Goal: Task Accomplishment & Management: Manage account settings

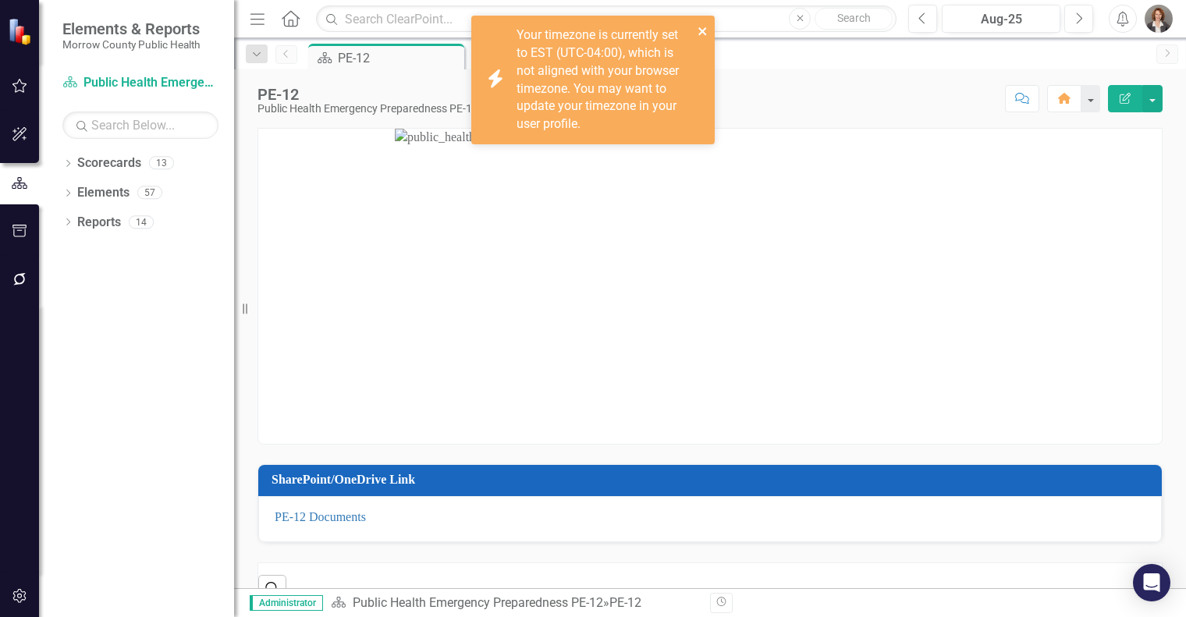
click at [705, 32] on icon "close" at bounding box center [703, 31] width 11 height 12
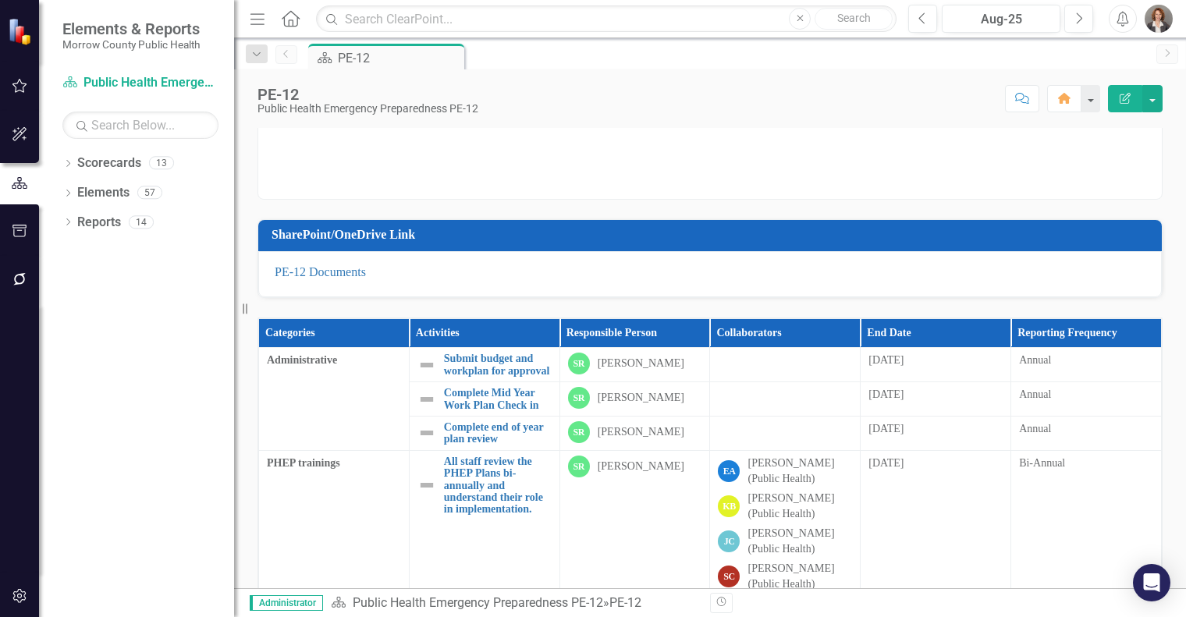
scroll to position [89, 0]
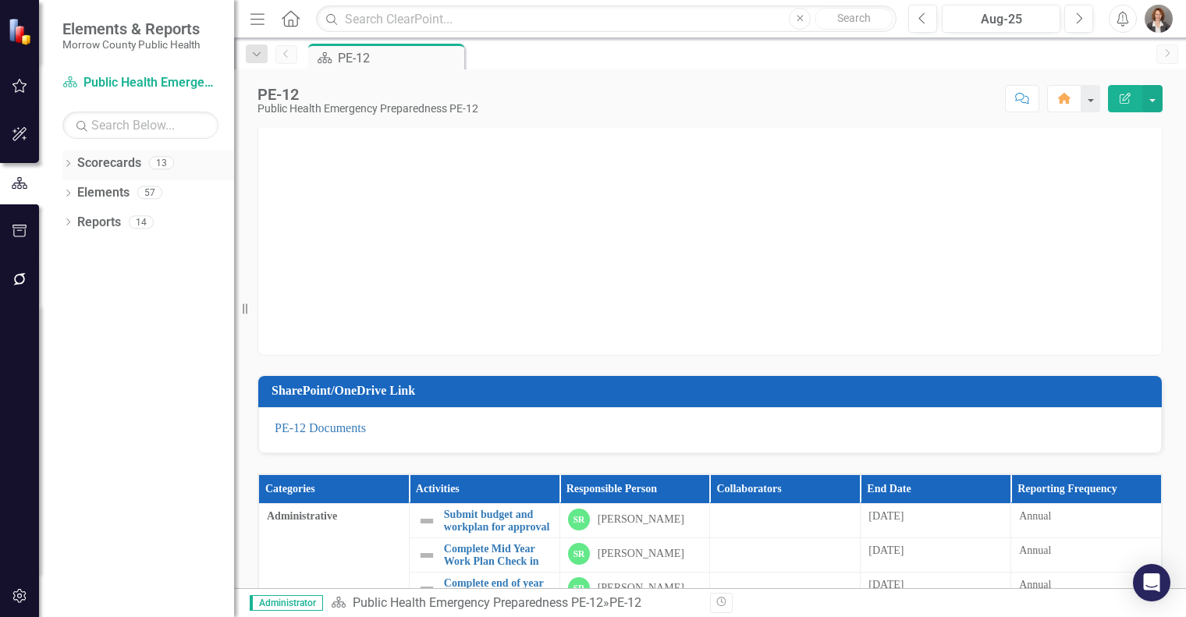
click at [98, 162] on link "Scorecards" at bounding box center [109, 164] width 64 height 18
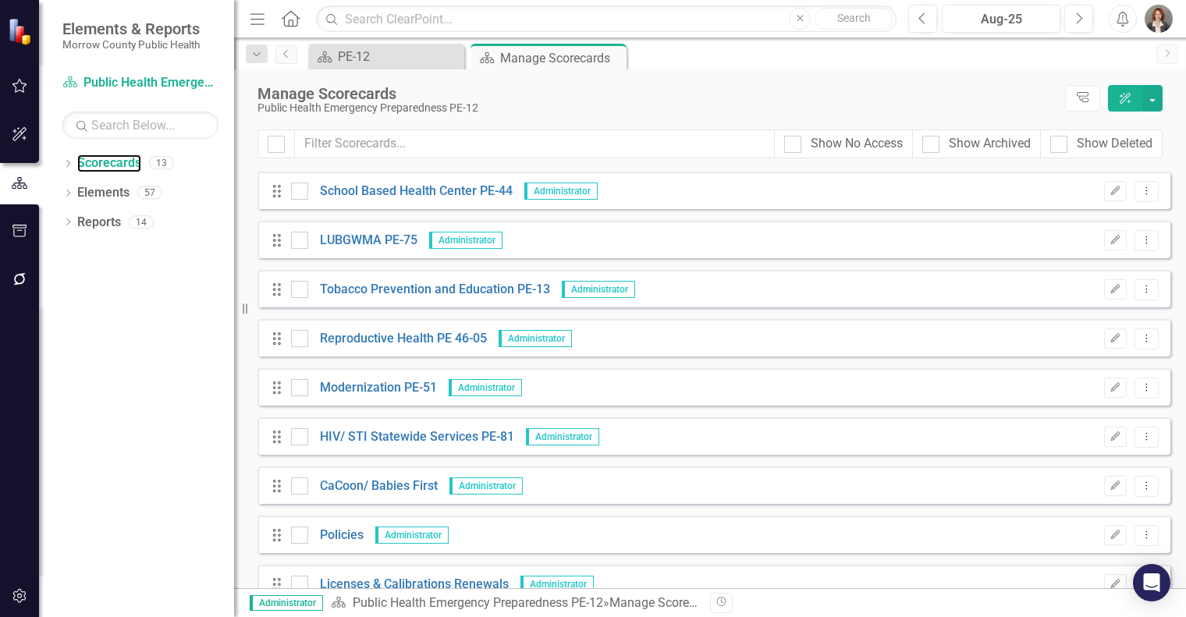
scroll to position [178, 0]
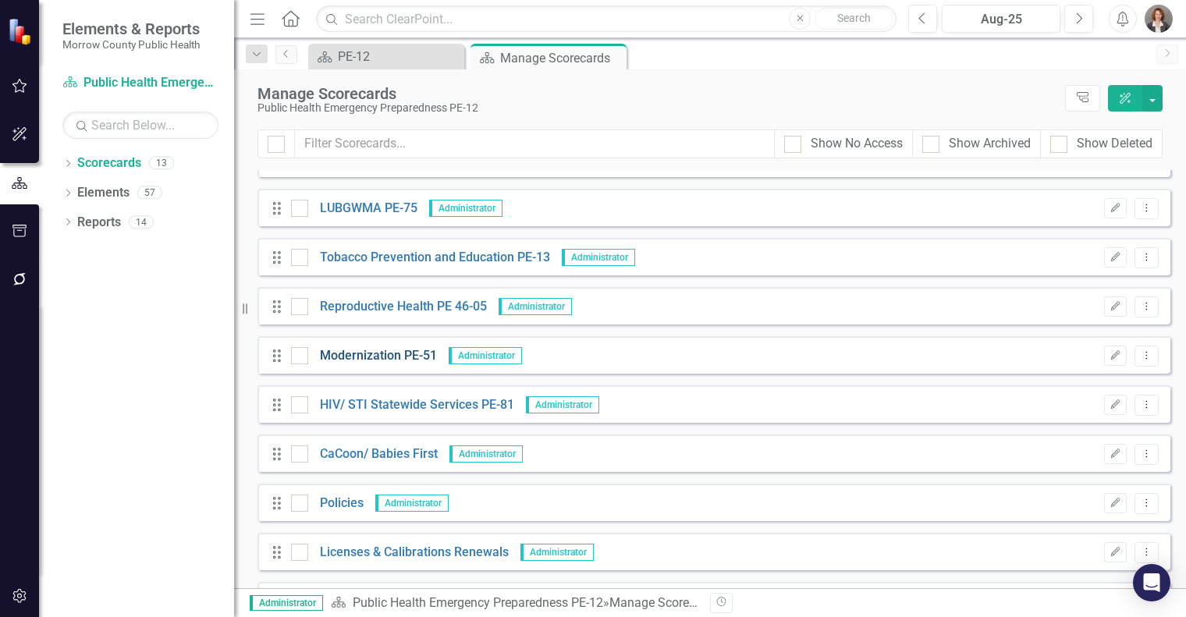
click at [365, 357] on link "Modernization PE-51" at bounding box center [372, 356] width 129 height 18
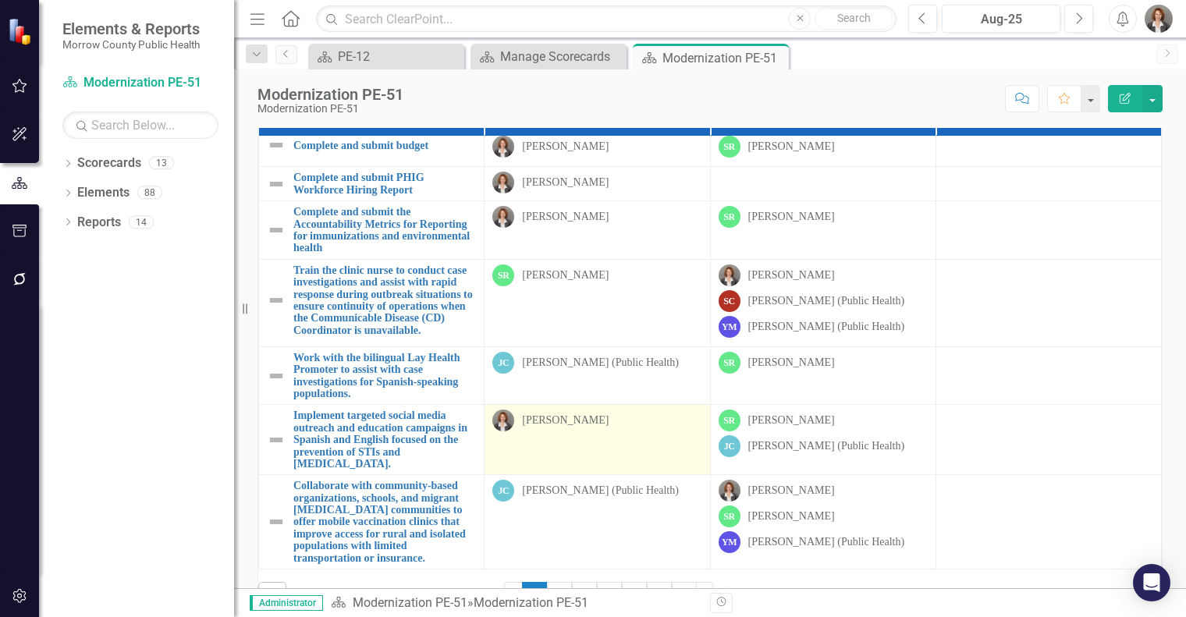
scroll to position [157, 0]
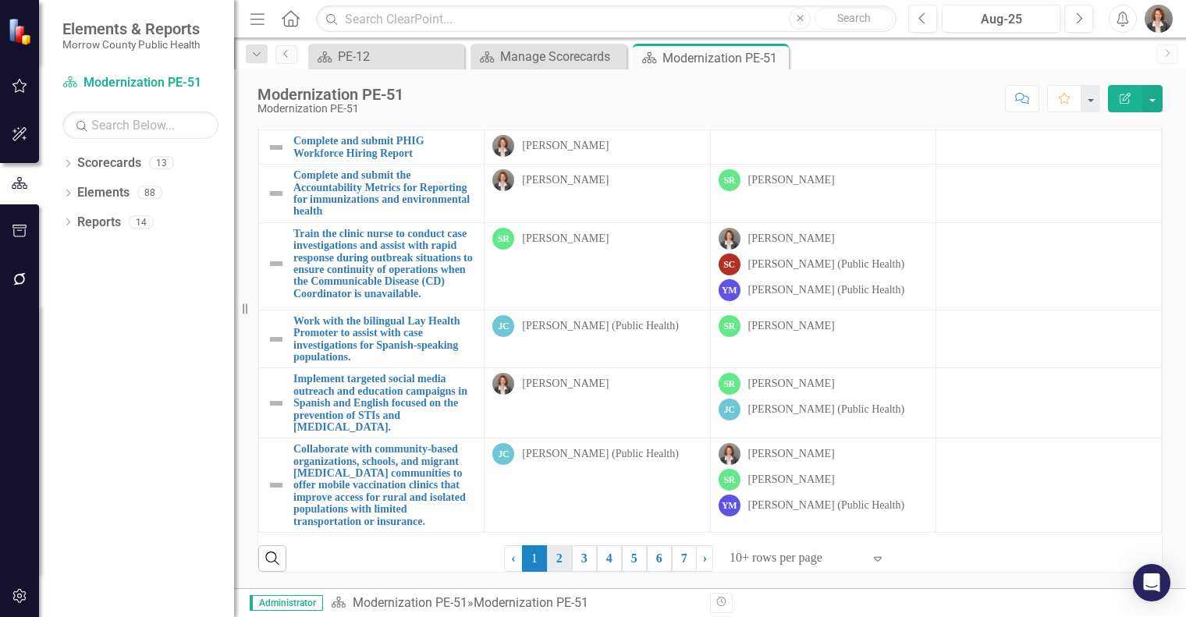
click at [560, 555] on link "2" at bounding box center [559, 558] width 25 height 27
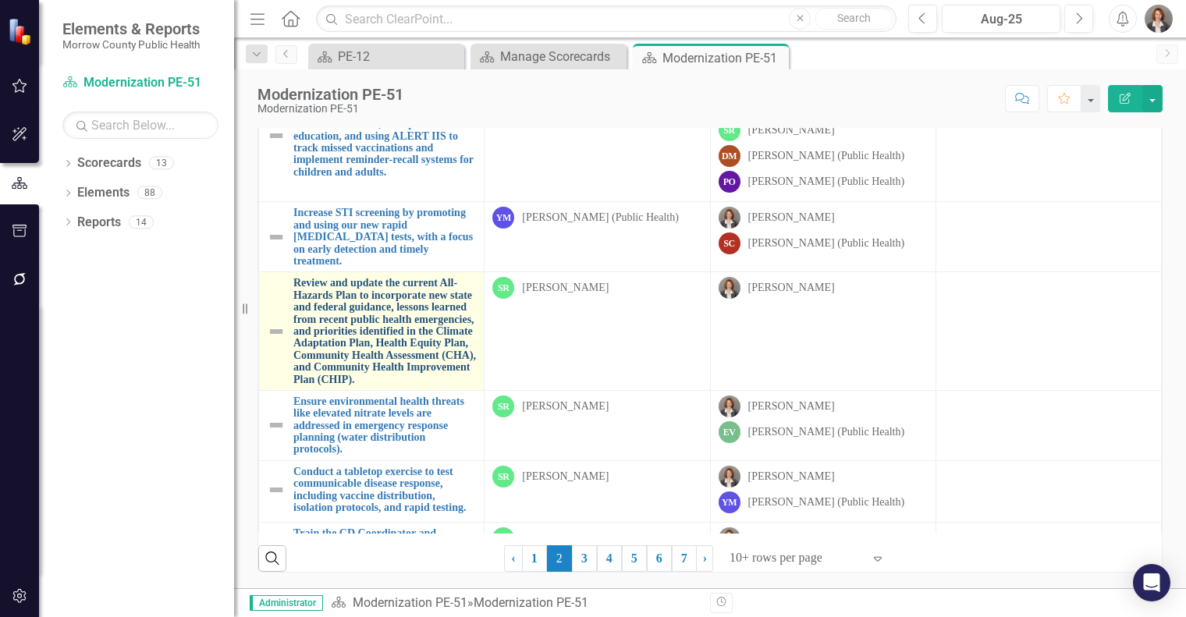
scroll to position [0, 0]
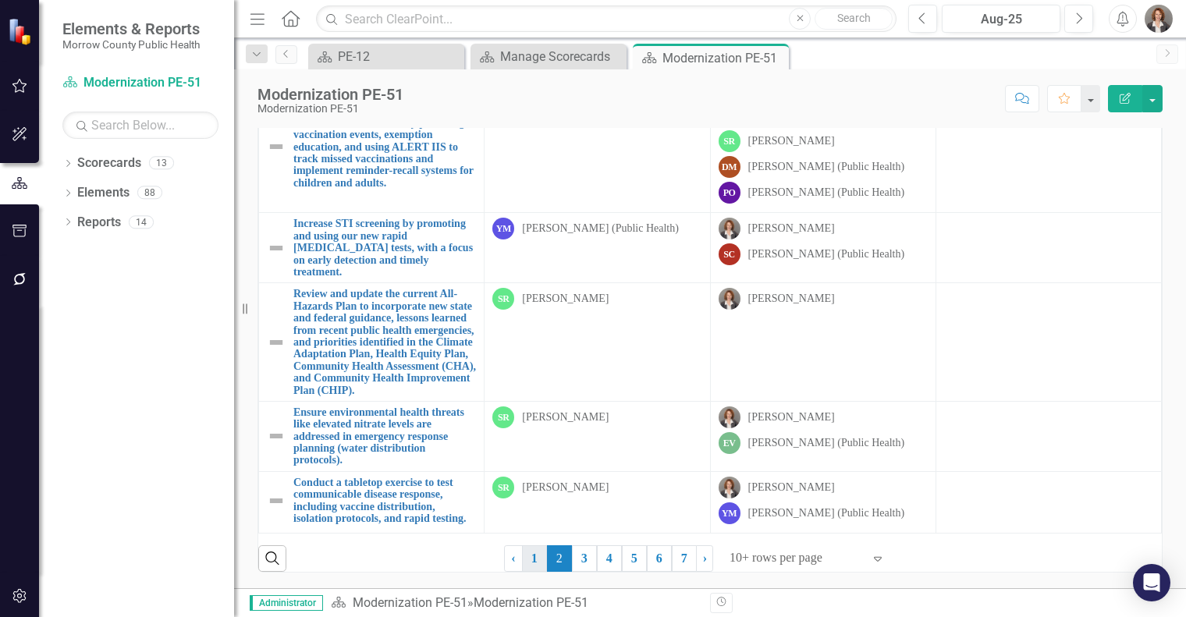
click at [536, 556] on link "1" at bounding box center [534, 558] width 25 height 27
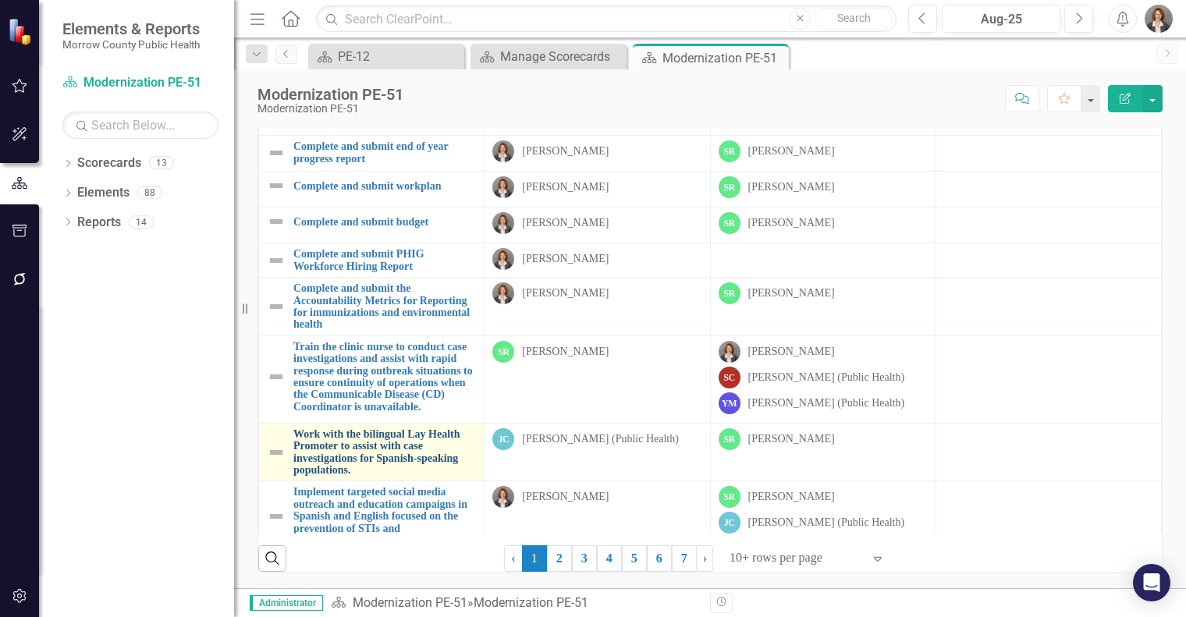
scroll to position [144, 0]
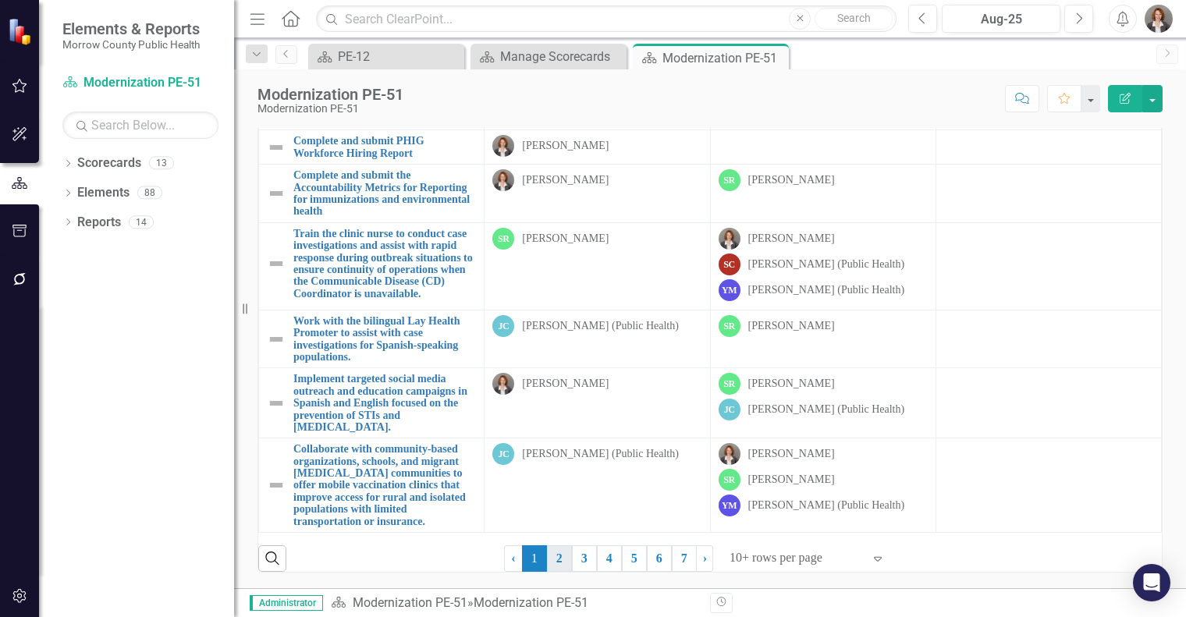
click at [556, 555] on link "2" at bounding box center [559, 558] width 25 height 27
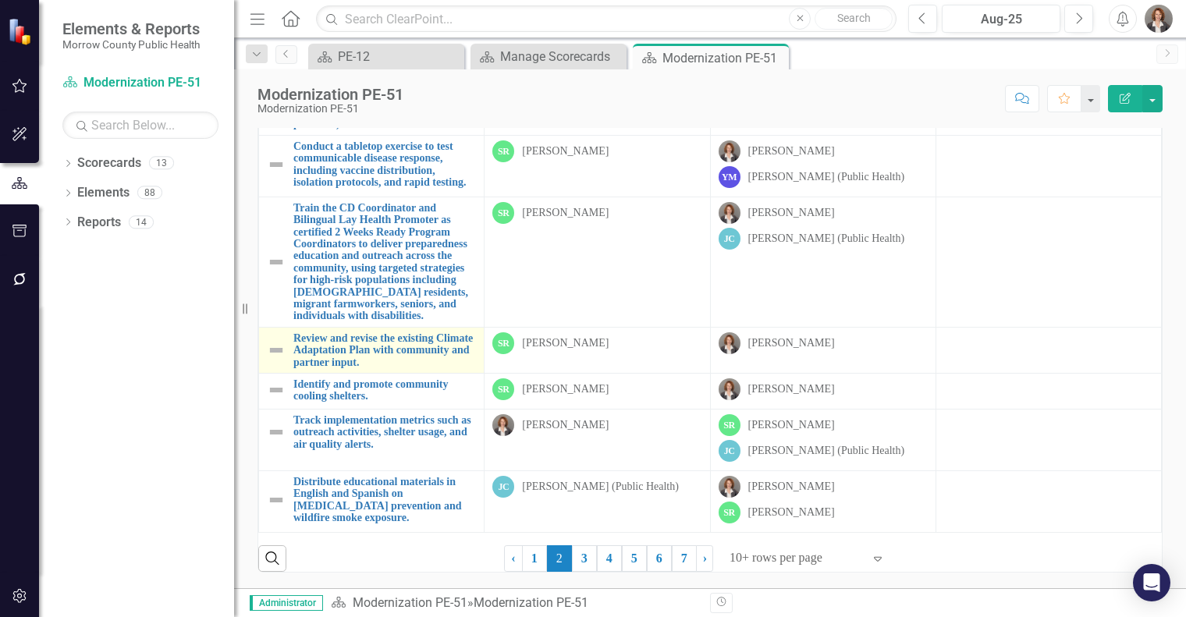
scroll to position [380, 0]
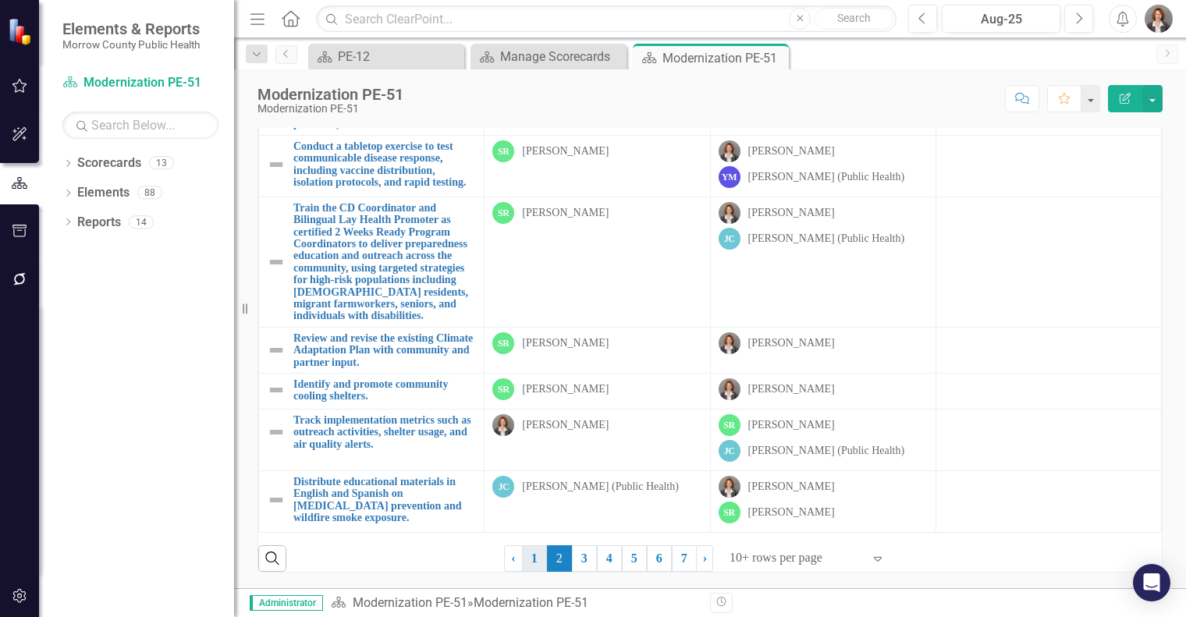
click at [533, 555] on link "1" at bounding box center [534, 558] width 25 height 27
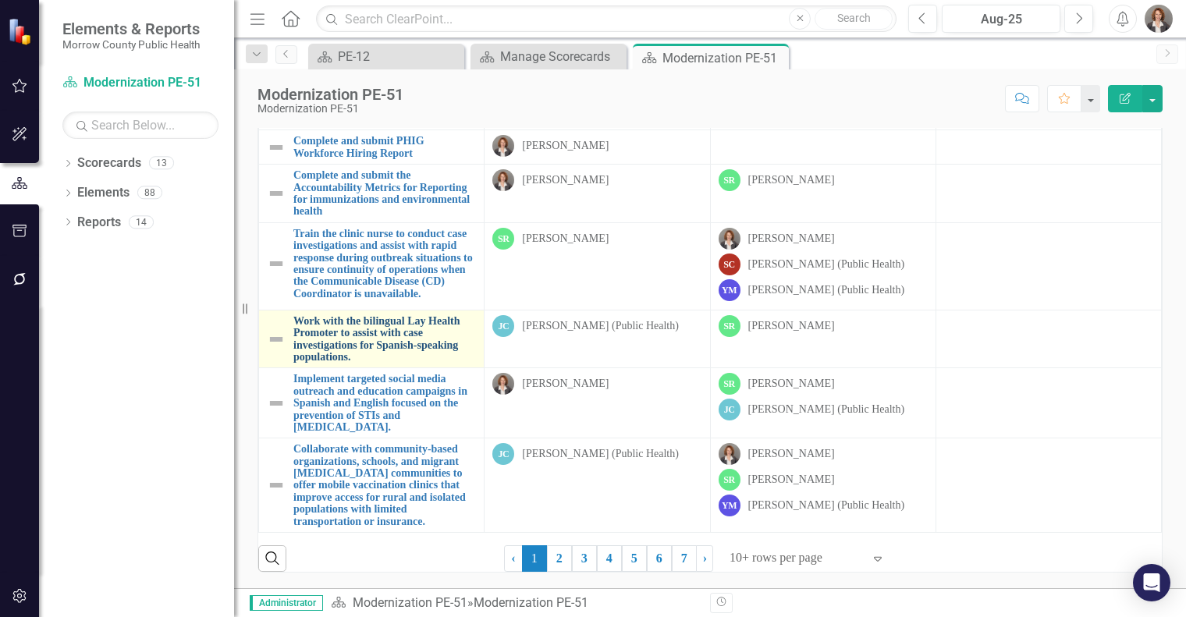
scroll to position [144, 0]
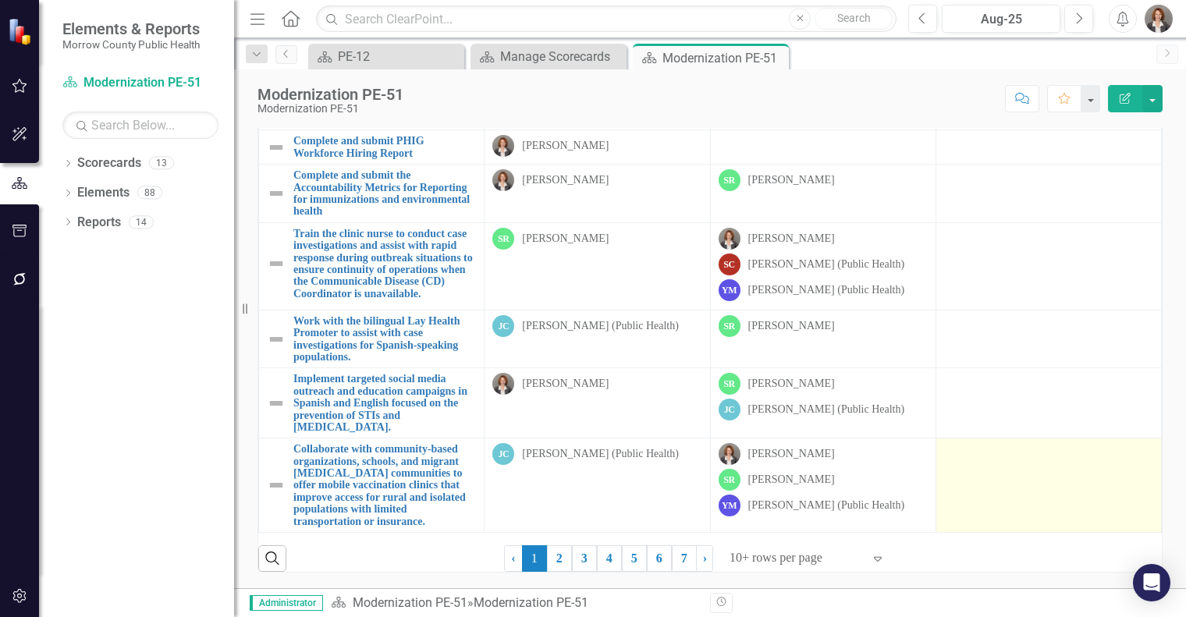
click at [960, 443] on div at bounding box center [1048, 452] width 209 height 19
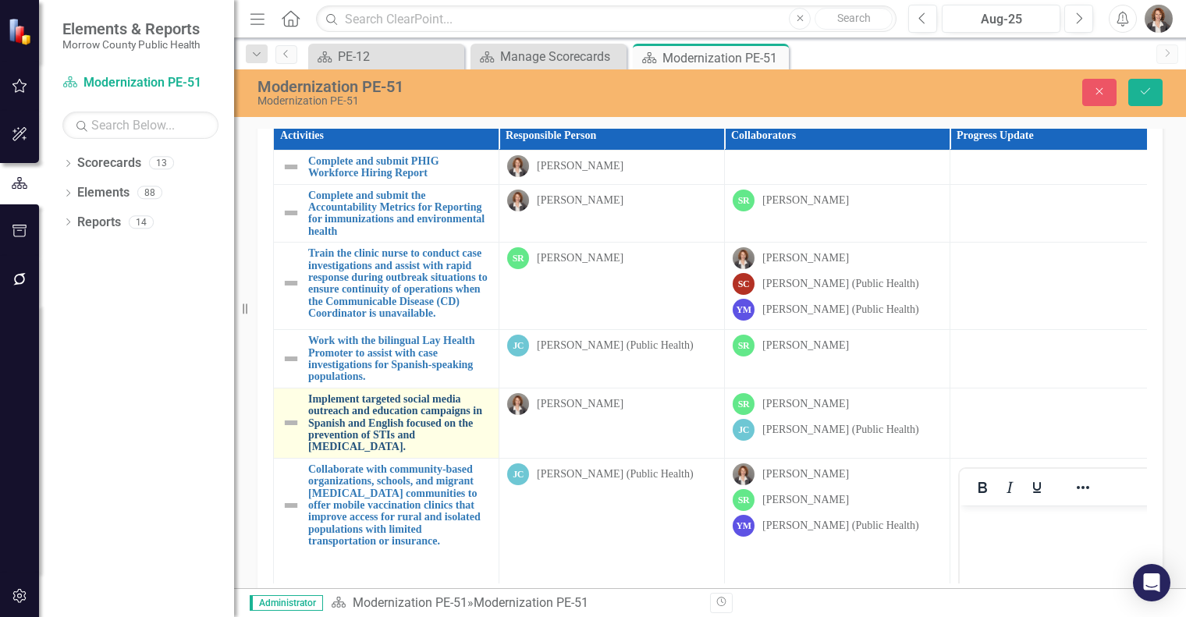
scroll to position [0, 0]
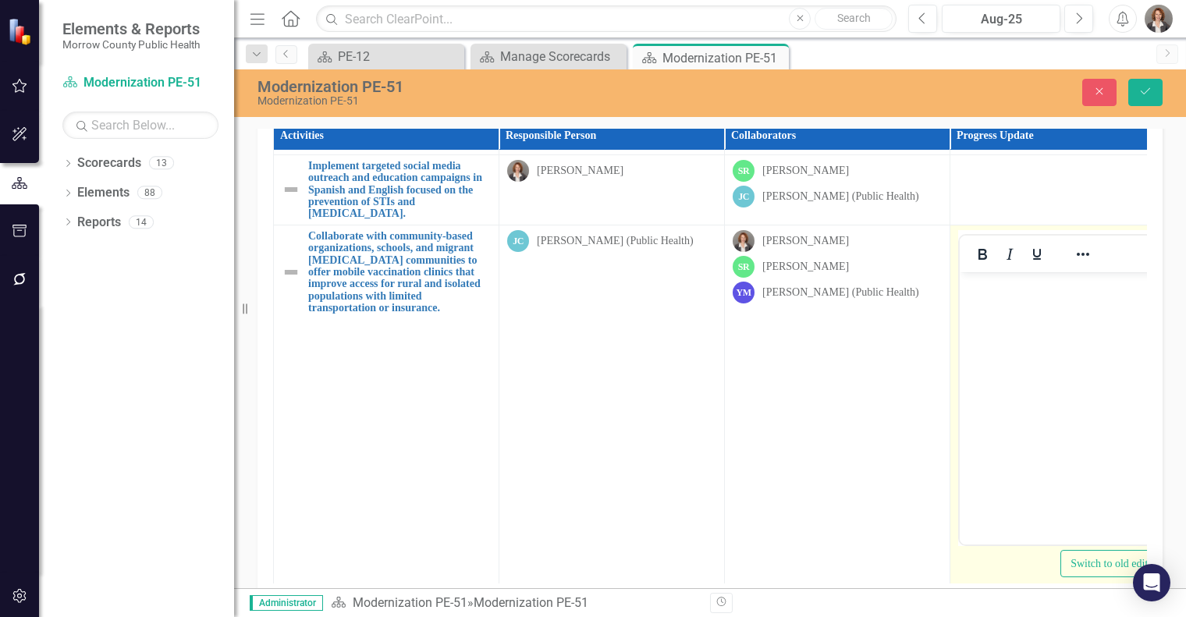
scroll to position [407, 0]
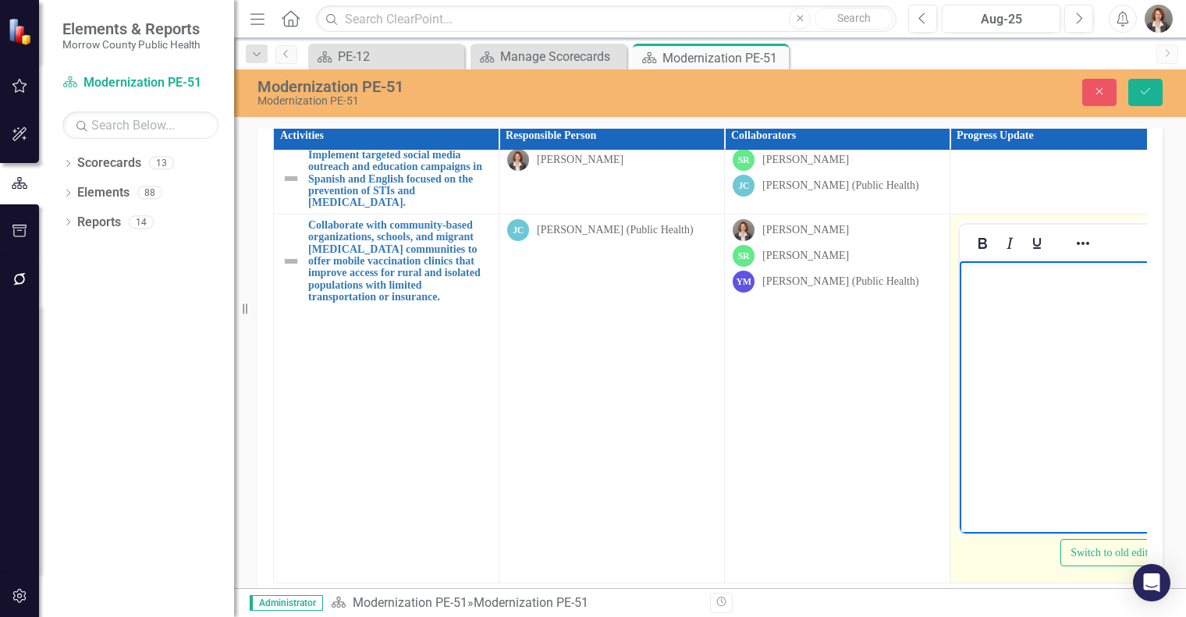
click at [977, 293] on body "Rich Text Area. Press ALT-0 for help." at bounding box center [1063, 378] width 206 height 234
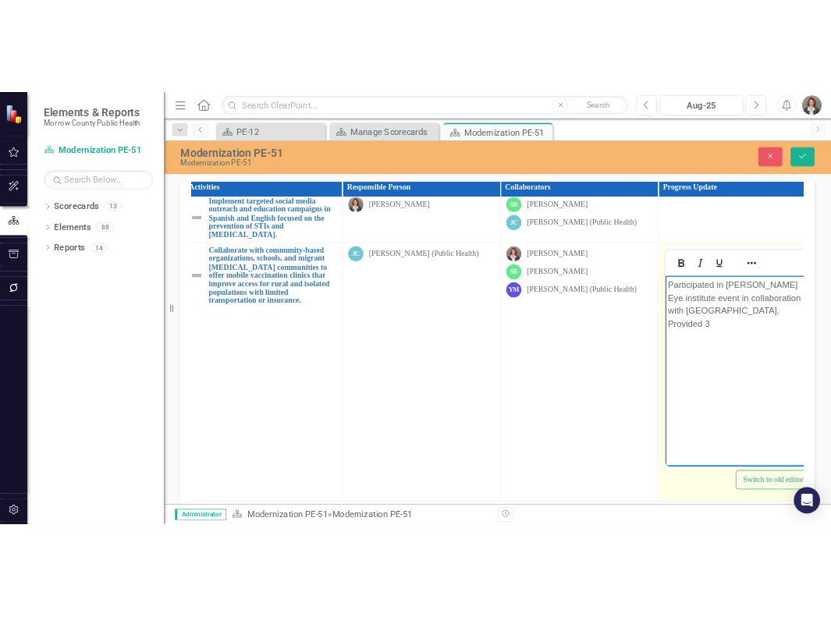
scroll to position [407, 15]
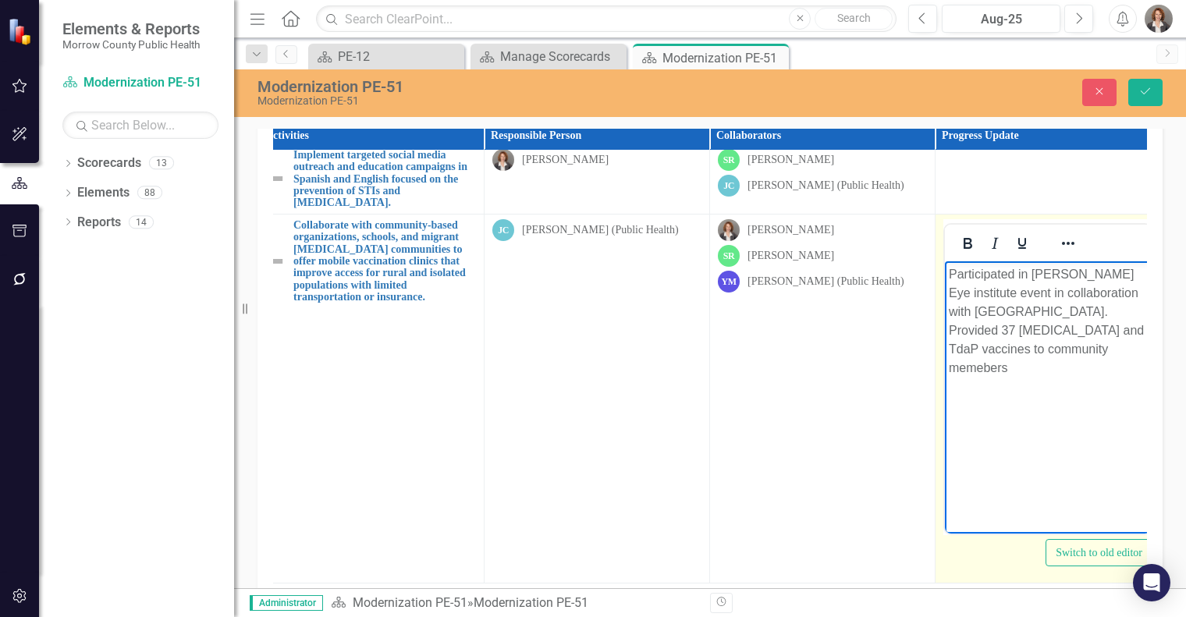
click at [1049, 347] on p "Participated in [PERSON_NAME] Eye institute event in collaboration with [GEOGRA…" at bounding box center [1048, 321] width 198 height 112
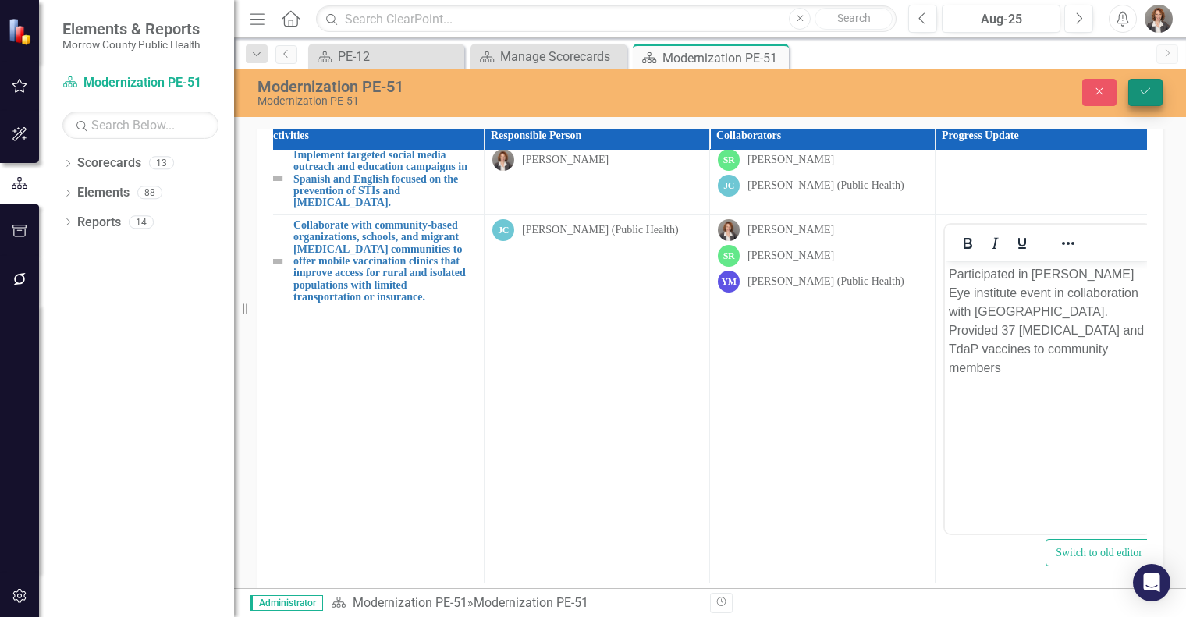
click at [1141, 91] on icon "Save" at bounding box center [1145, 91] width 14 height 11
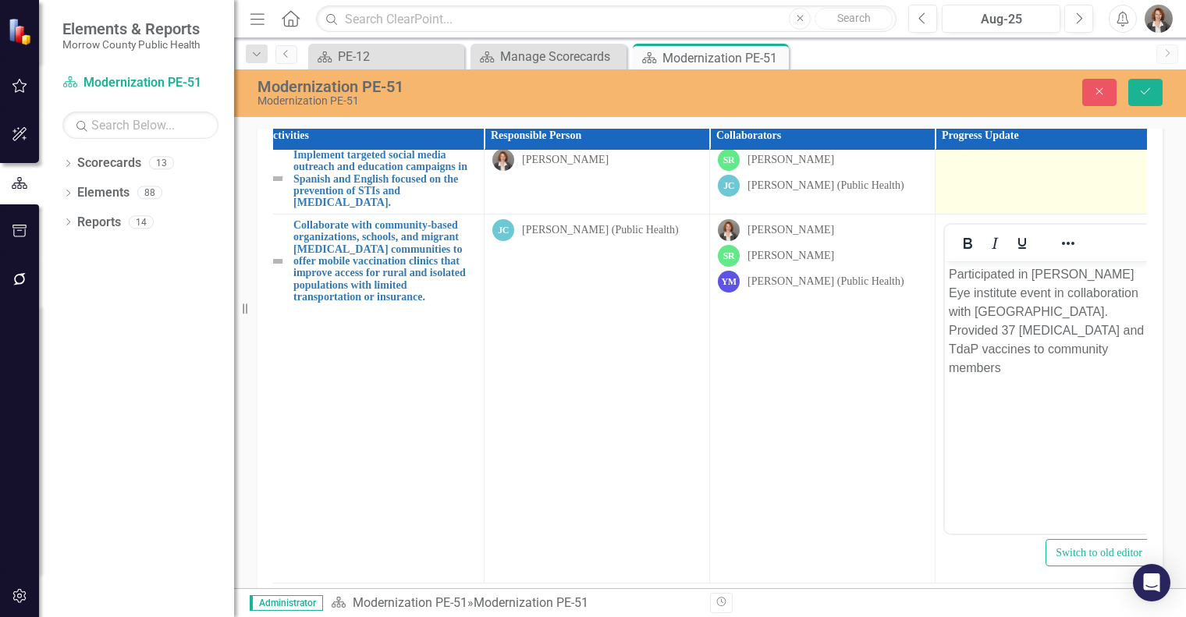
click at [942, 442] on td "<p>Participated in [PERSON_NAME] Eye institute event in collaboration with Morr…" at bounding box center [1049, 398] width 226 height 369
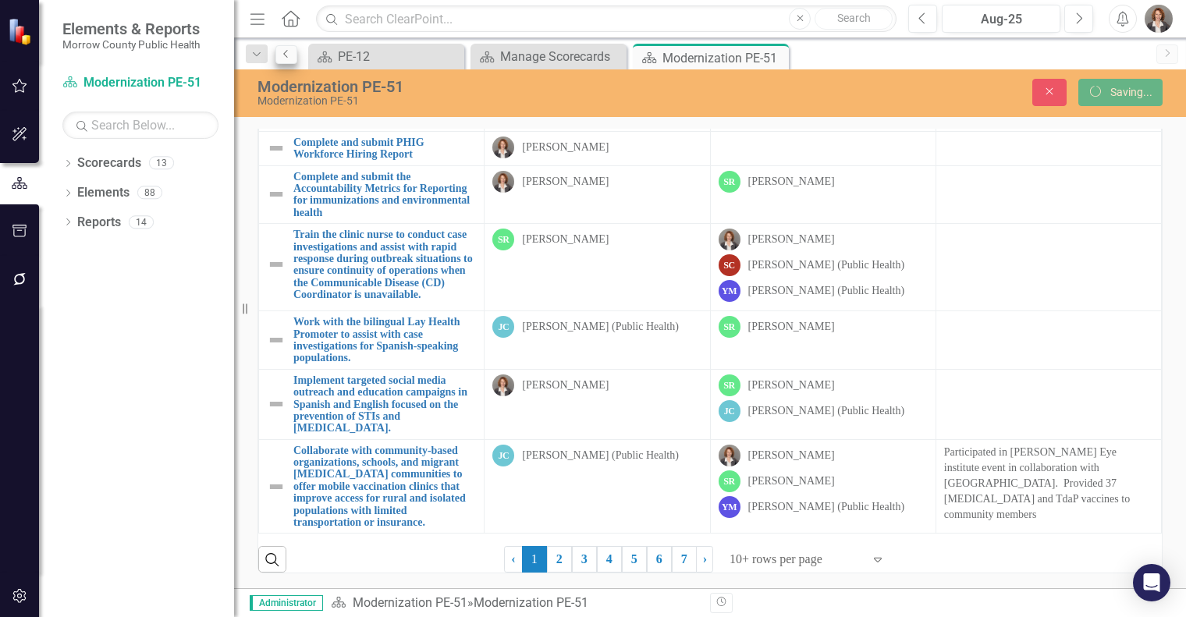
click at [940, 439] on td "Participated in [PERSON_NAME] Eye institute event in collaboration with [GEOGRA…" at bounding box center [1049, 486] width 226 height 94
click at [289, 55] on icon "Previous" at bounding box center [286, 53] width 12 height 9
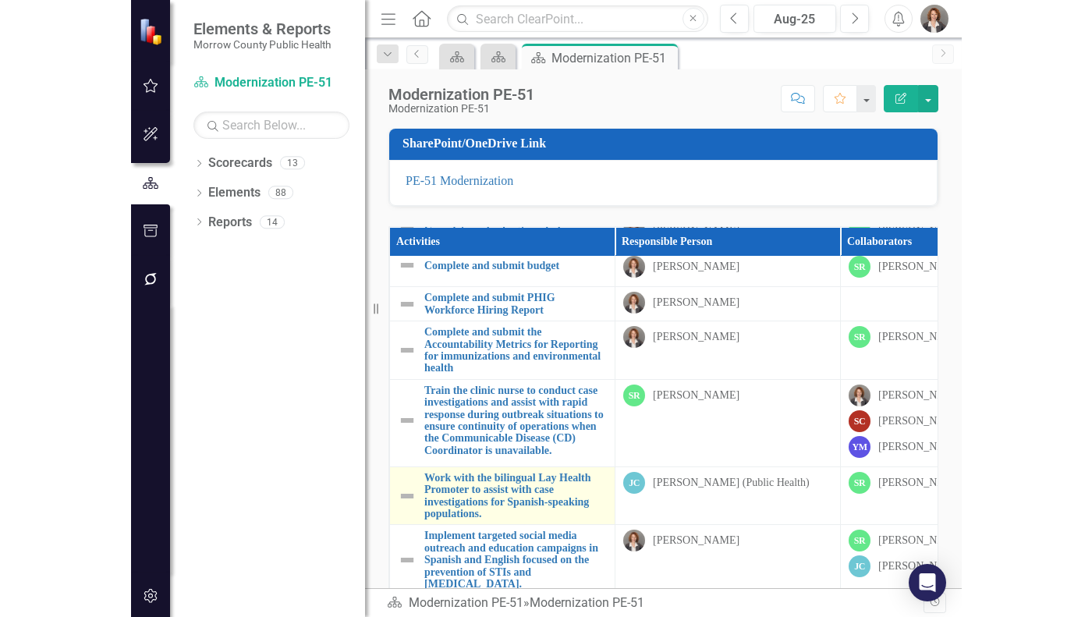
scroll to position [89, 0]
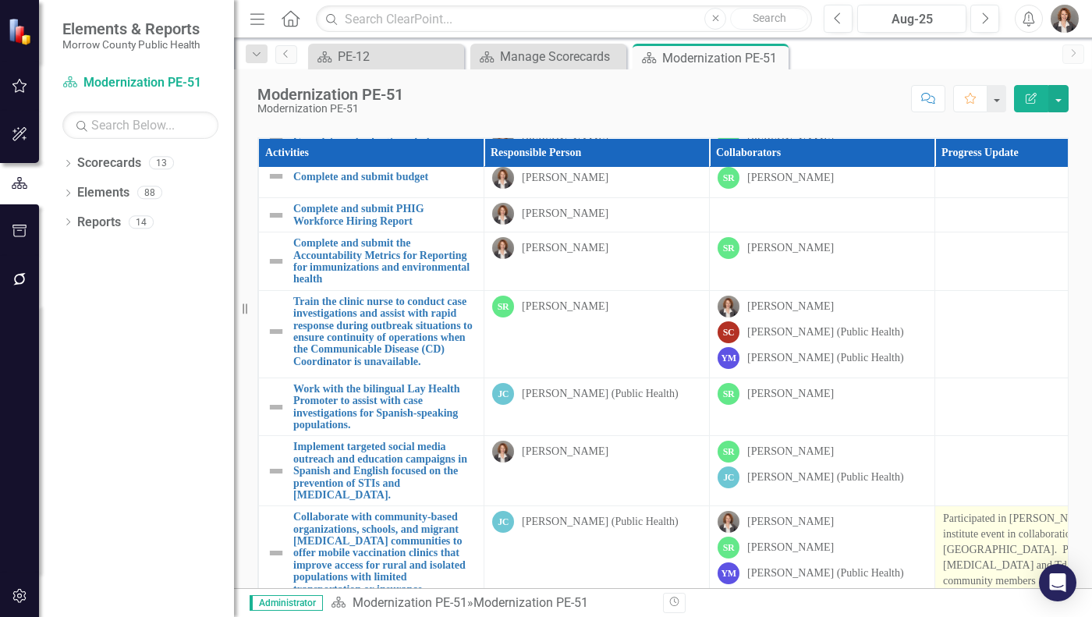
click at [940, 507] on td "Participated in [PERSON_NAME] Eye institute event in collaboration with [GEOGRA…" at bounding box center [1049, 553] width 226 height 94
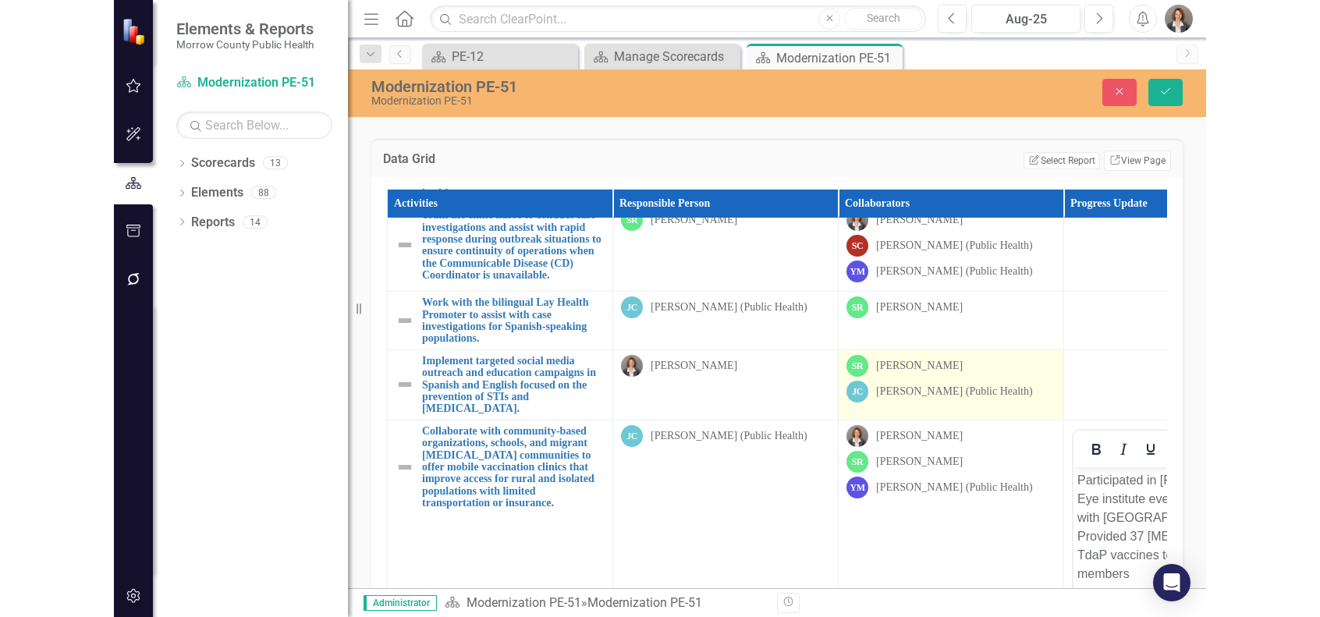
scroll to position [407, 0]
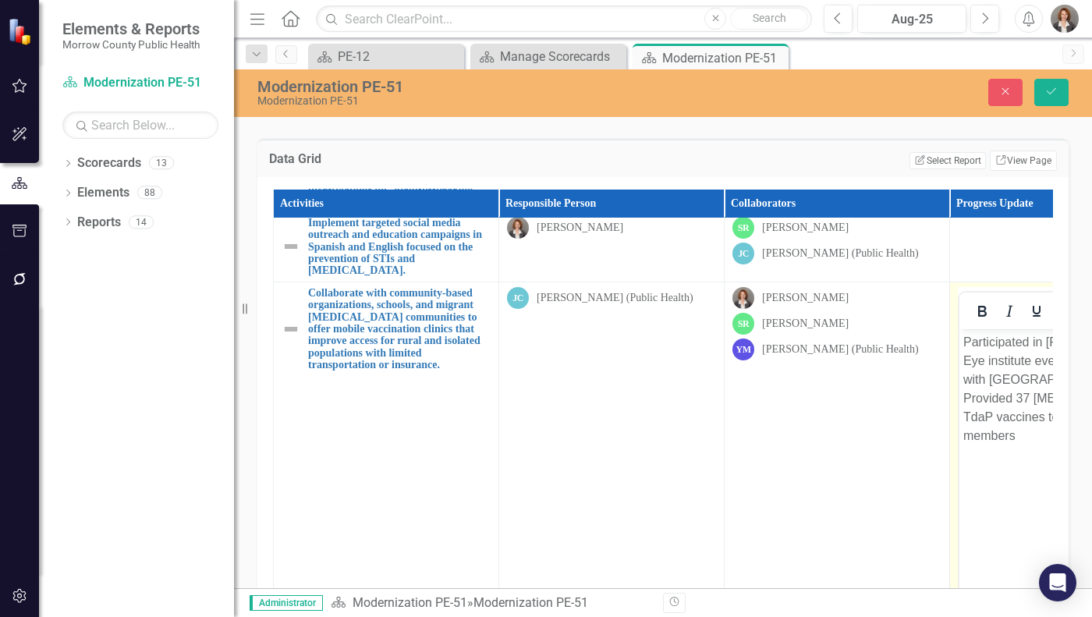
click at [962, 338] on body "Participated in [PERSON_NAME] Eye institute event in collaboration with [GEOGRA…" at bounding box center [1063, 446] width 206 height 234
click at [962, 339] on body "Participated in [PERSON_NAME] Eye institute event in collaboration with [GEOGRA…" at bounding box center [1063, 446] width 206 height 234
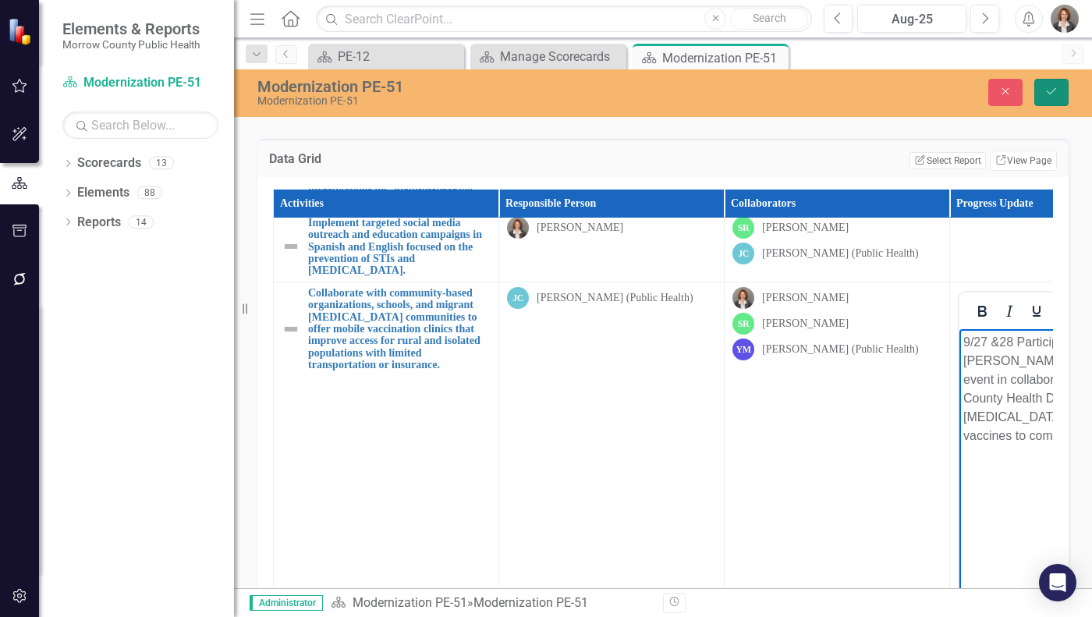
click at [1053, 91] on icon "Save" at bounding box center [1052, 91] width 14 height 11
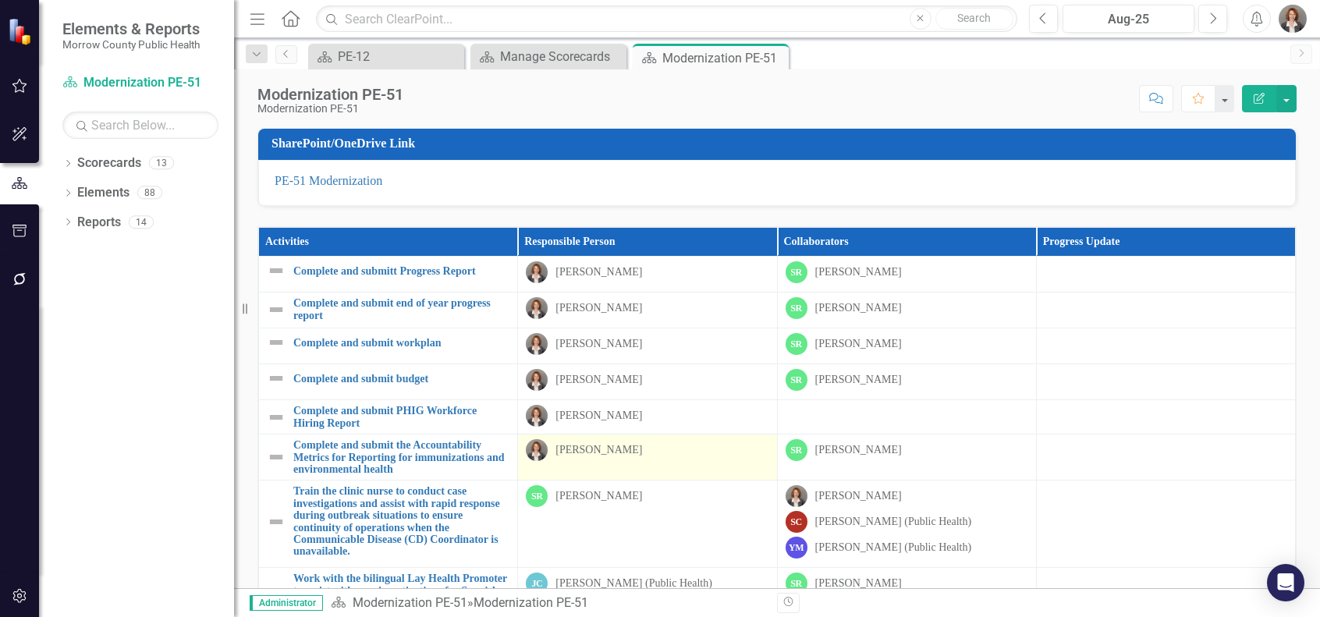
click at [678, 460] on div "[PERSON_NAME]" at bounding box center [647, 450] width 243 height 22
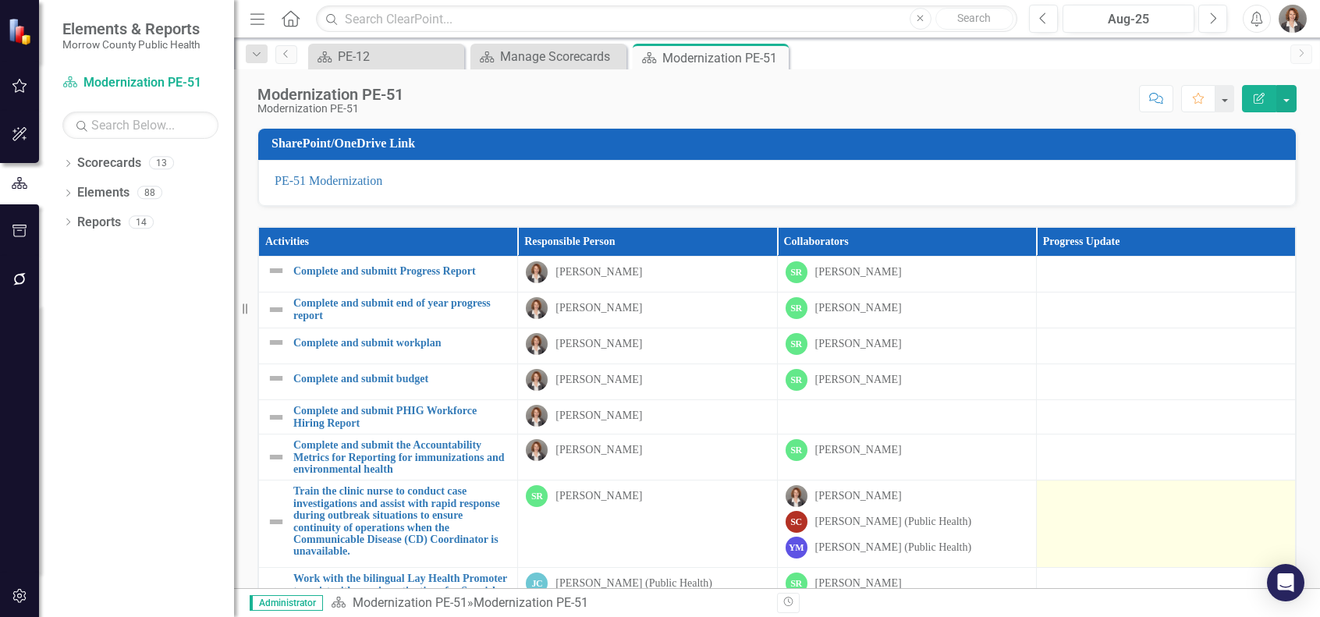
click at [1093, 504] on div at bounding box center [1166, 494] width 243 height 19
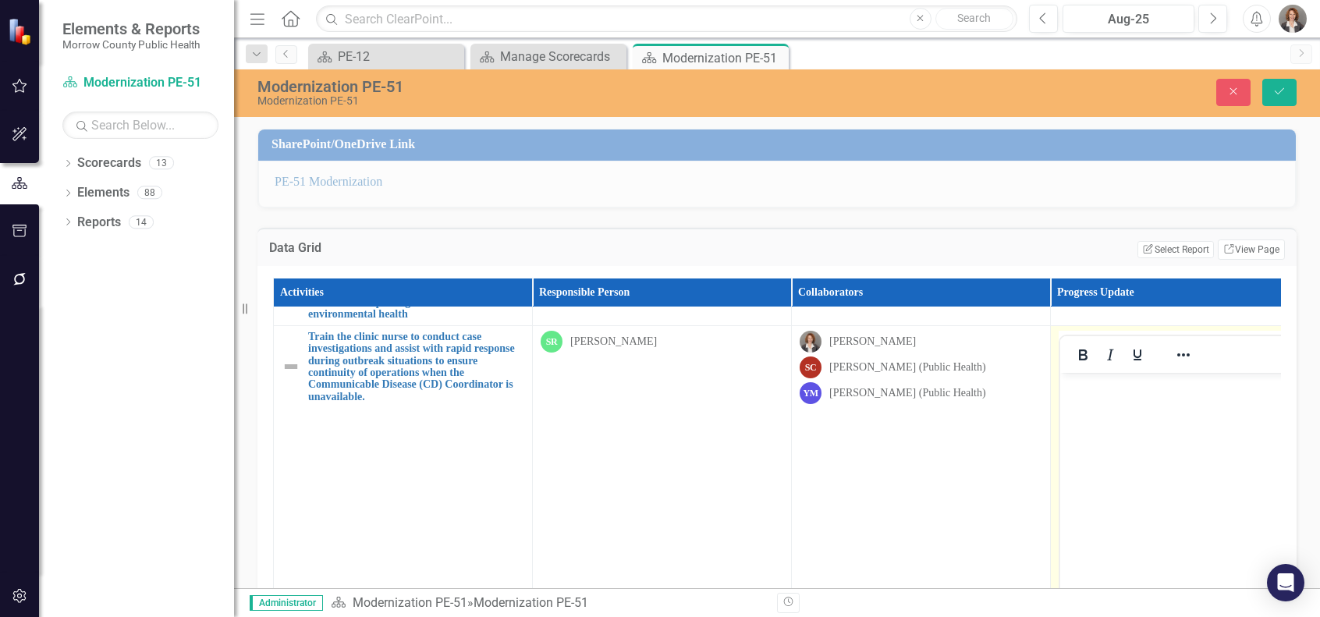
scroll to position [178, 0]
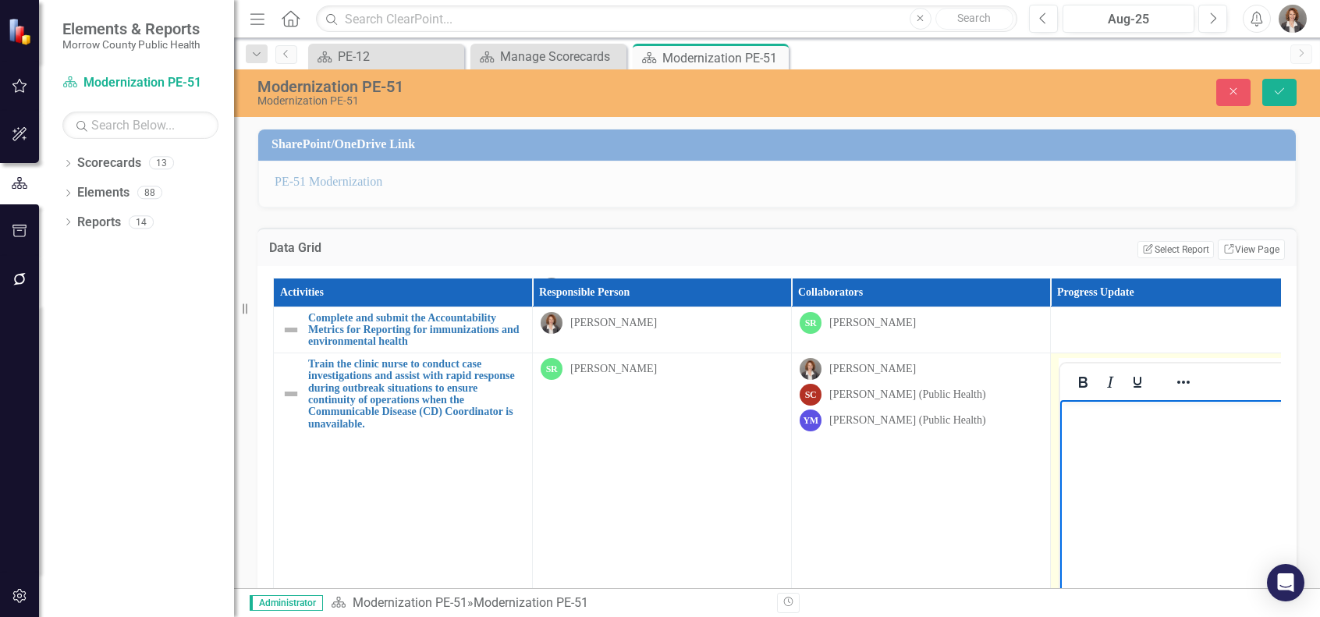
click at [1096, 425] on body "Rich Text Area. Press ALT-0 for help." at bounding box center [1180, 517] width 240 height 234
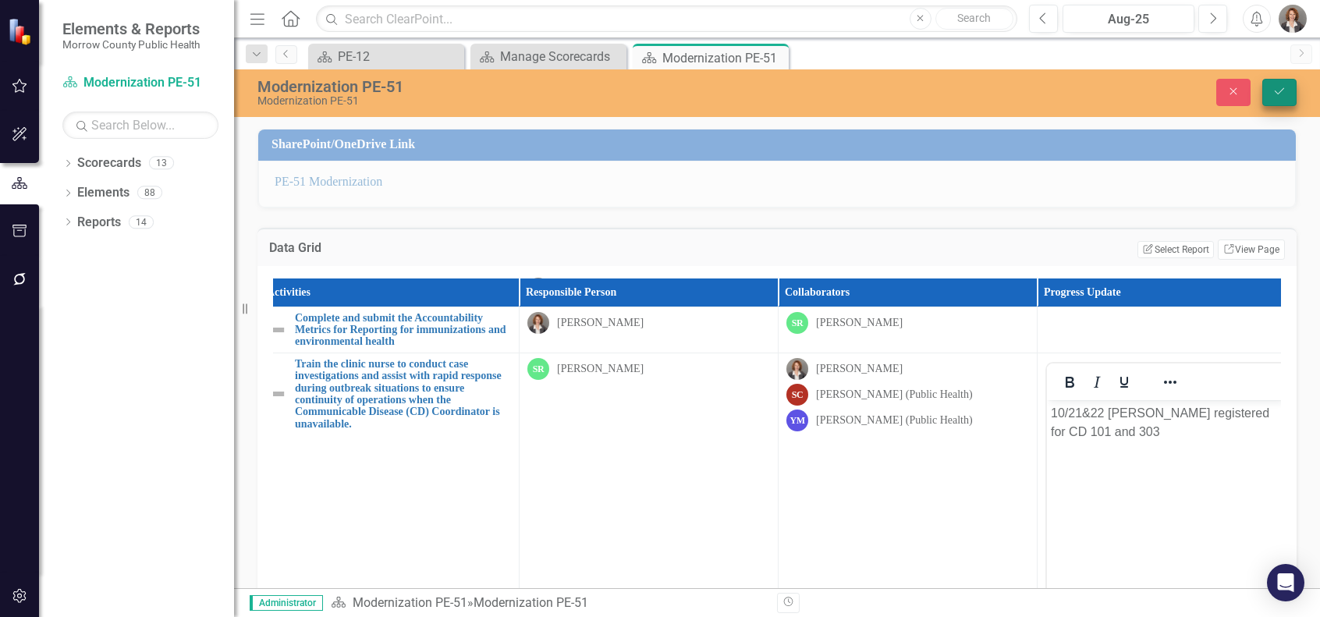
click at [1185, 83] on button "Save" at bounding box center [1280, 92] width 34 height 27
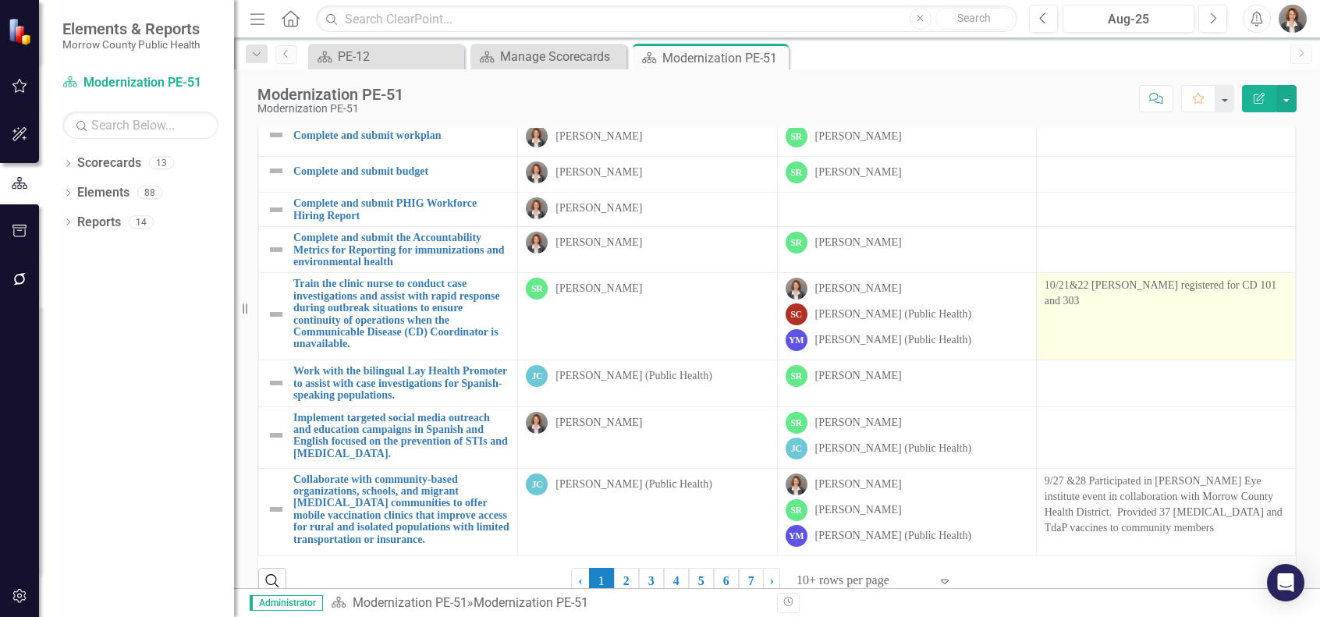
scroll to position [157, 0]
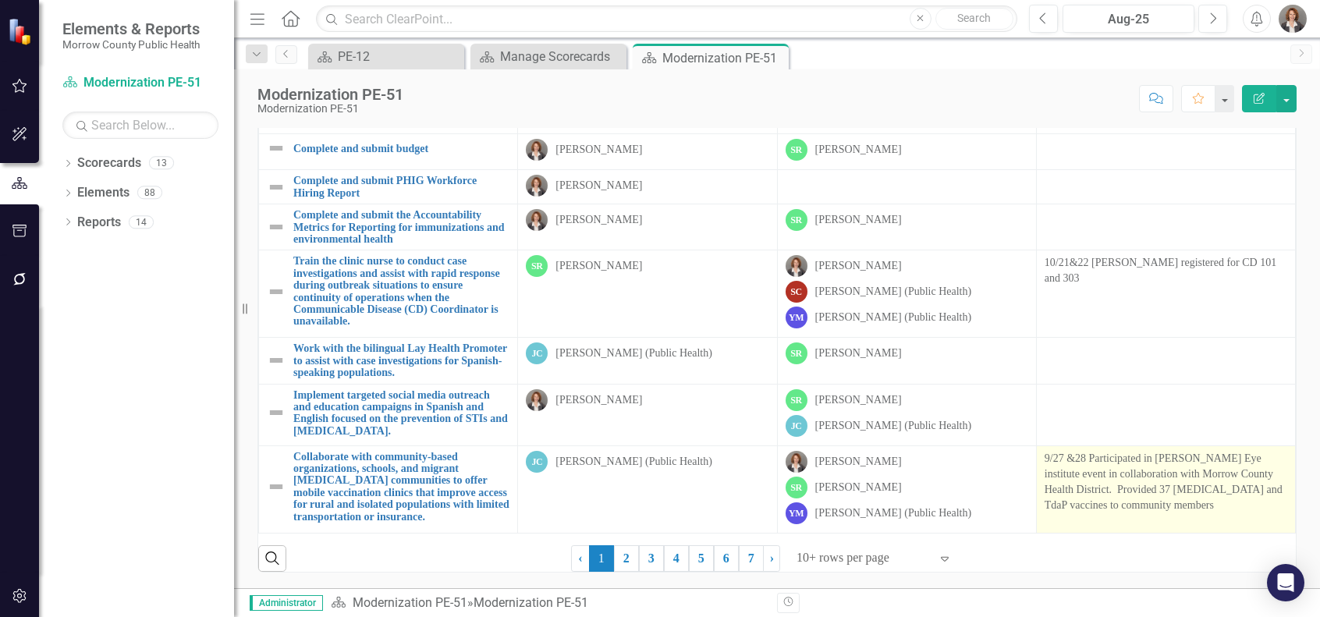
click at [1075, 451] on p "9/27 &28 Participated in [PERSON_NAME] Eye institute event in collaboration wit…" at bounding box center [1166, 482] width 243 height 62
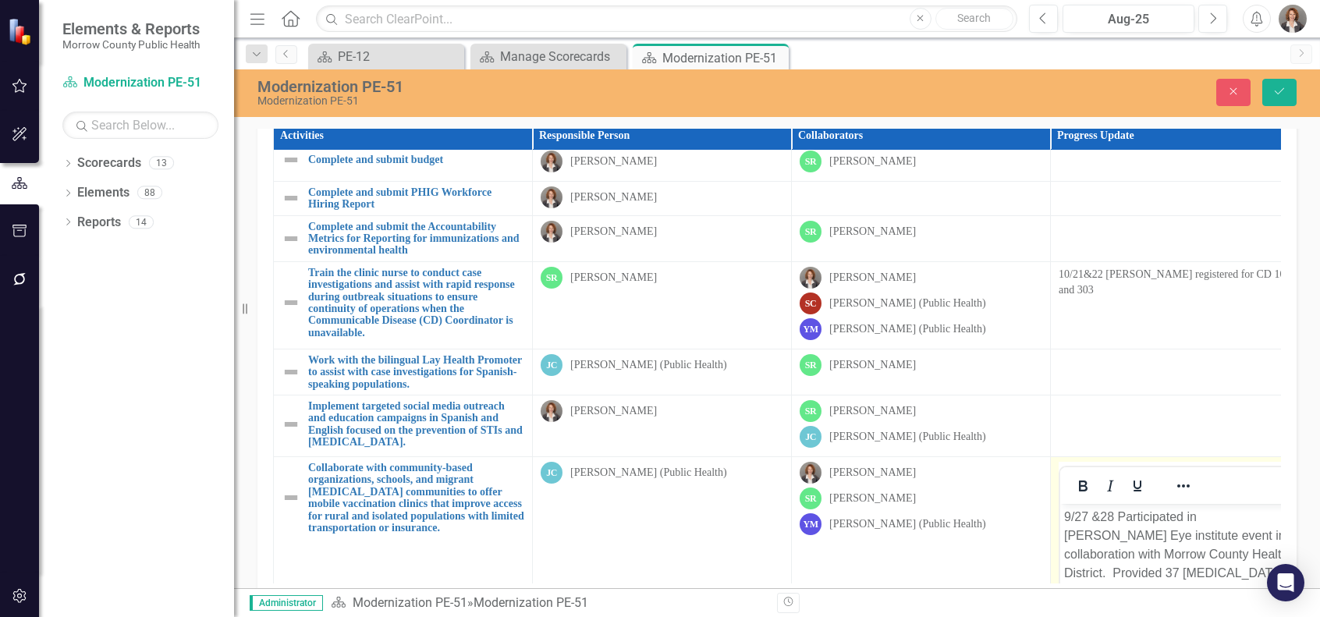
scroll to position [0, 0]
click at [1099, 518] on p "9/27 &28 Participated in [PERSON_NAME] Eye institute event in collaboration wit…" at bounding box center [1180, 564] width 232 height 112
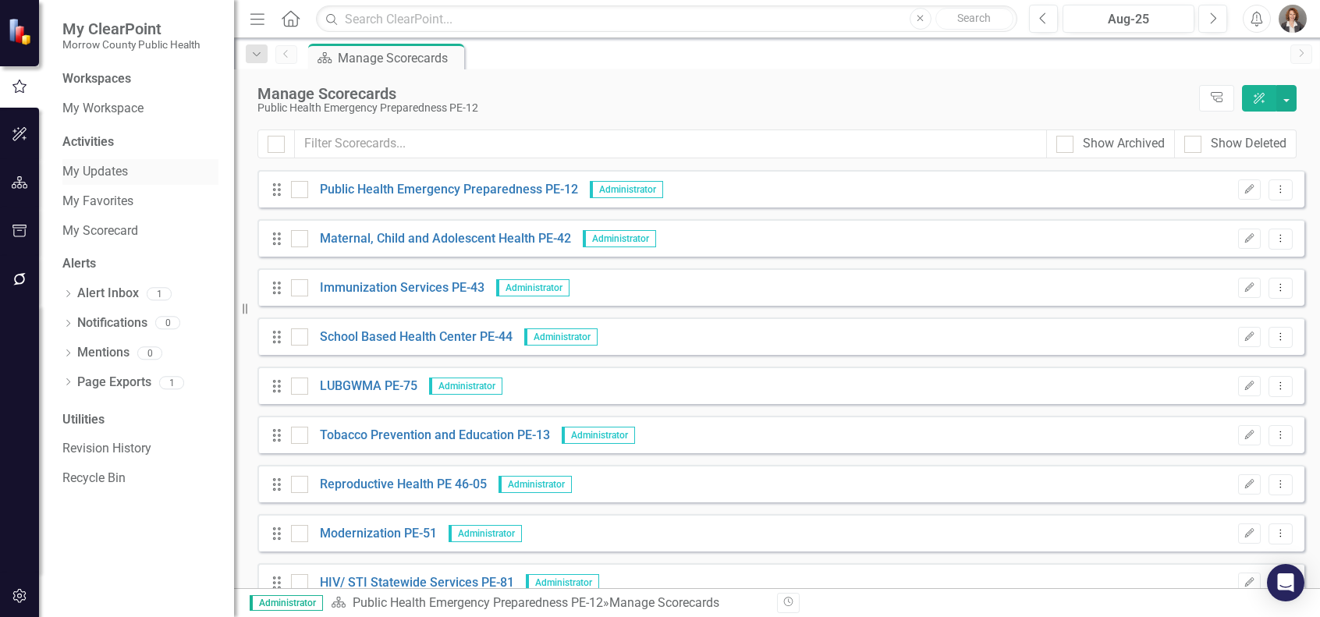
click at [125, 167] on link "My Updates" at bounding box center [140, 172] width 156 height 18
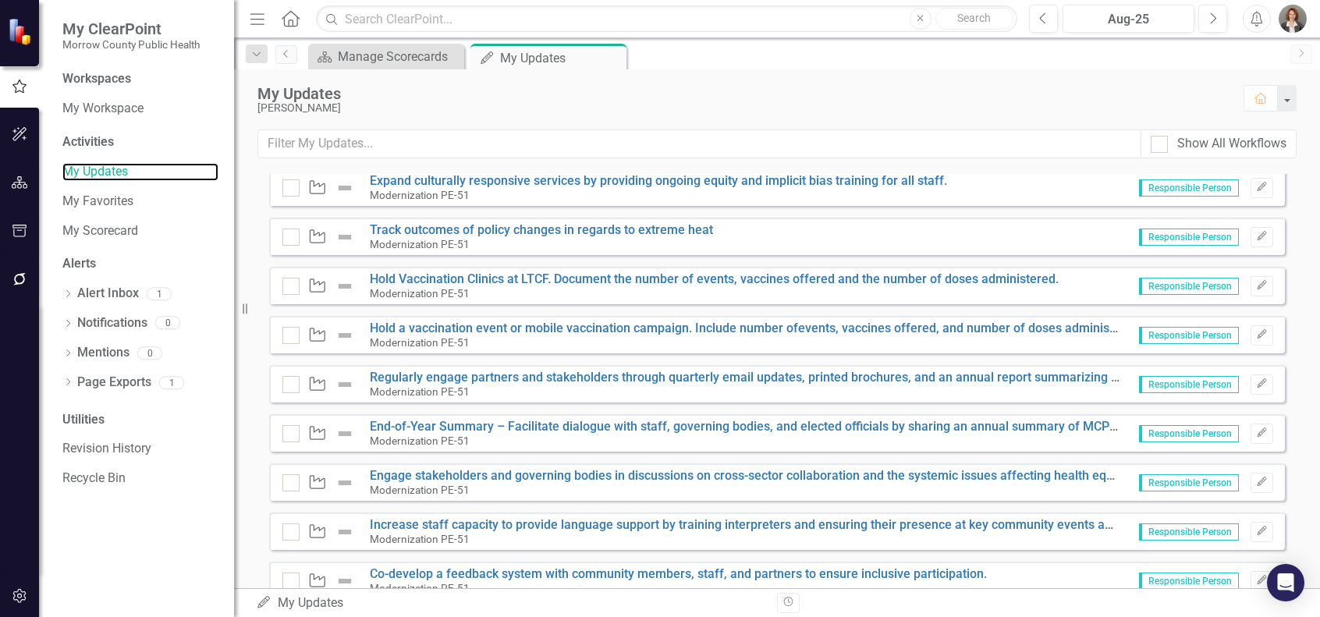
scroll to position [400, 0]
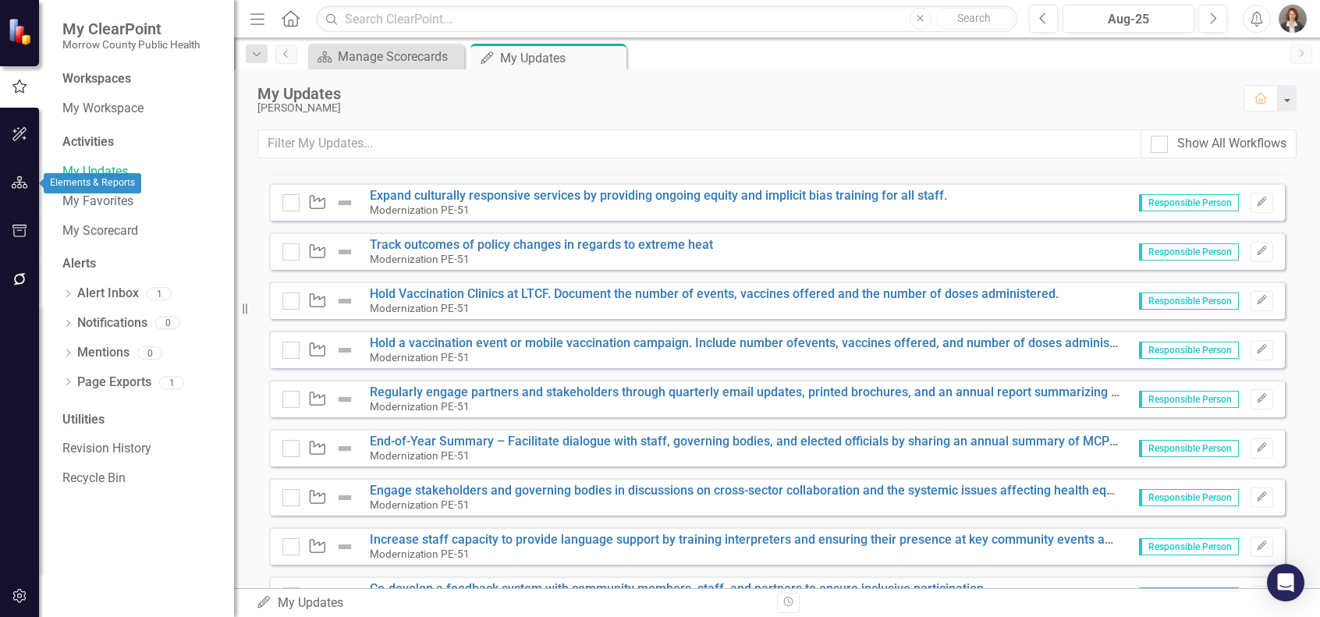
click at [20, 183] on icon "button" at bounding box center [20, 182] width 16 height 12
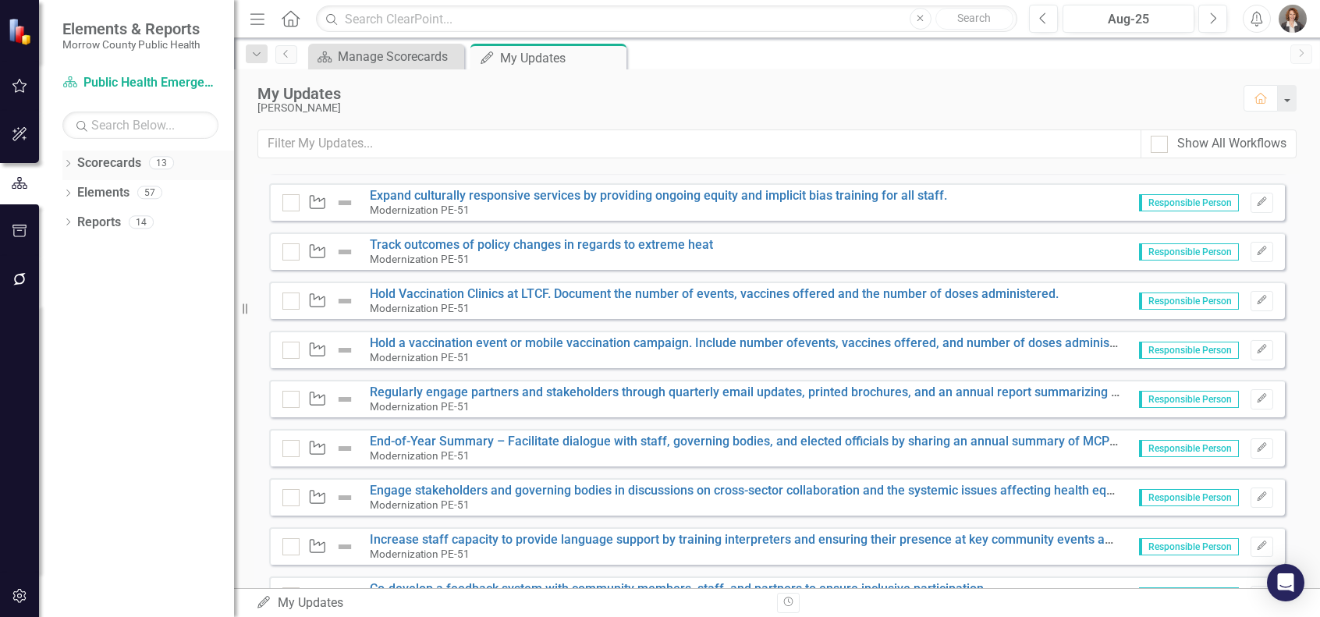
click at [125, 165] on link "Scorecards" at bounding box center [109, 164] width 64 height 18
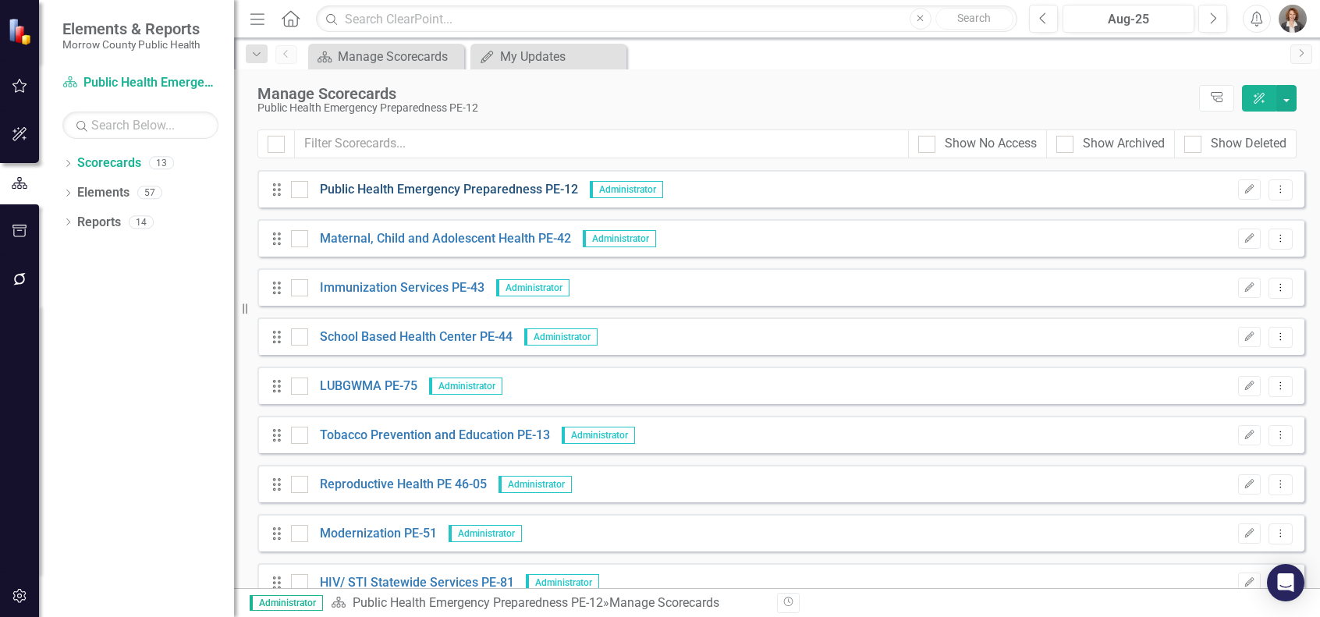
click at [361, 185] on link "Public Health Emergency Preparedness PE-12" at bounding box center [443, 190] width 270 height 18
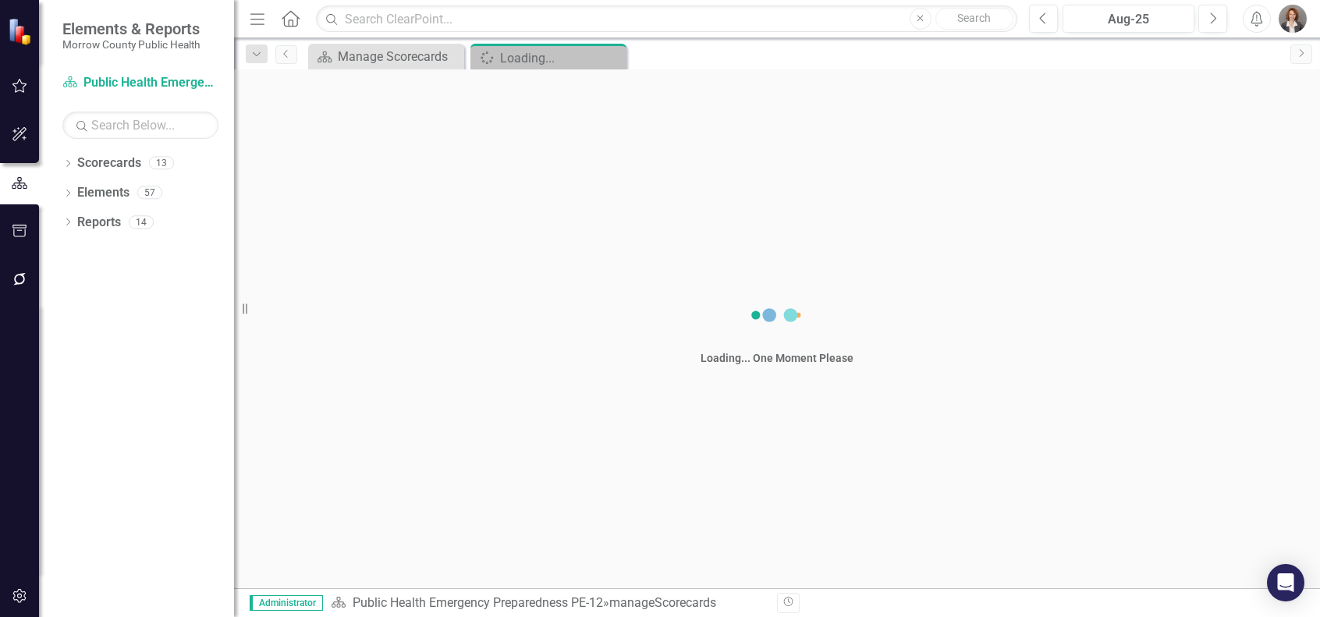
click at [361, 185] on div "Loading... One Moment Please" at bounding box center [777, 328] width 1086 height 519
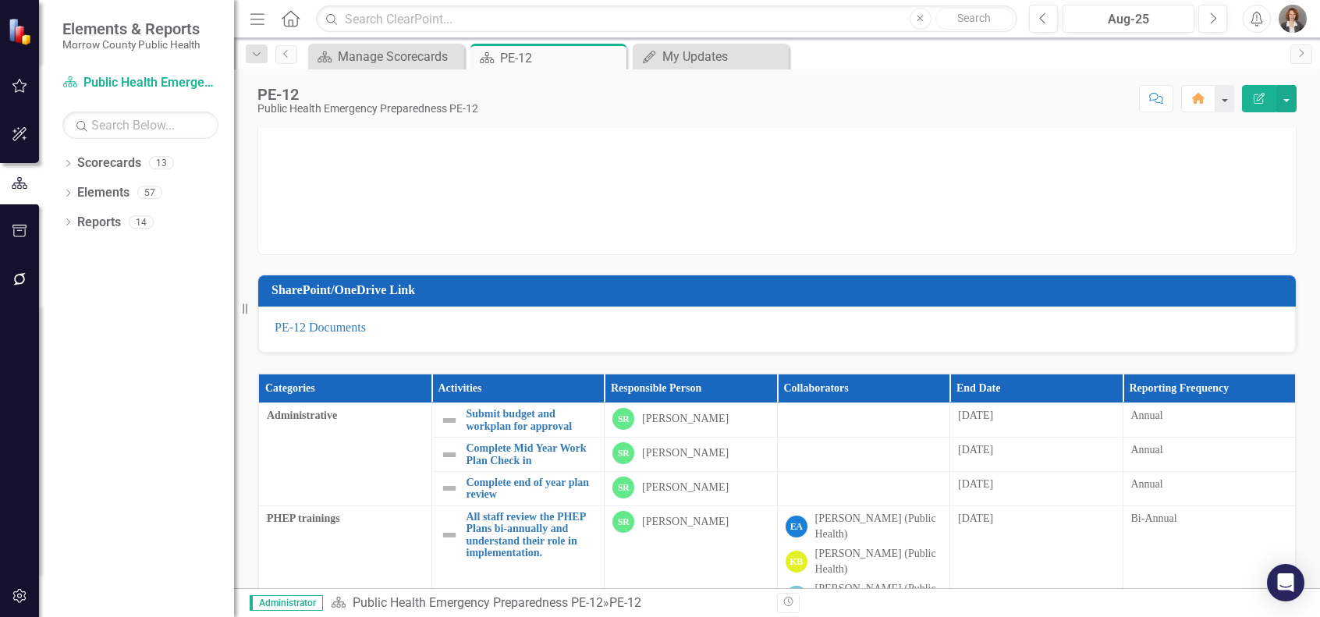
scroll to position [267, 0]
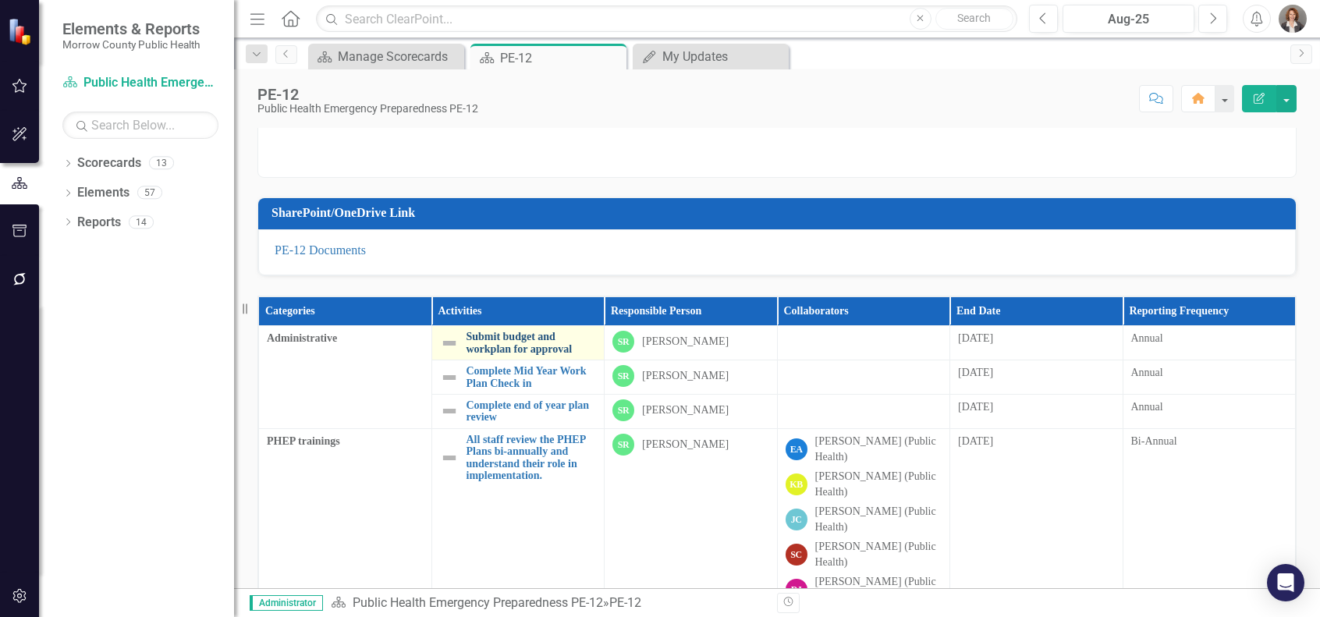
click at [510, 340] on link "Submit budget and workplan for approval" at bounding box center [532, 343] width 130 height 24
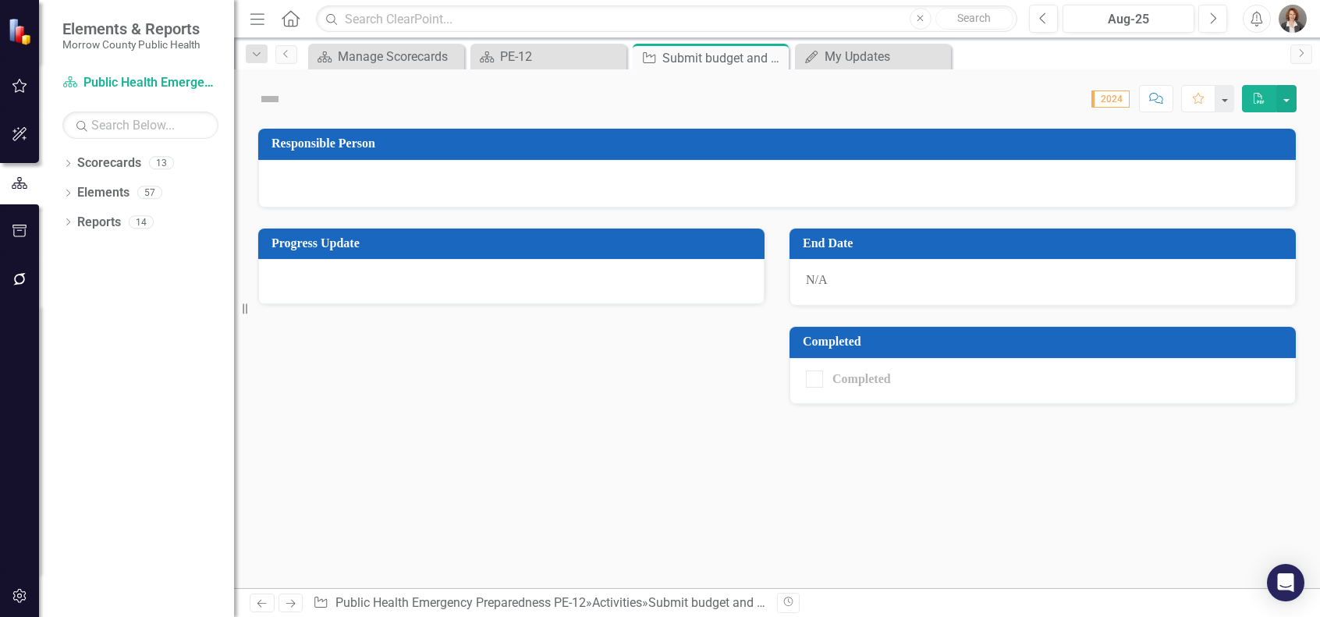
checkbox input "true"
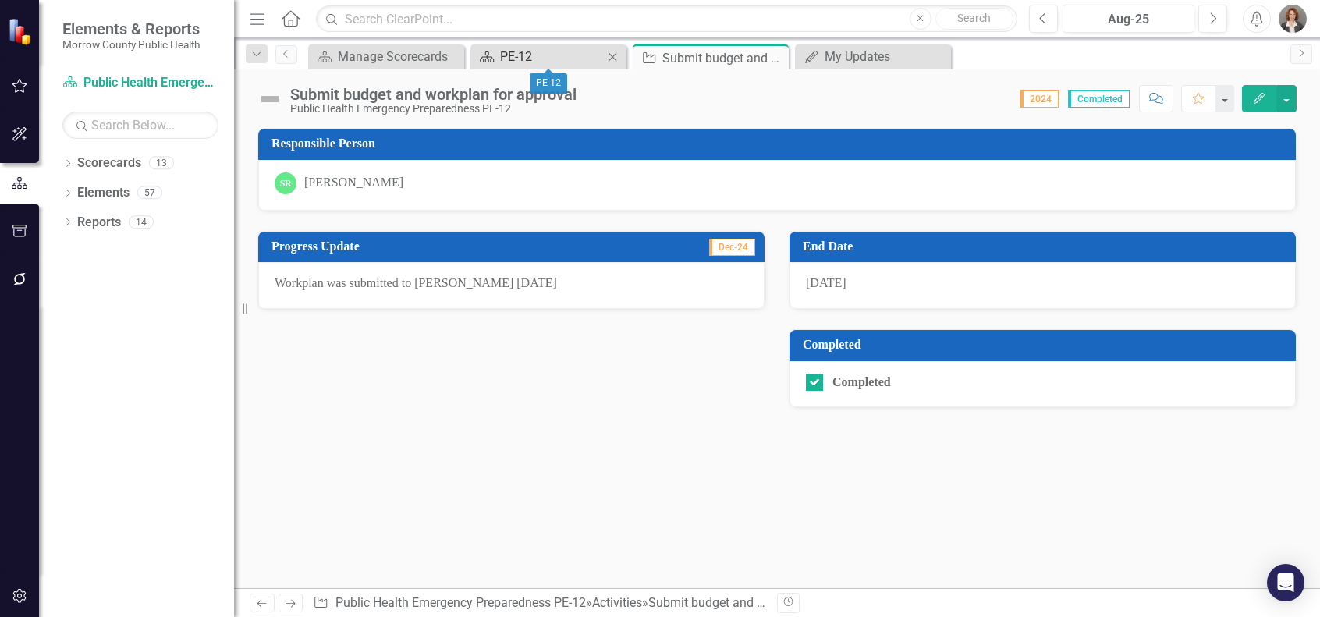
click at [558, 52] on div "PE-12" at bounding box center [551, 57] width 103 height 20
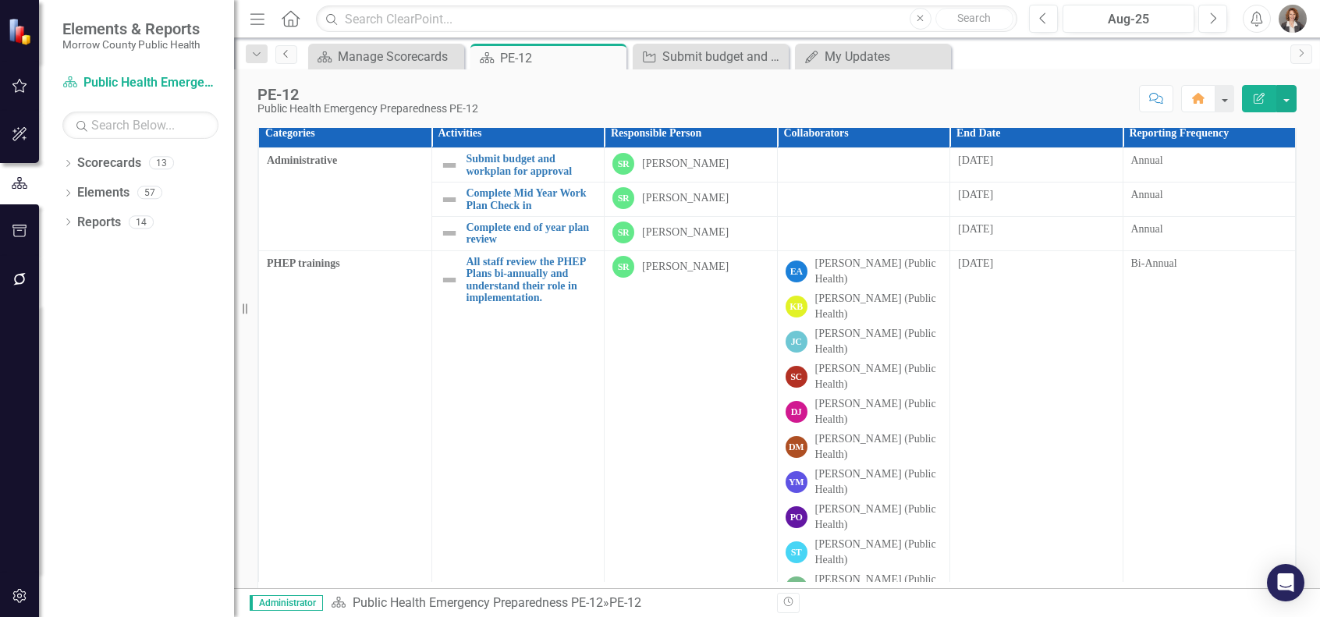
click at [287, 50] on icon "Previous" at bounding box center [286, 53] width 12 height 9
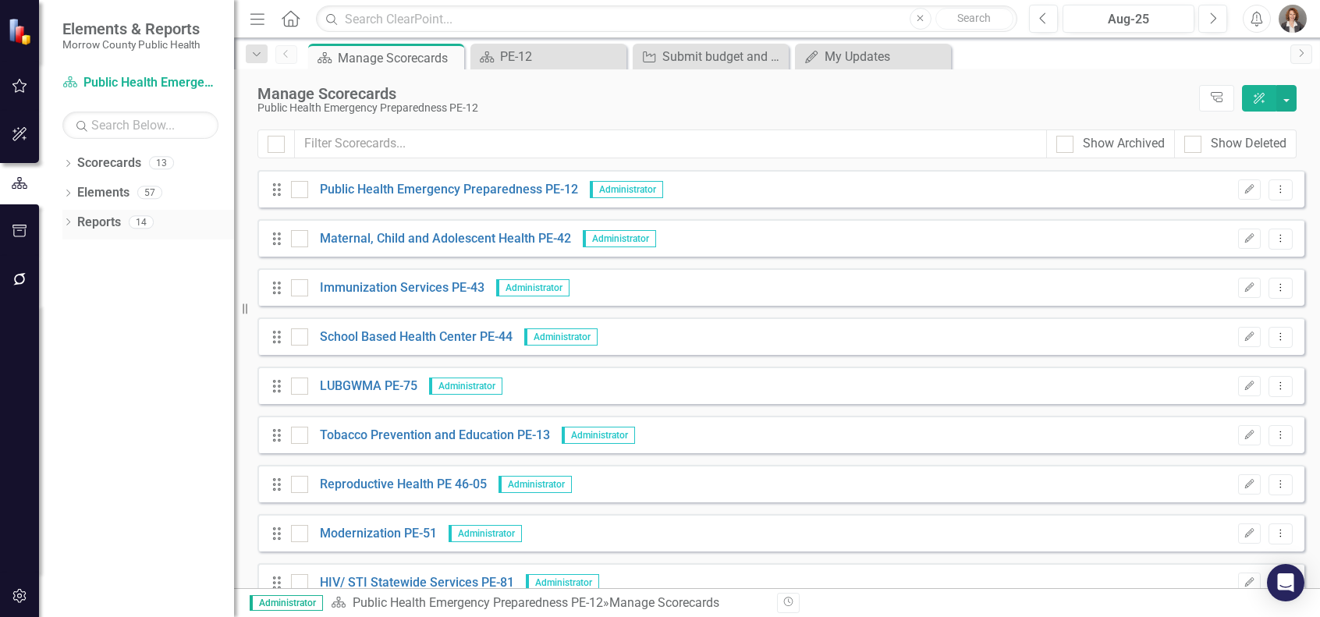
click at [90, 225] on link "Reports" at bounding box center [99, 223] width 44 height 18
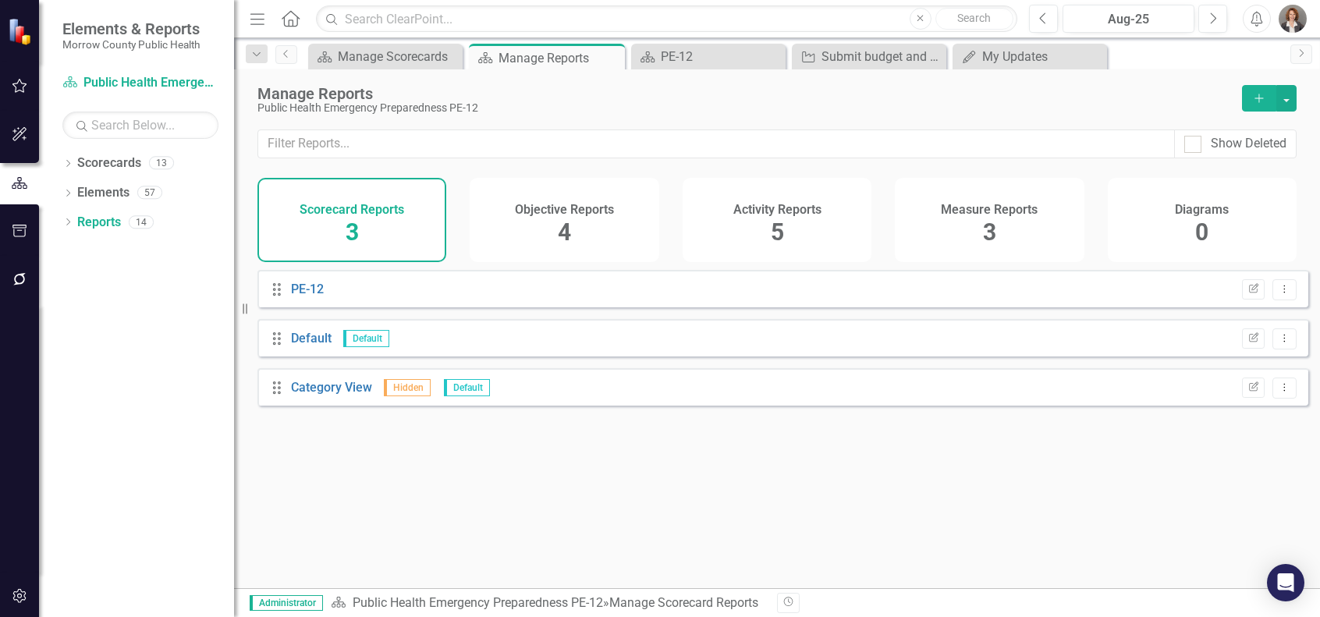
click at [769, 215] on h4 "Activity Reports" at bounding box center [778, 210] width 88 height 14
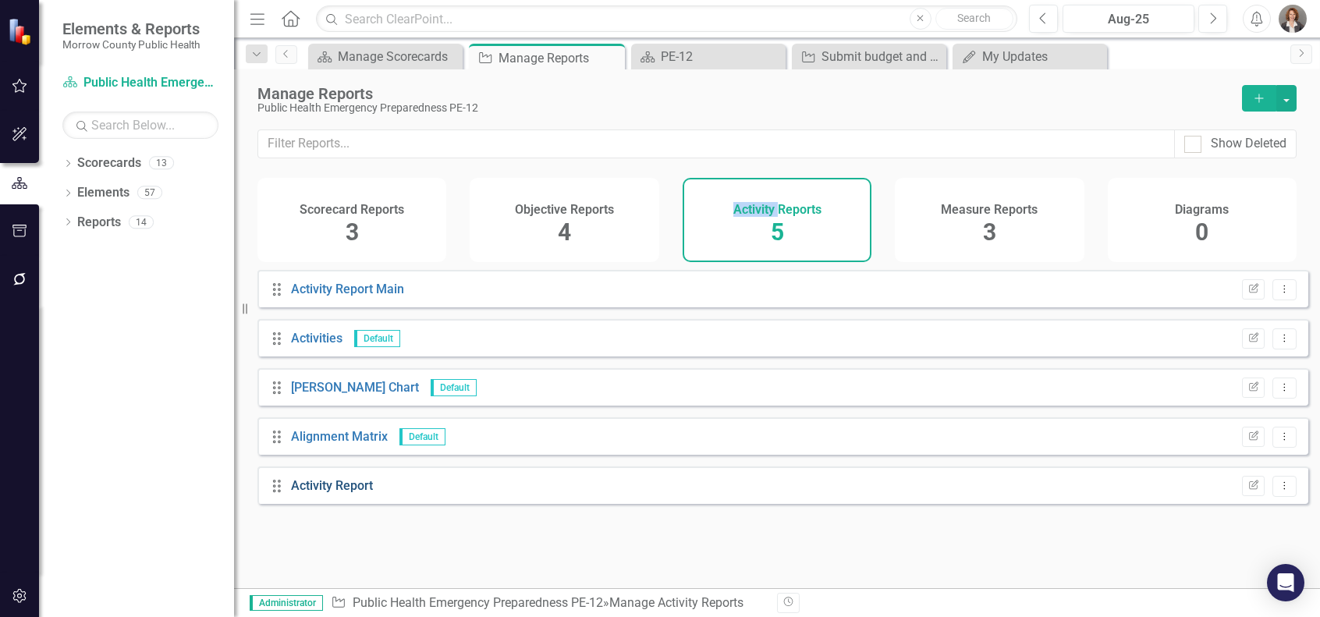
click at [329, 485] on link "Activity Report" at bounding box center [332, 485] width 82 height 15
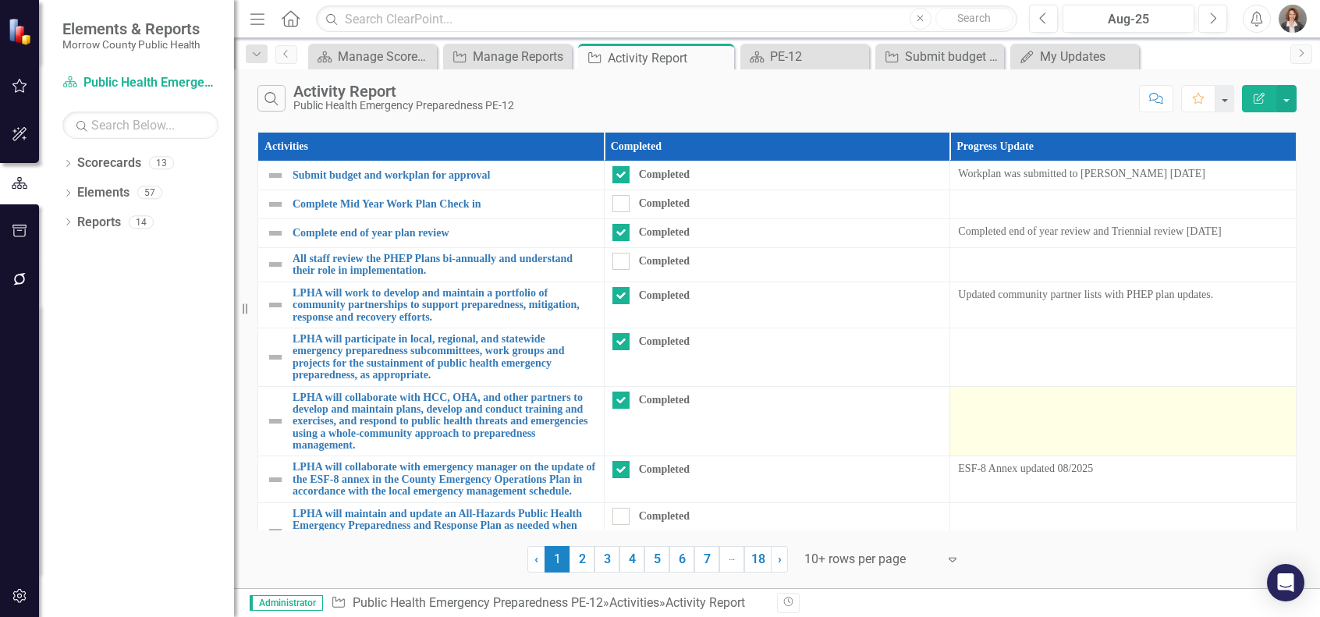
scroll to position [101, 0]
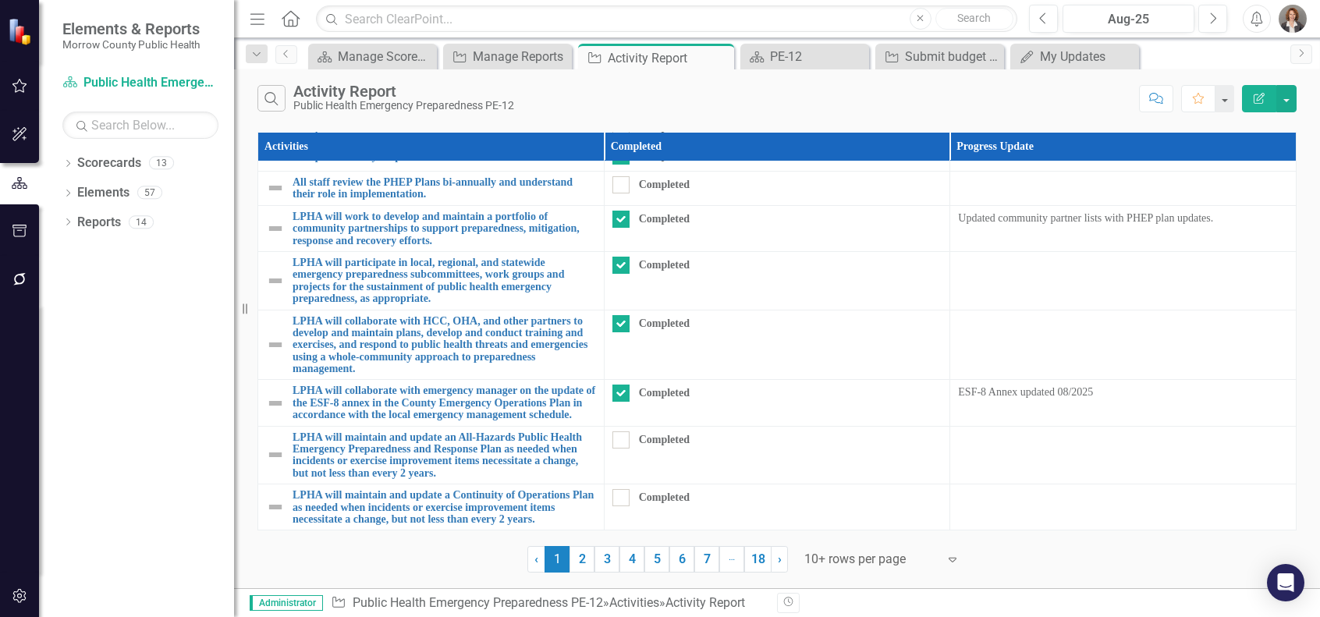
click at [819, 556] on div at bounding box center [871, 559] width 133 height 21
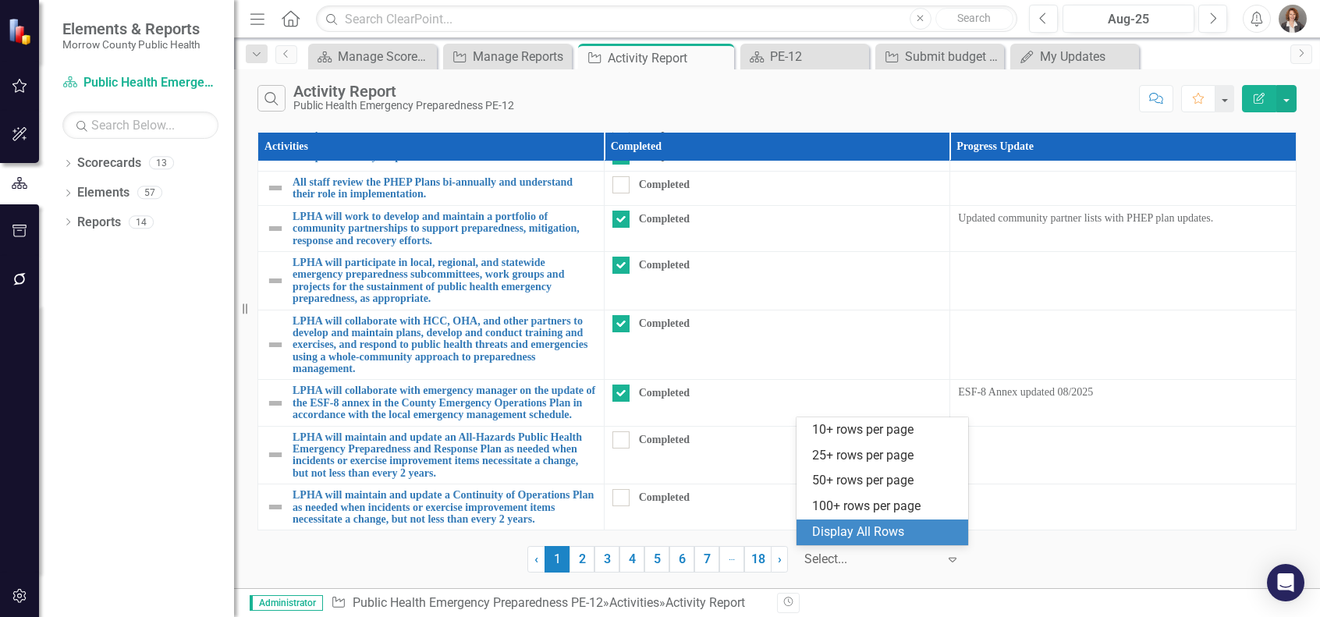
click at [867, 535] on div "Display All Rows" at bounding box center [885, 533] width 147 height 18
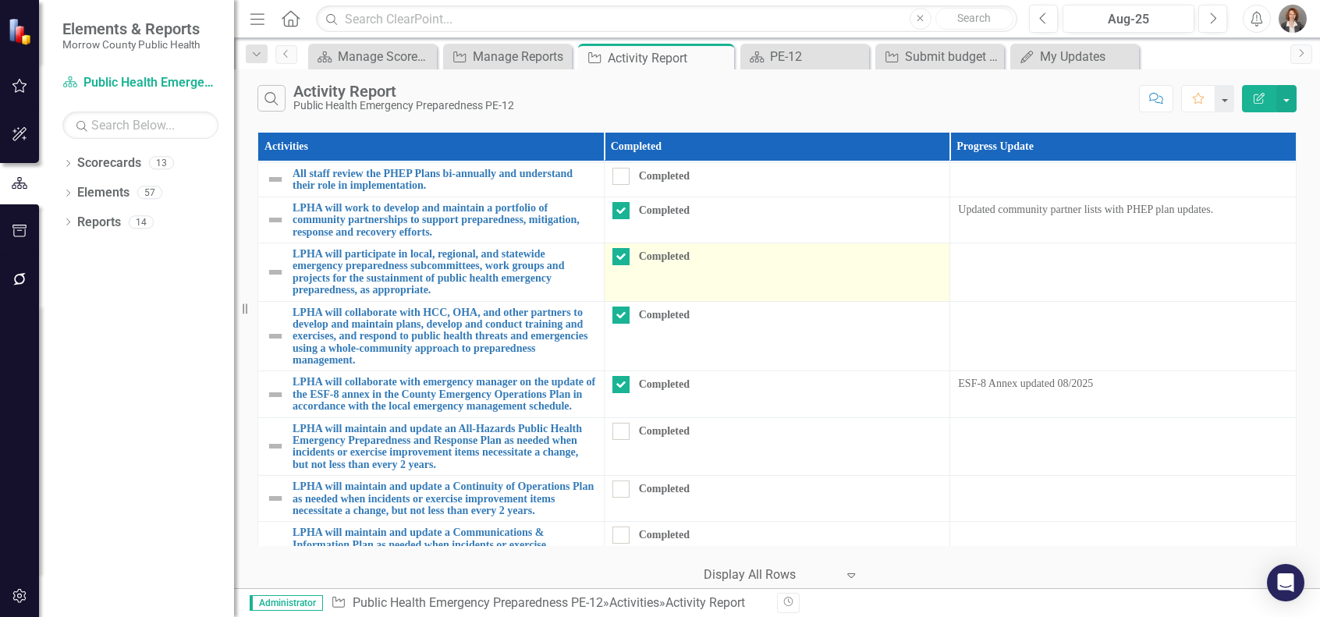
scroll to position [0, 0]
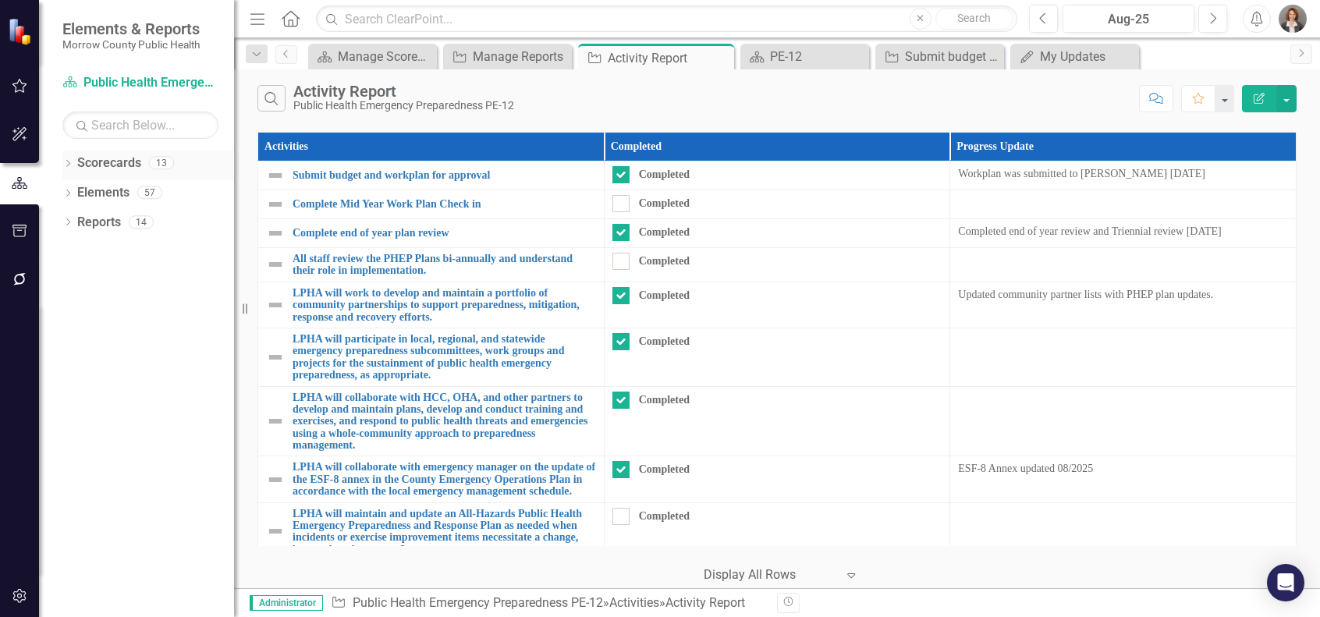
click at [108, 164] on link "Scorecards" at bounding box center [109, 164] width 64 height 18
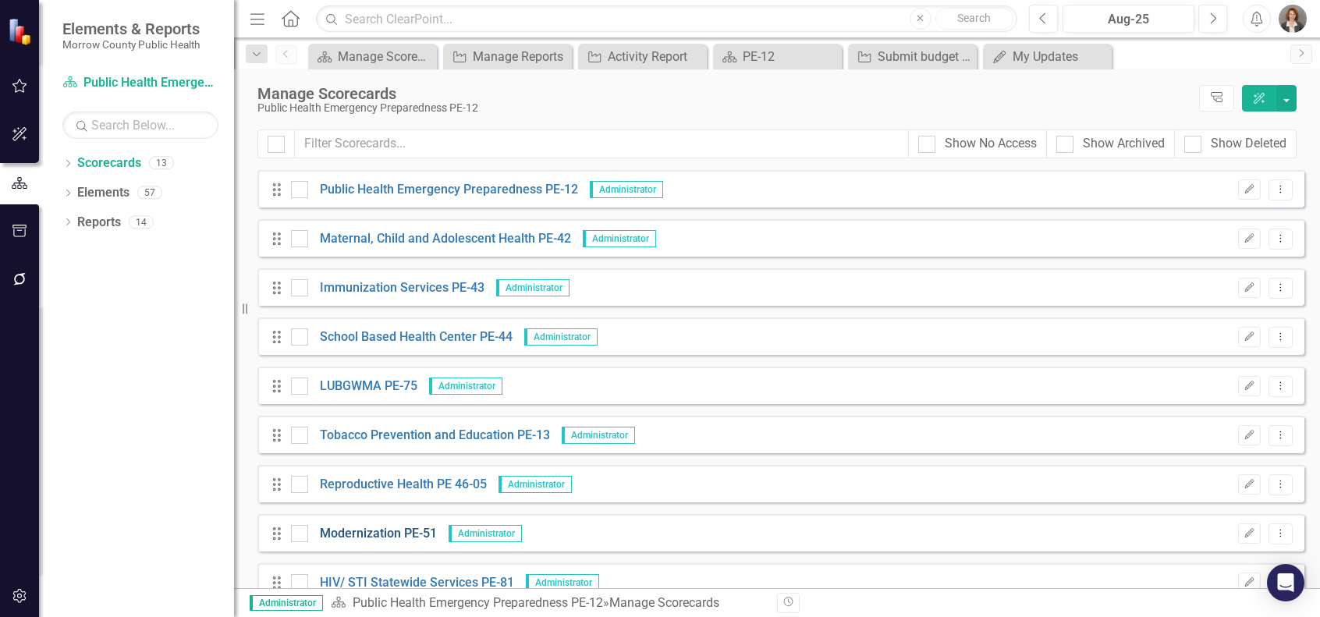
click at [353, 531] on link "Modernization PE-51" at bounding box center [372, 534] width 129 height 18
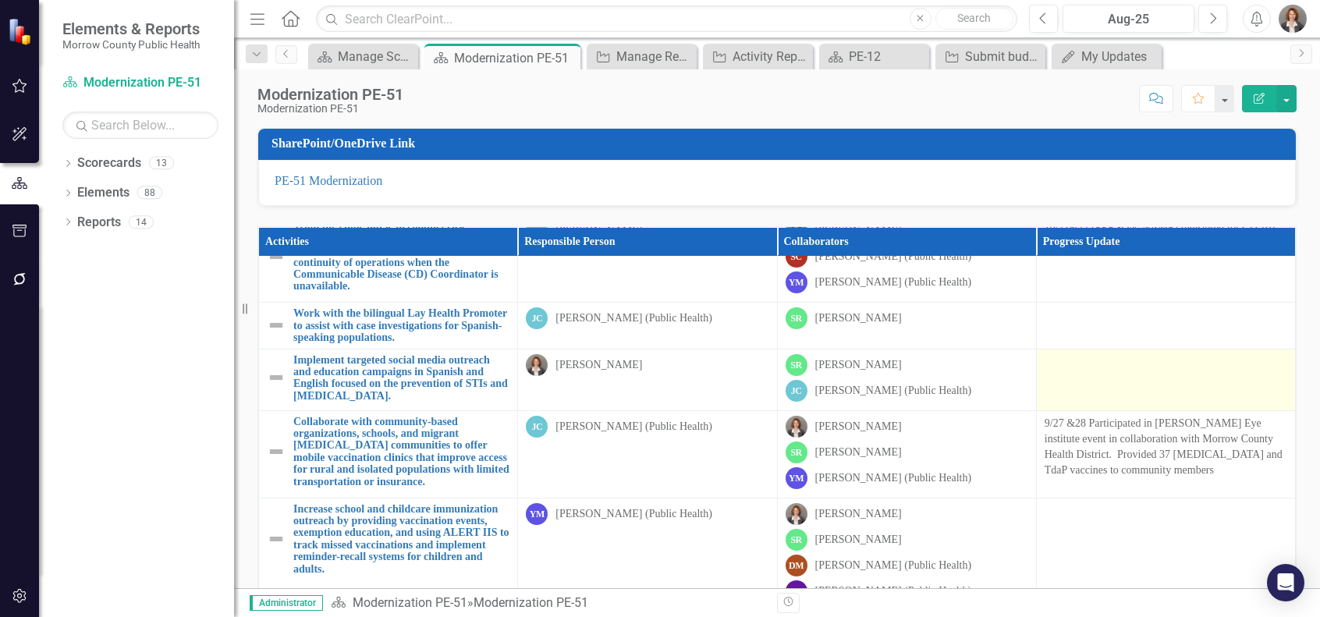
scroll to position [267, 0]
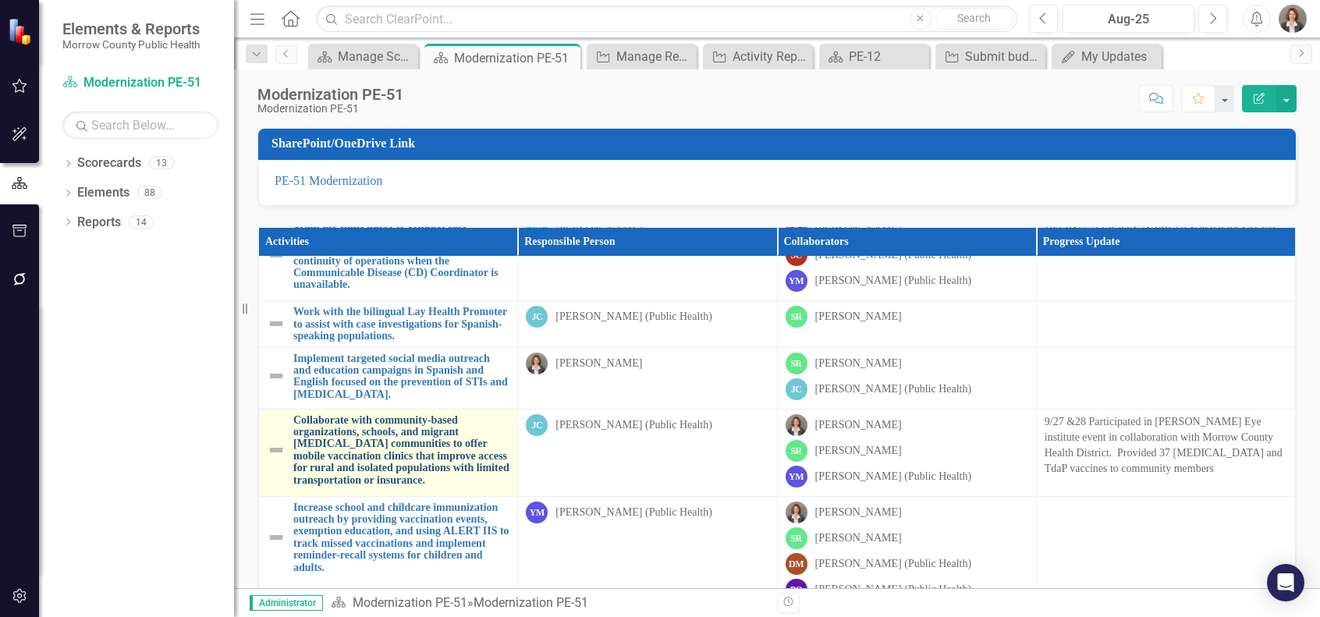
click at [360, 470] on link "Collaborate with community-based organizations, schools, and migrant [MEDICAL_D…" at bounding box center [401, 450] width 216 height 72
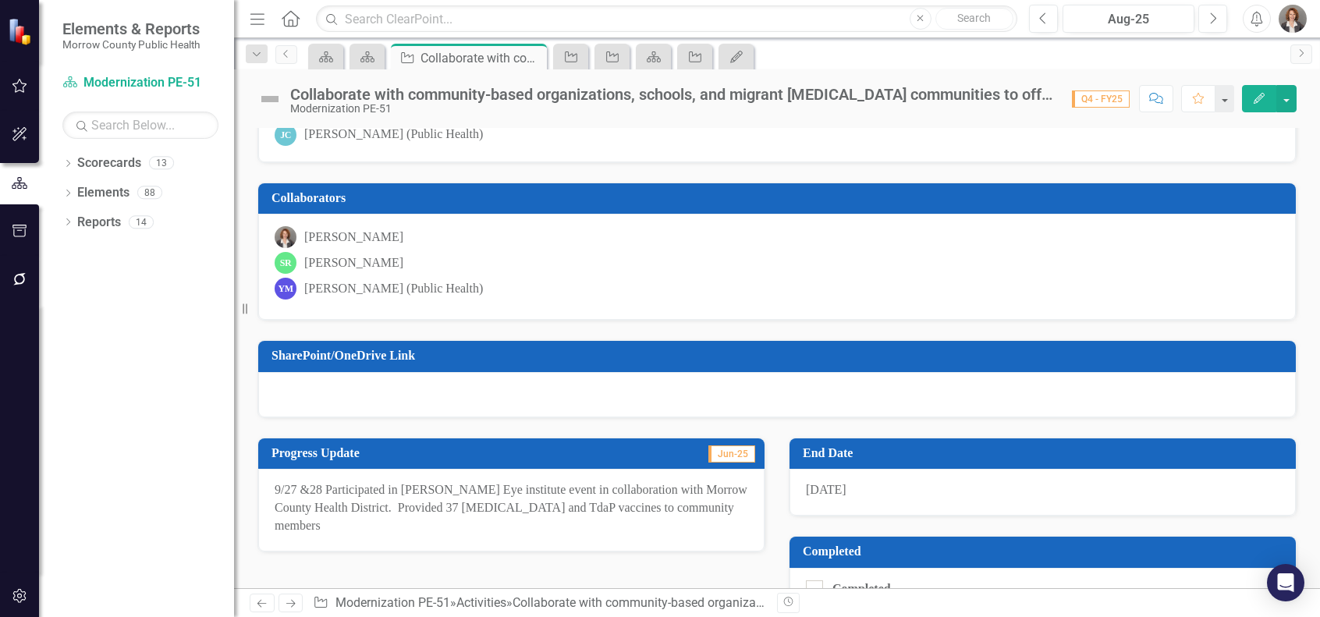
scroll to position [89, 0]
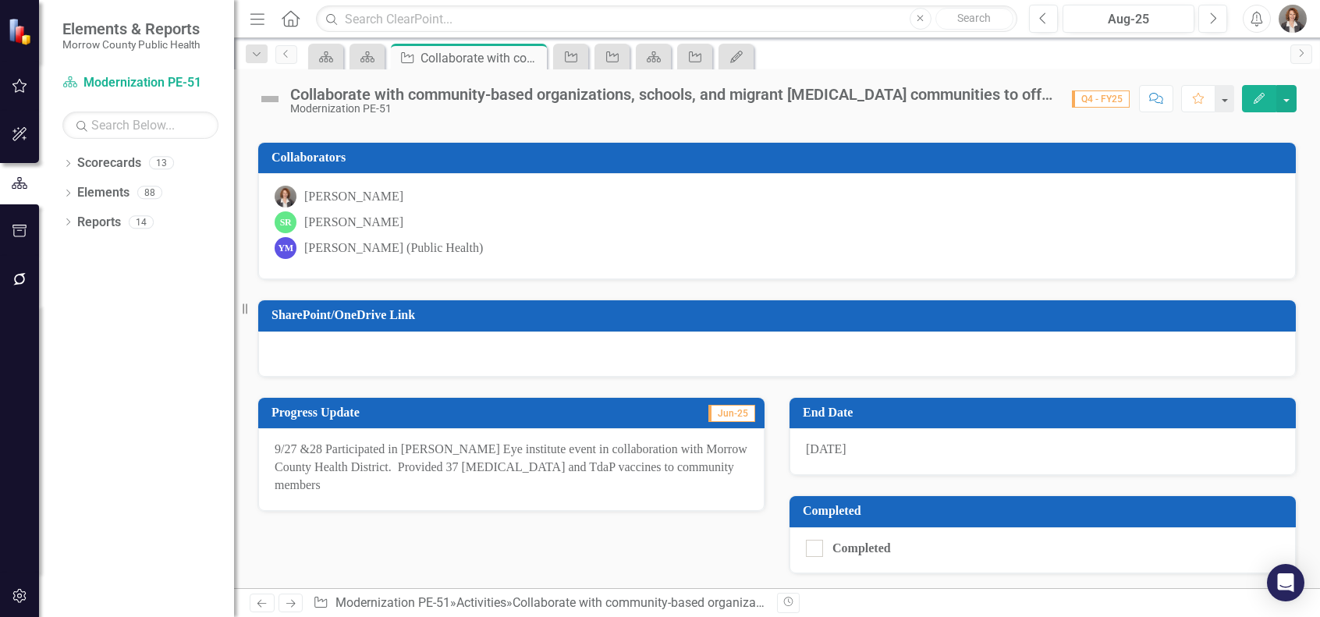
click at [314, 448] on p "9/27 &28 Participated in [PERSON_NAME] Eye institute event in collaboration wit…" at bounding box center [512, 468] width 474 height 54
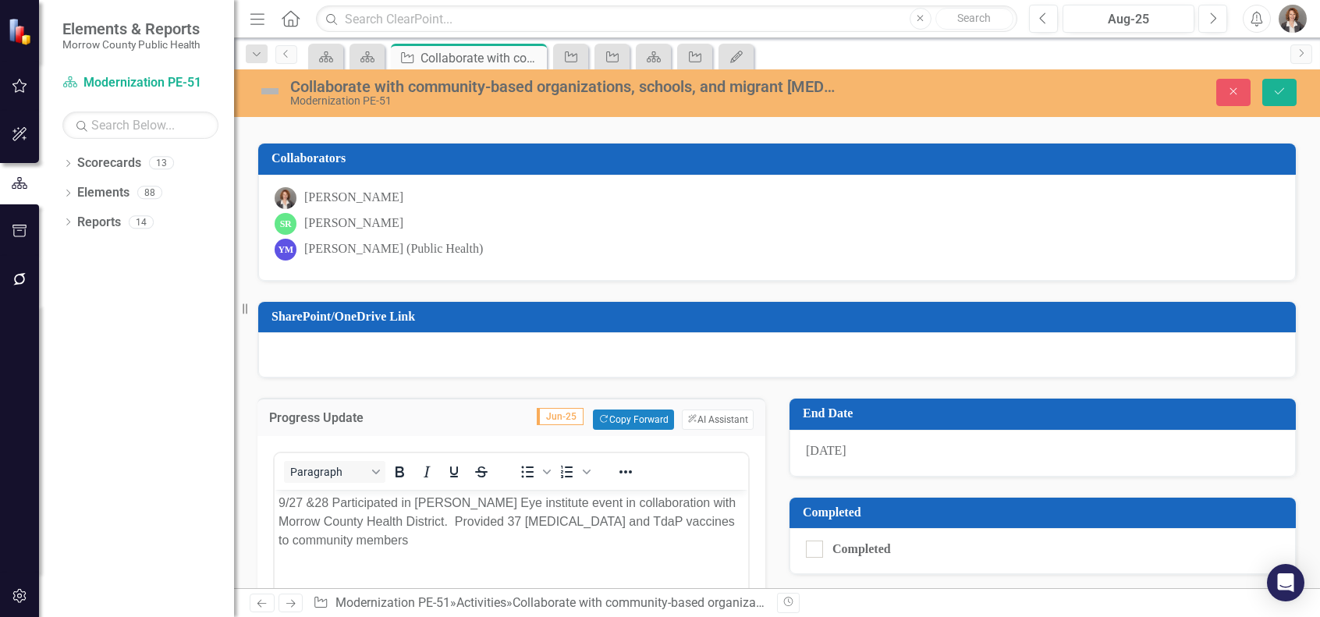
scroll to position [0, 0]
click at [313, 503] on p "9/27 &28 Participated in [PERSON_NAME] Eye institute event in collaboration wit…" at bounding box center [512, 522] width 466 height 56
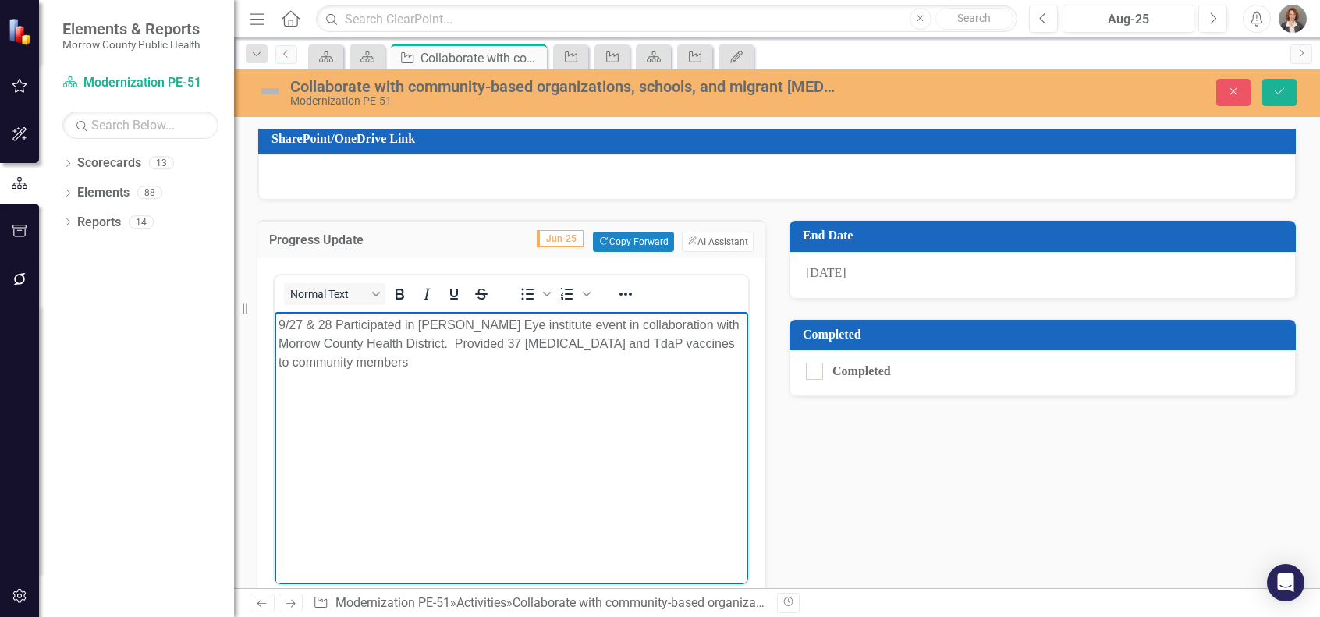
scroll to position [339, 0]
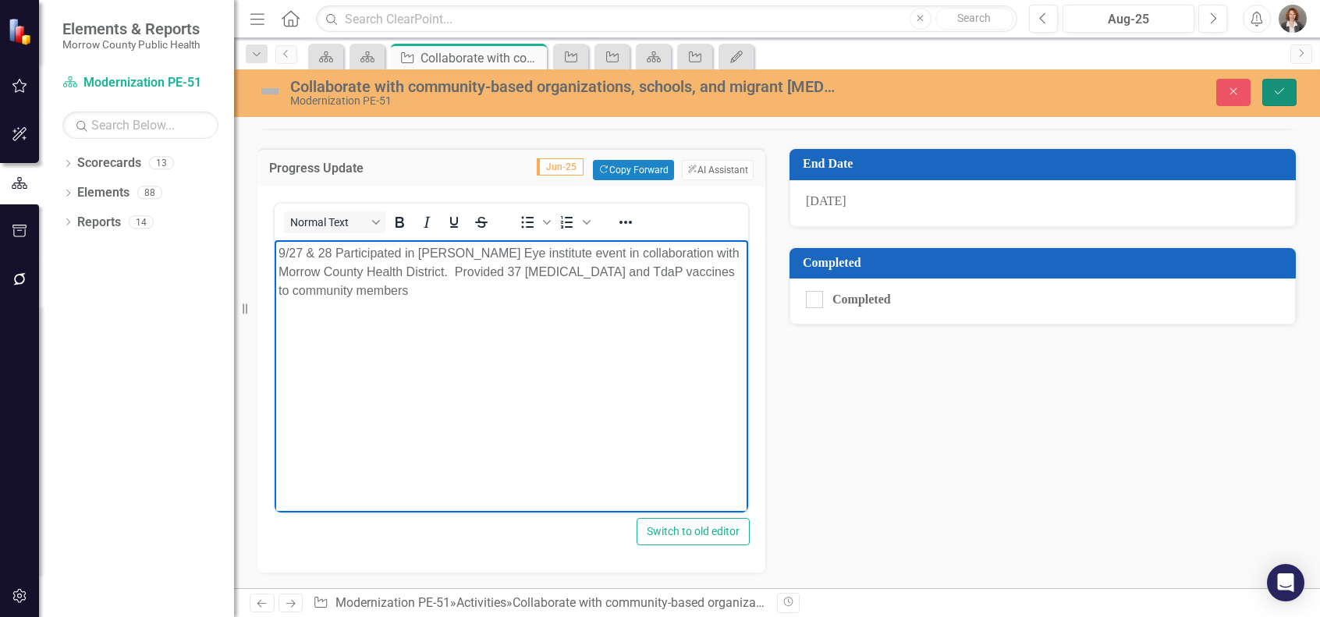
click at [1284, 93] on icon "Save" at bounding box center [1280, 91] width 14 height 11
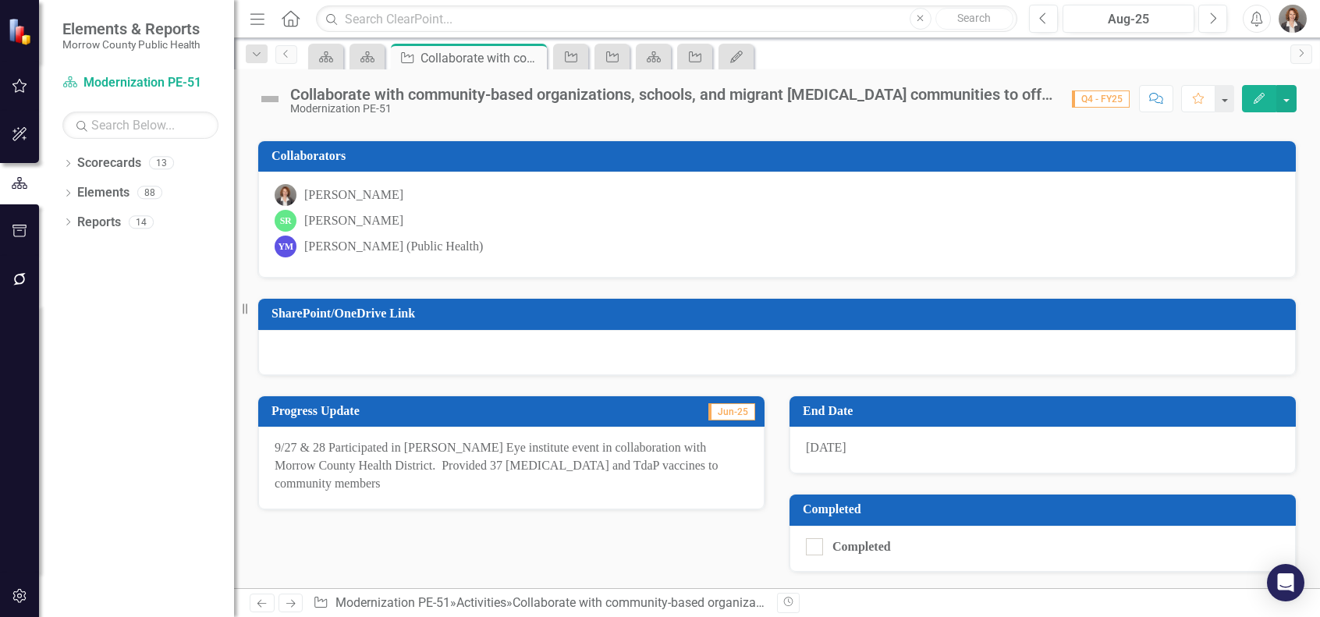
scroll to position [0, 0]
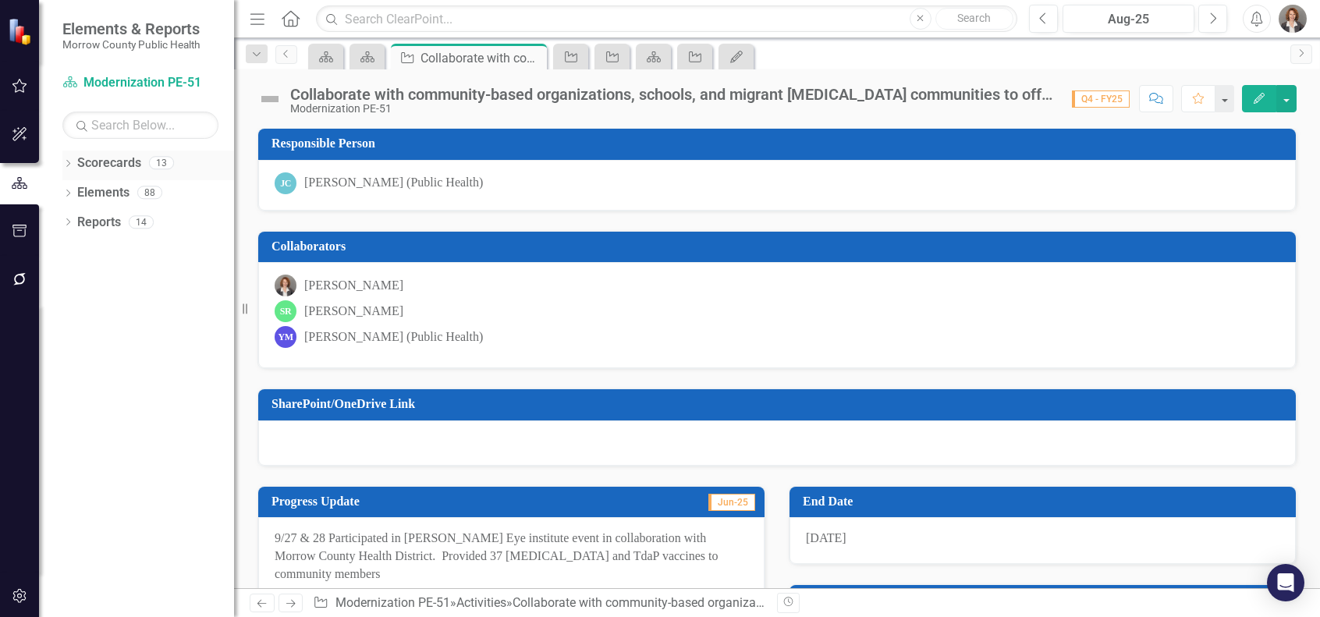
click at [108, 164] on link "Scorecards" at bounding box center [109, 164] width 64 height 18
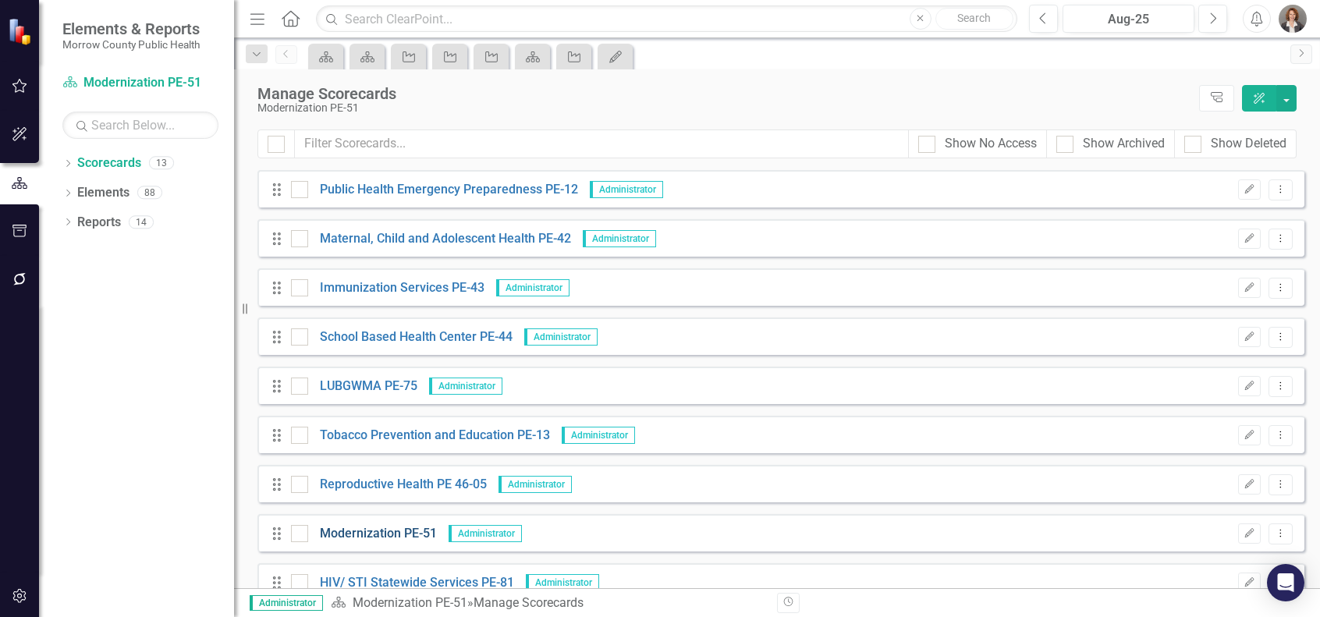
click at [358, 531] on link "Modernization PE-51" at bounding box center [372, 534] width 129 height 18
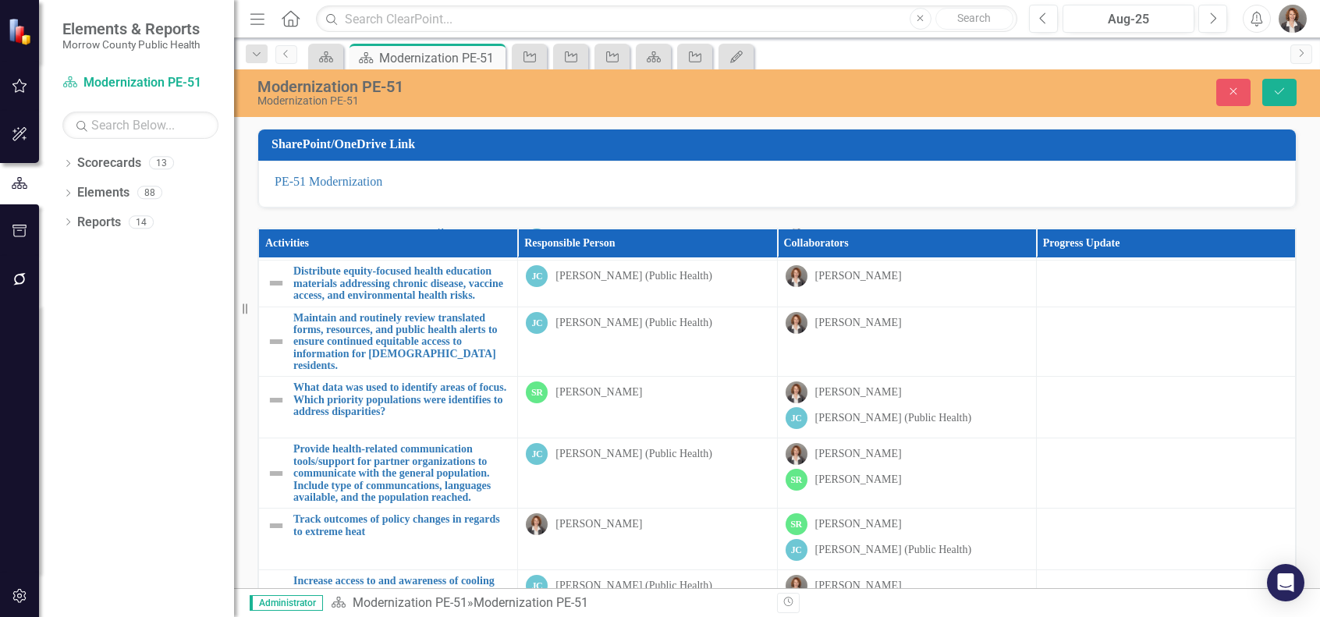
scroll to position [1601, 0]
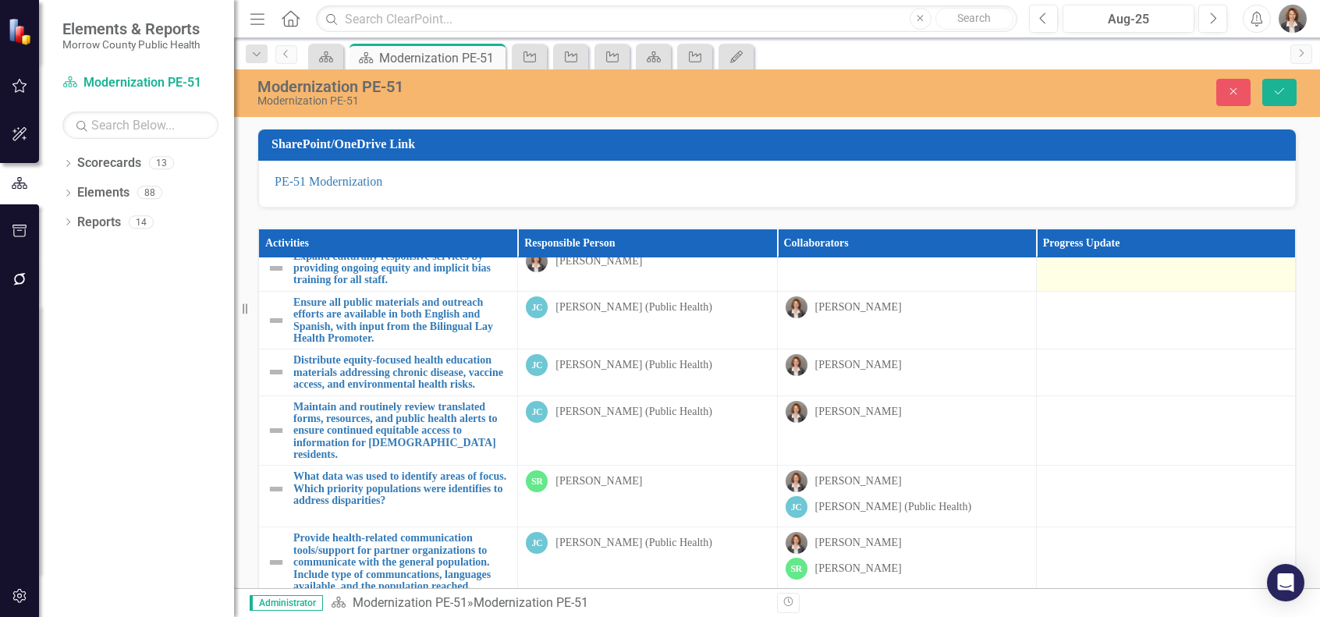
click at [1092, 269] on div at bounding box center [1166, 259] width 243 height 19
click at [1091, 269] on div at bounding box center [1166, 259] width 243 height 19
click at [1064, 269] on div at bounding box center [1166, 259] width 243 height 19
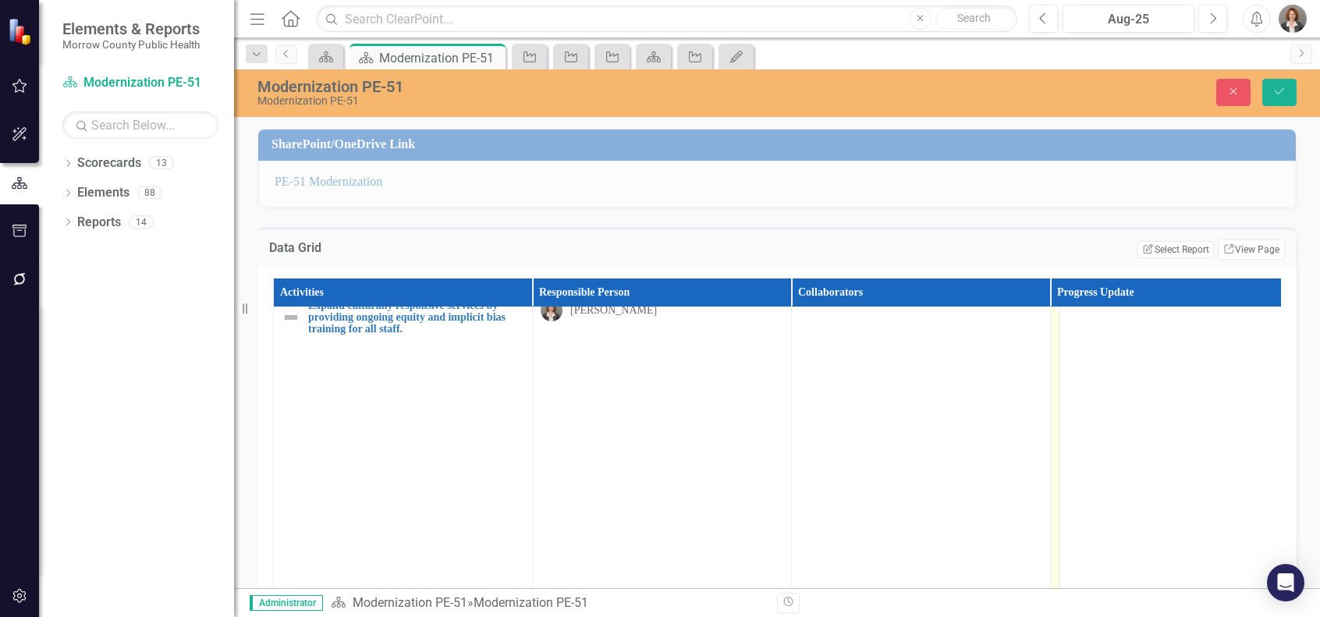
scroll to position [0, 0]
click at [1102, 363] on p "Rich Text Area. Press ALT-0 for help." at bounding box center [1180, 354] width 232 height 19
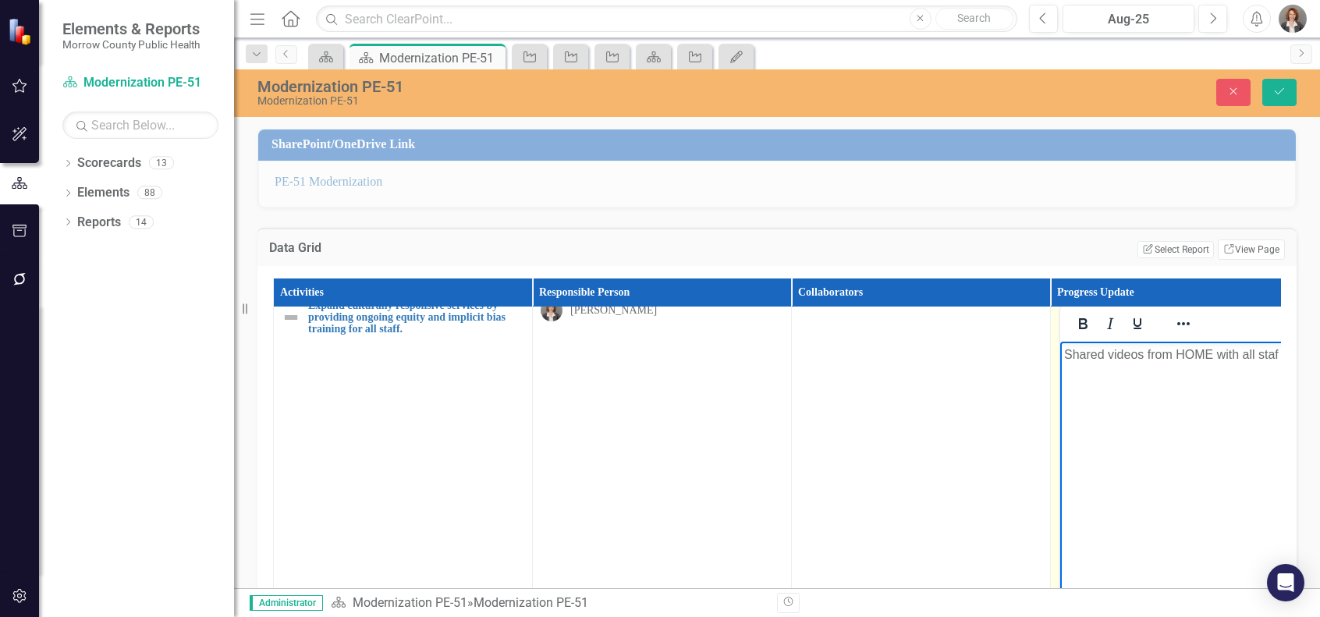
scroll to position [1601, 1]
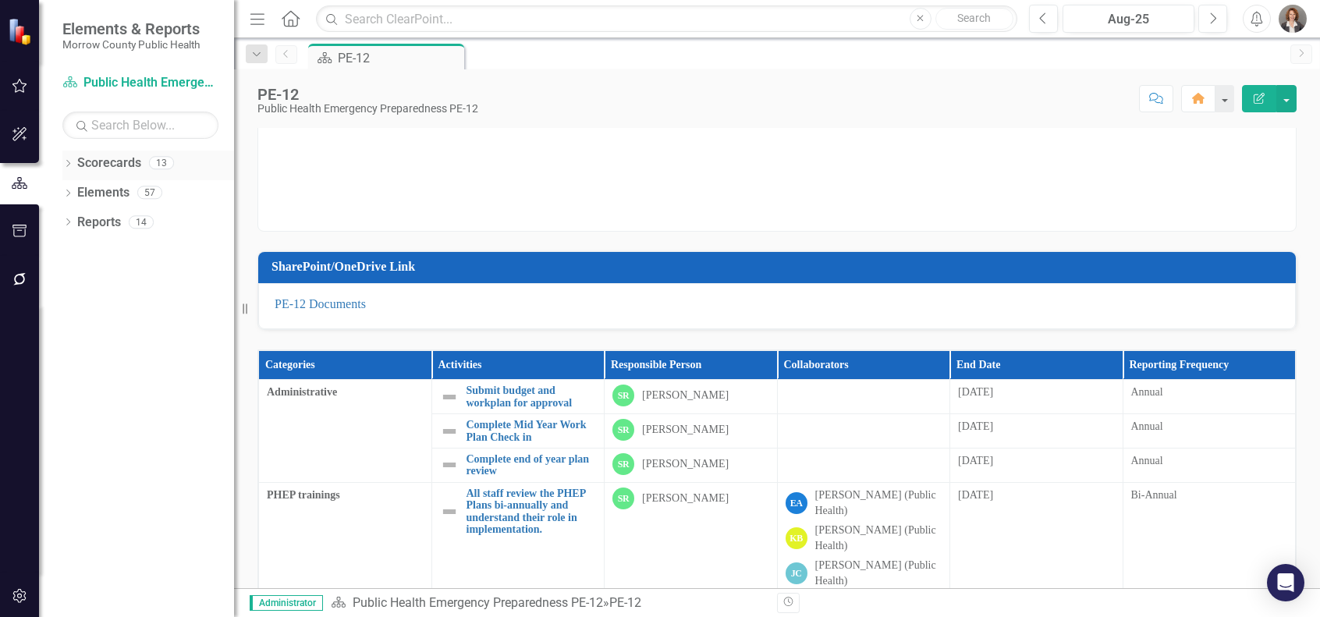
click at [88, 157] on link "Scorecards" at bounding box center [109, 164] width 64 height 18
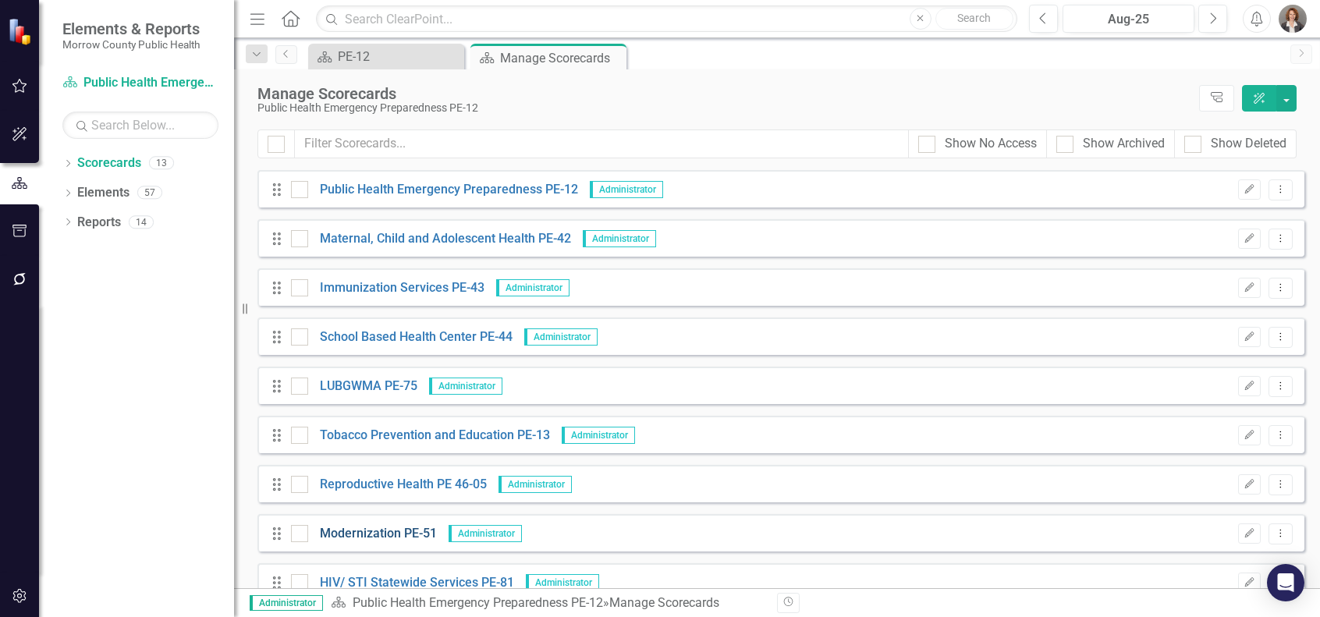
click at [396, 536] on link "Modernization PE-51" at bounding box center [372, 534] width 129 height 18
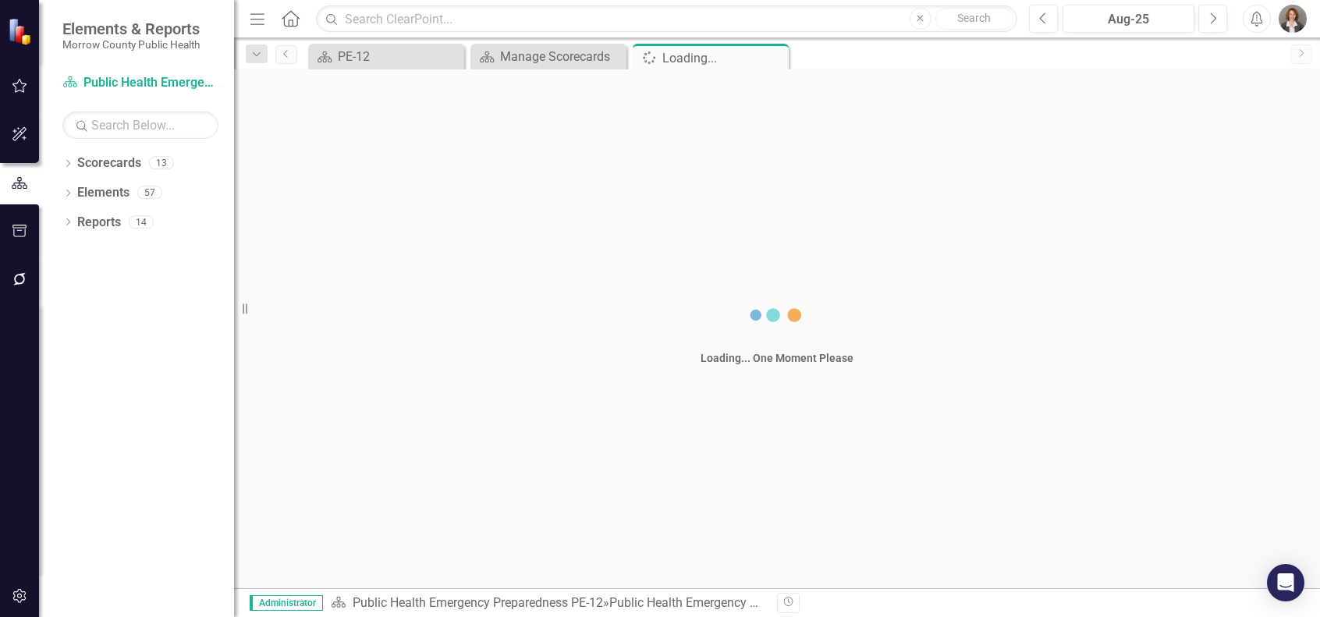
click at [396, 536] on div "Loading... One Moment Please" at bounding box center [777, 328] width 1086 height 519
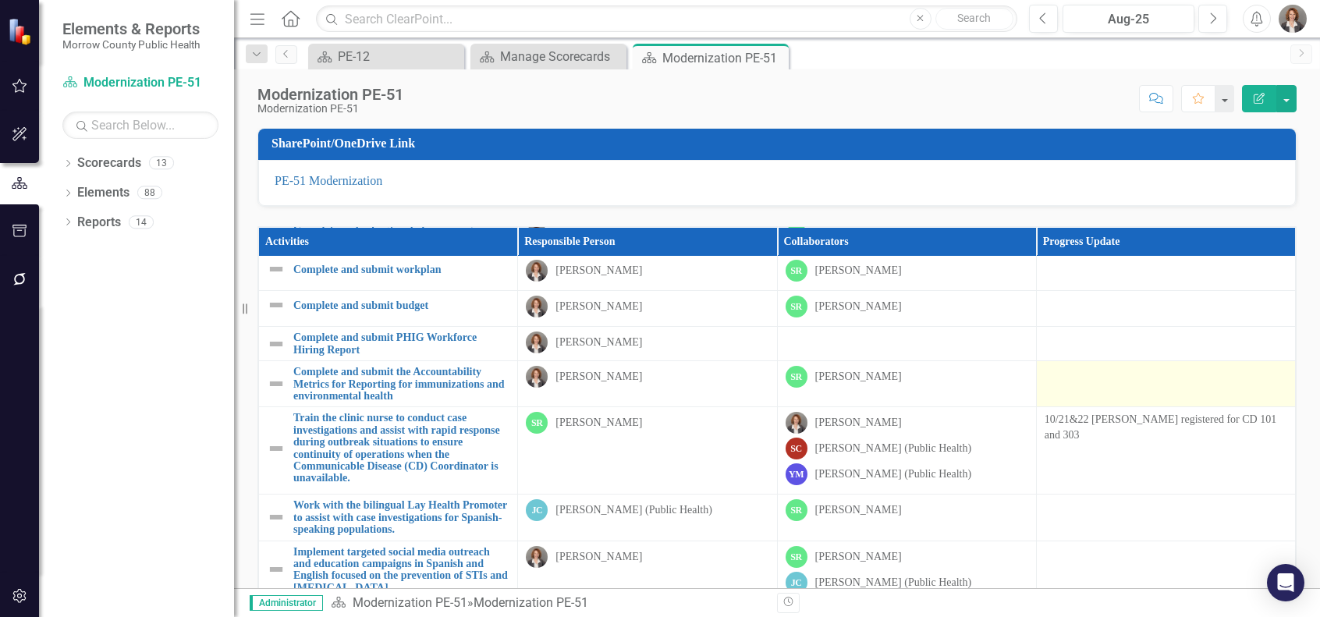
scroll to position [157, 0]
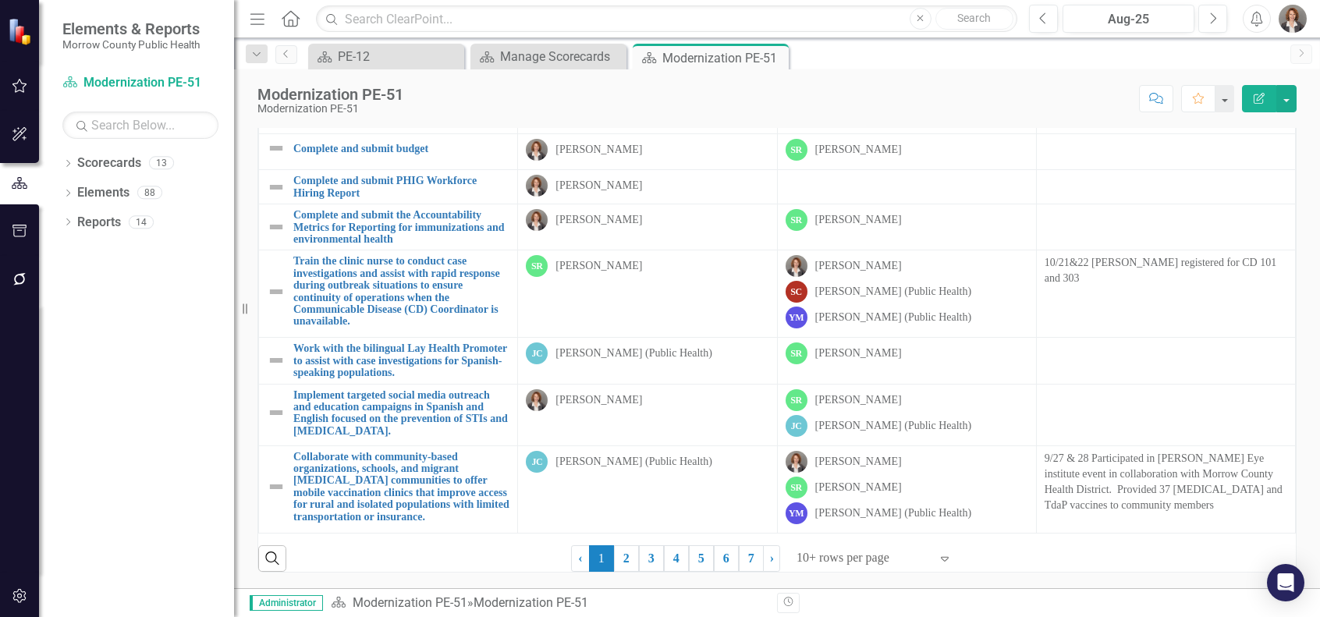
click at [844, 560] on div at bounding box center [863, 558] width 133 height 21
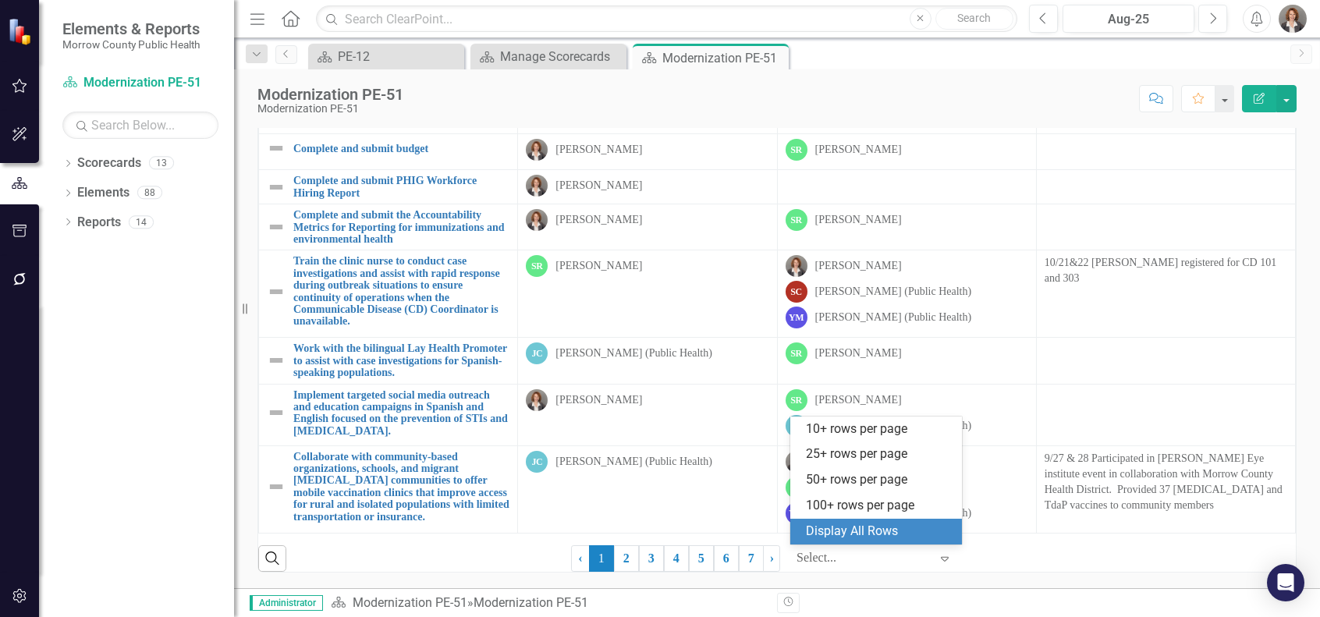
click at [841, 531] on div "Display All Rows" at bounding box center [879, 532] width 147 height 18
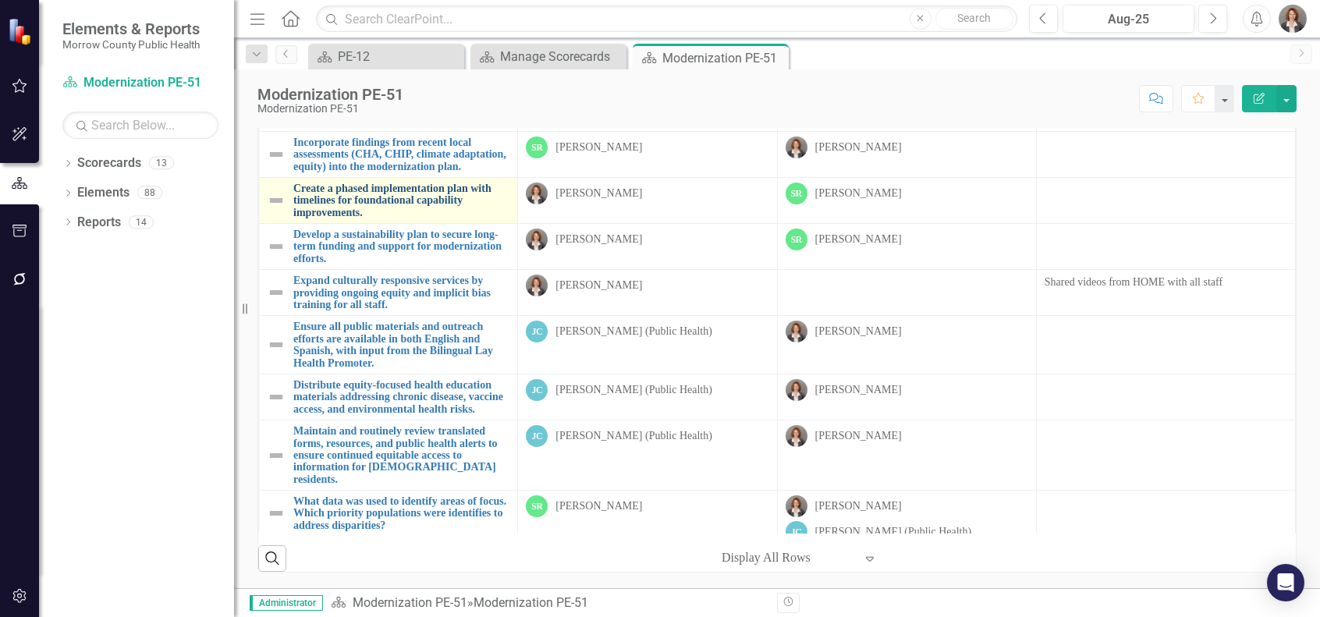
scroll to position [1447, 0]
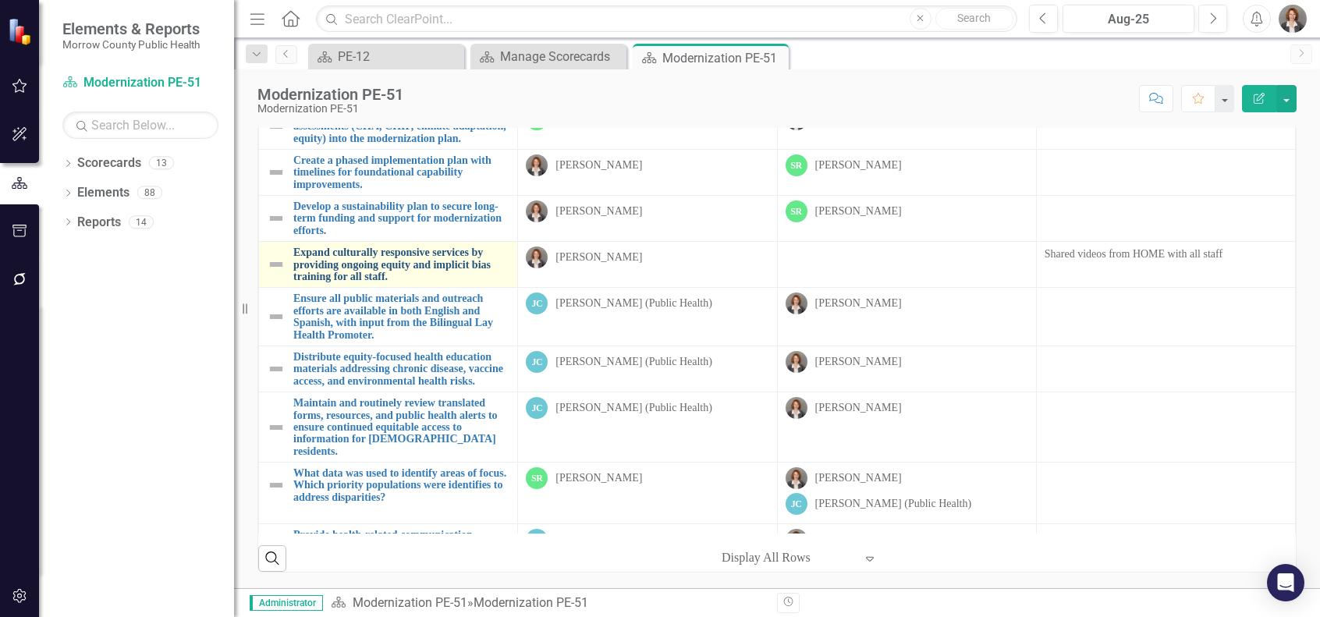
click at [362, 282] on link "Expand culturally responsive services by providing ongoing equity and implicit …" at bounding box center [401, 265] width 216 height 36
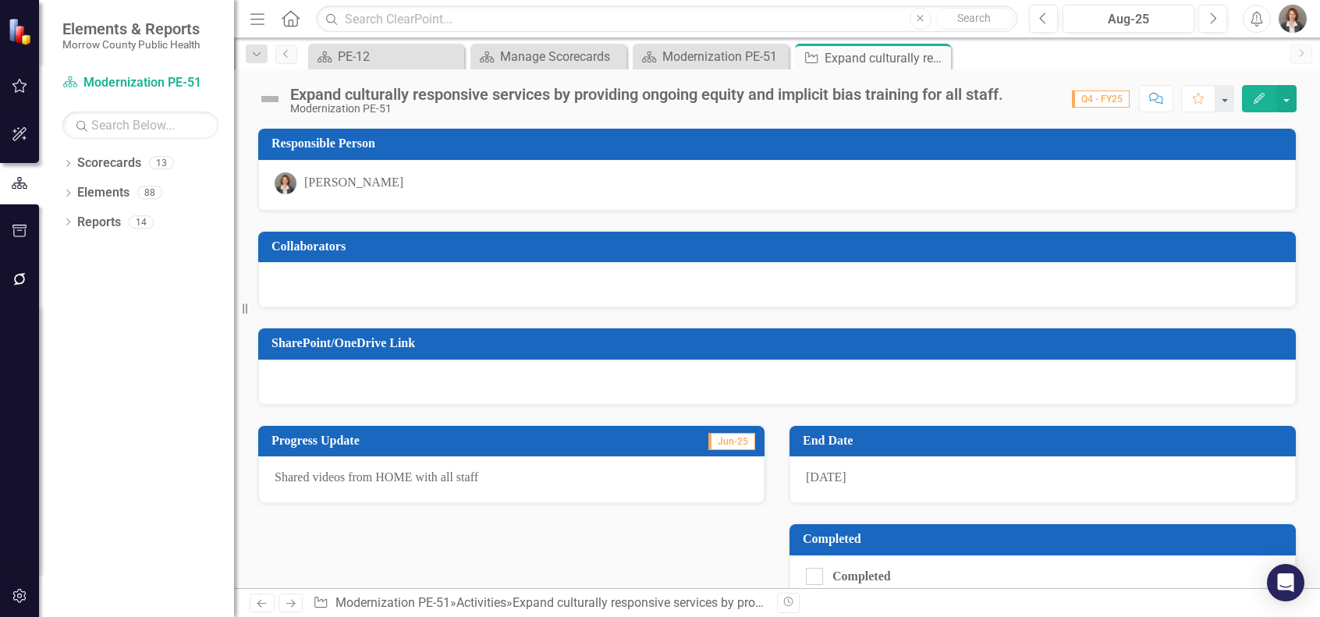
click at [273, 475] on div "Shared videos from HOME with all staff" at bounding box center [511, 479] width 506 height 47
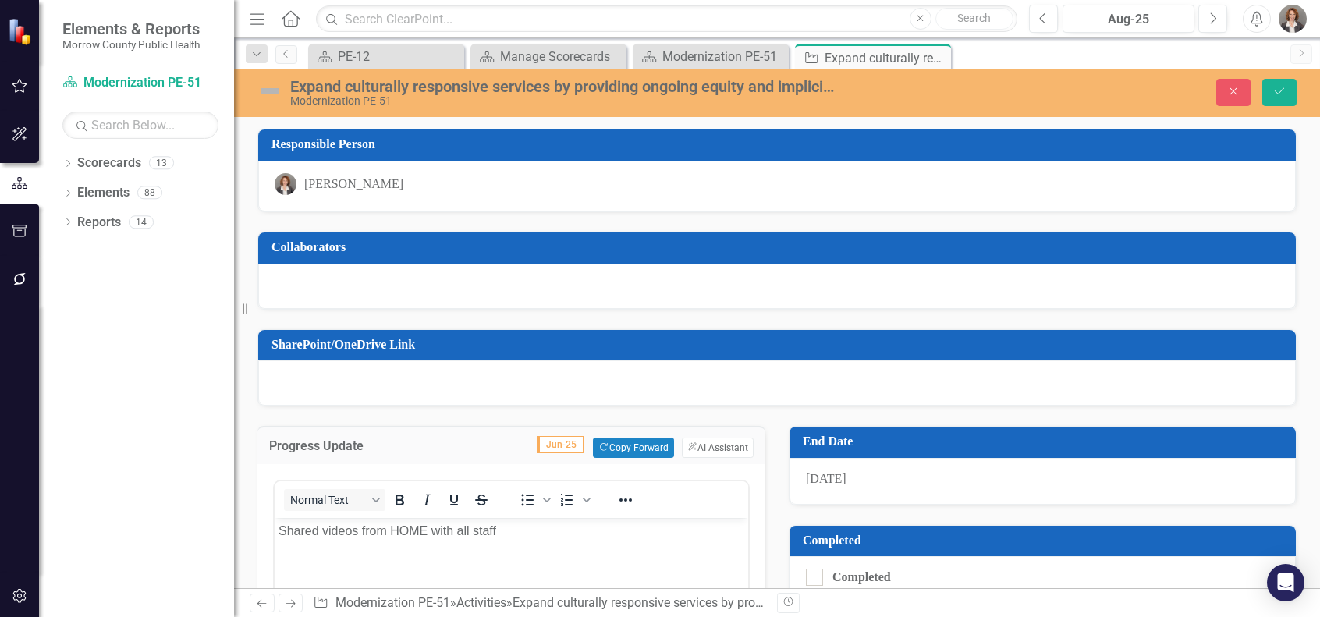
click at [282, 531] on p "Shared videos from HOME with all staff" at bounding box center [512, 531] width 466 height 19
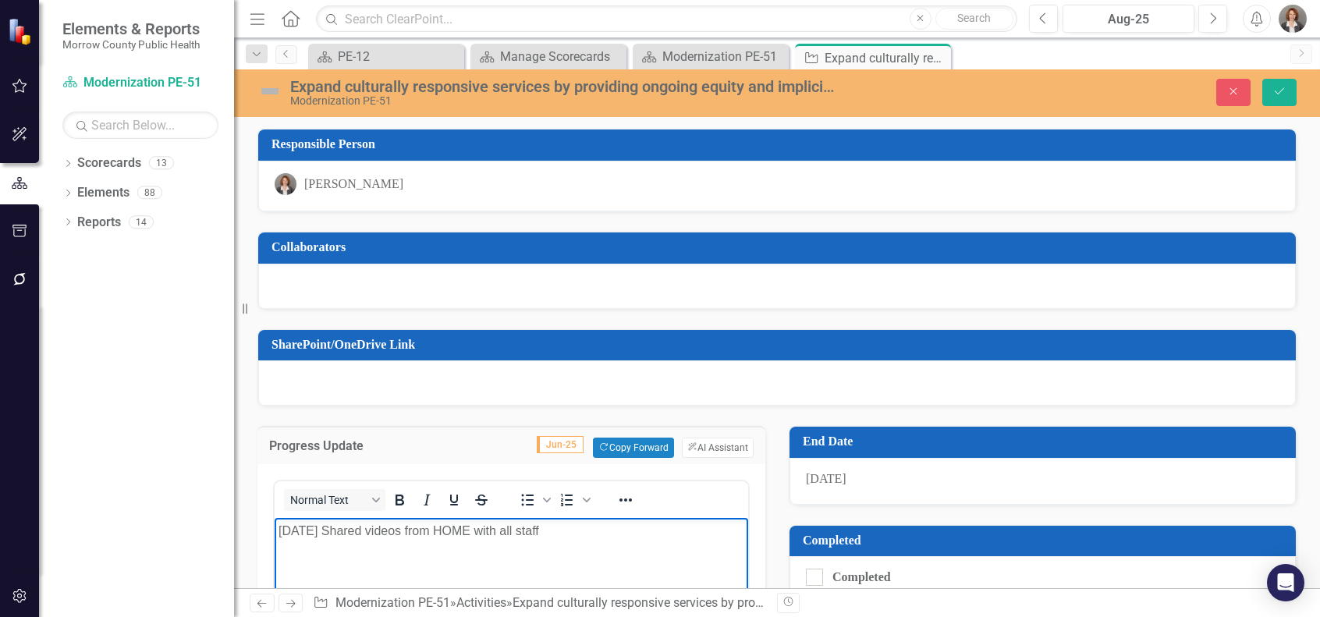
click at [366, 531] on p "9/26/25 Shared videos from HOME with all staff" at bounding box center [512, 531] width 466 height 19
click at [701, 536] on p "9/26/25 Shared Equity Training Resource videos from HOME with all staff" at bounding box center [512, 531] width 466 height 19
click at [1284, 92] on icon "Save" at bounding box center [1280, 91] width 14 height 11
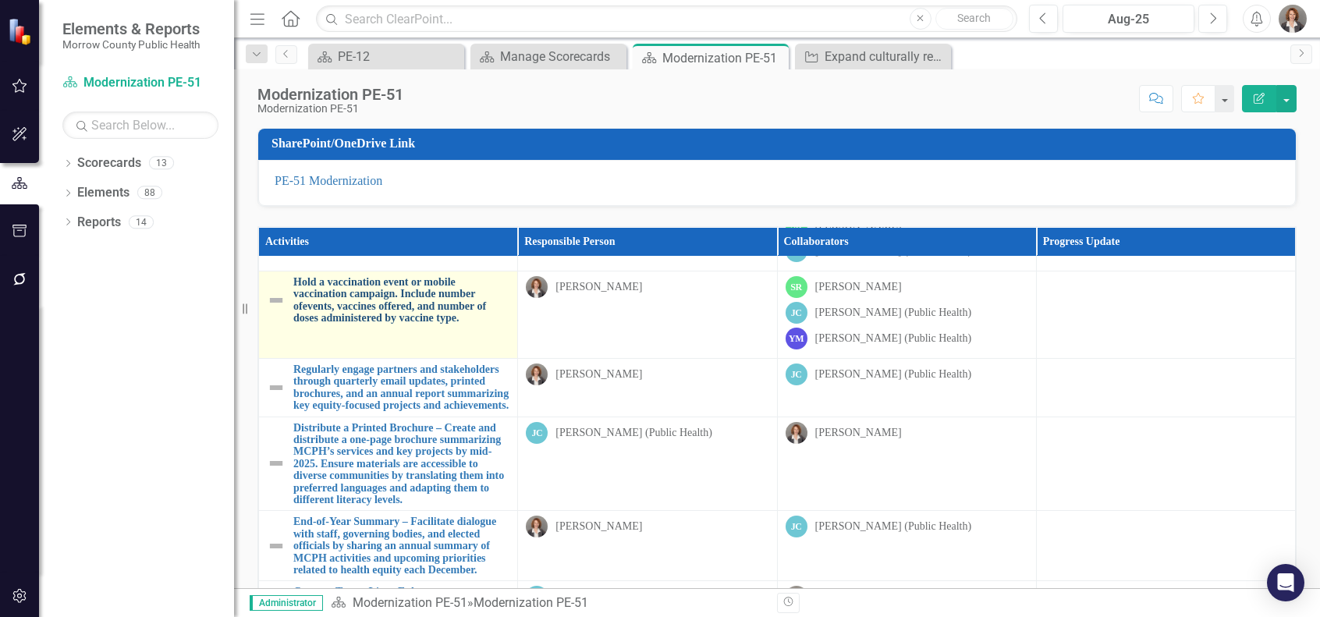
scroll to position [2402, 0]
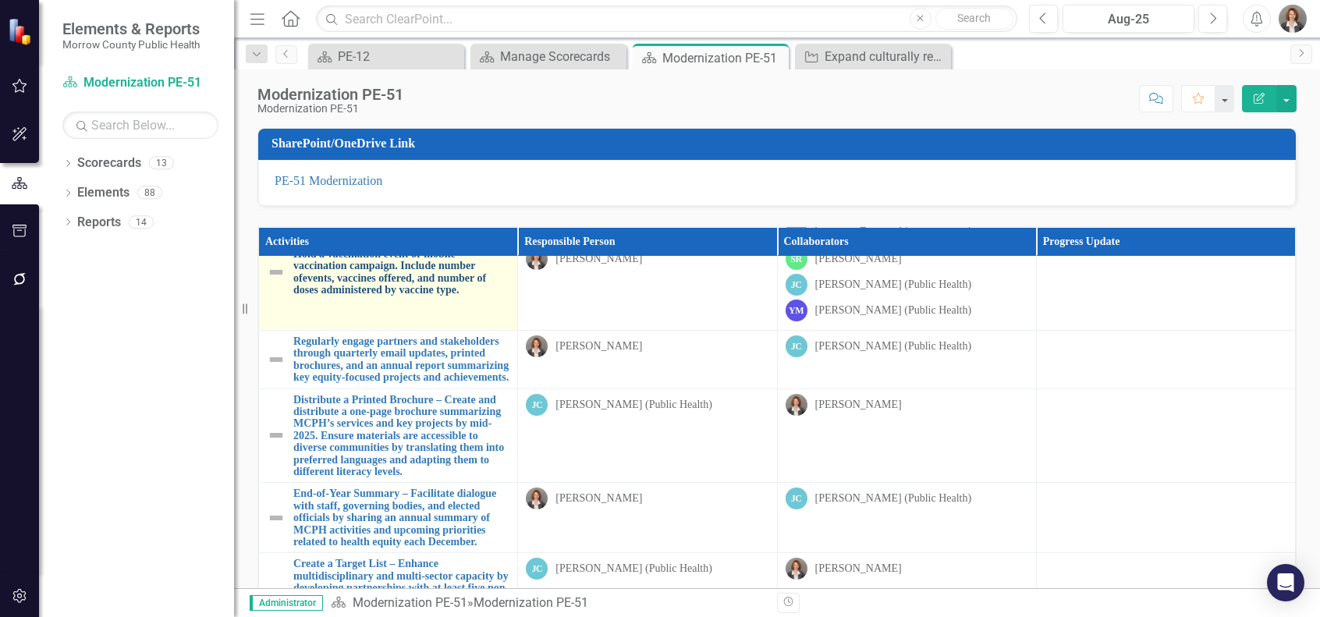
click at [402, 297] on link "Hold a vaccination event or mobile vaccination campaign. Include number ofevent…" at bounding box center [401, 272] width 216 height 48
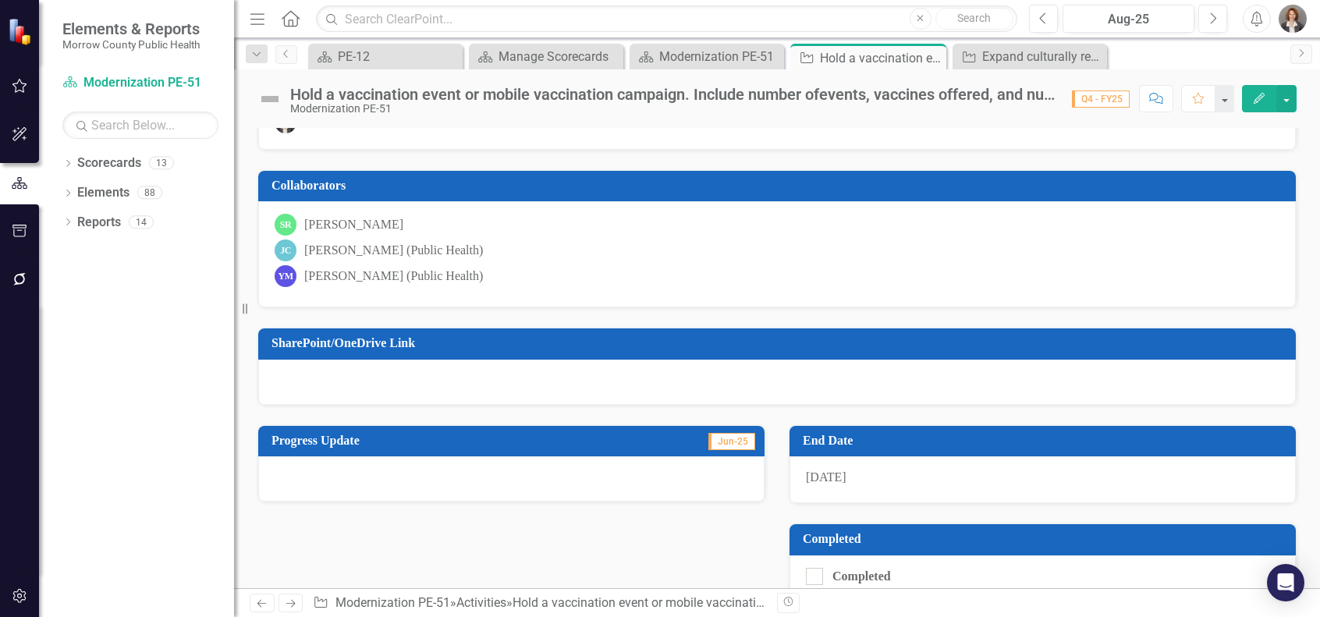
scroll to position [89, 0]
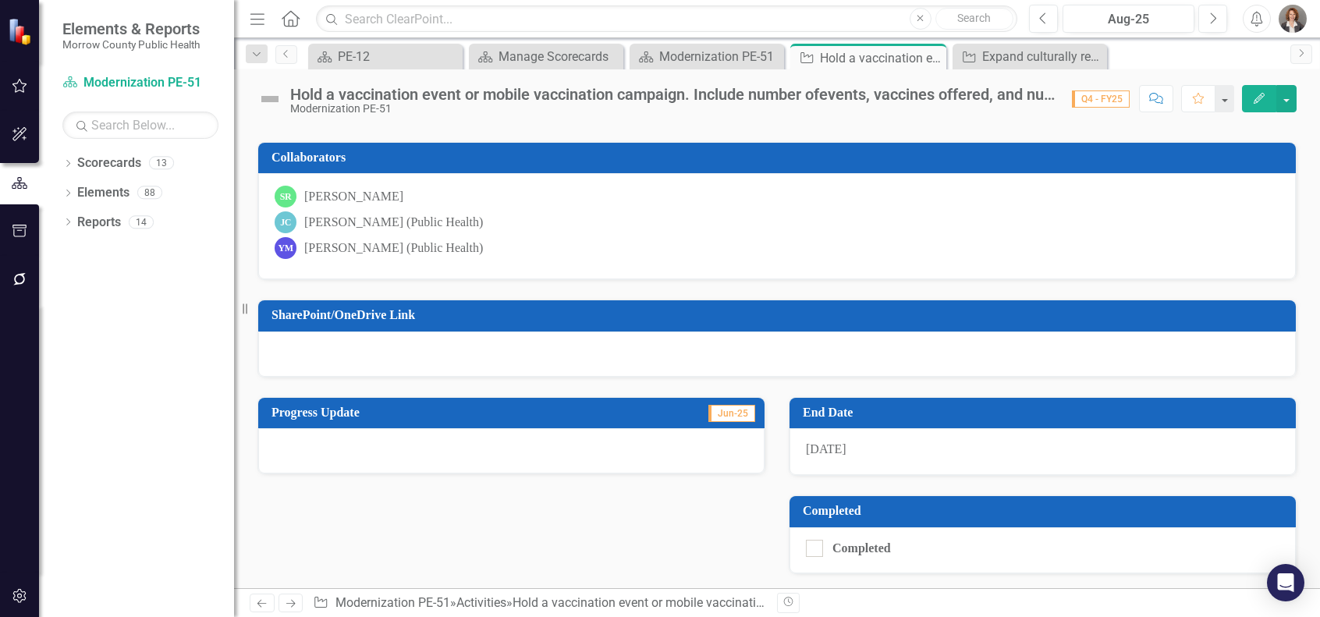
click at [272, 440] on div at bounding box center [511, 450] width 506 height 45
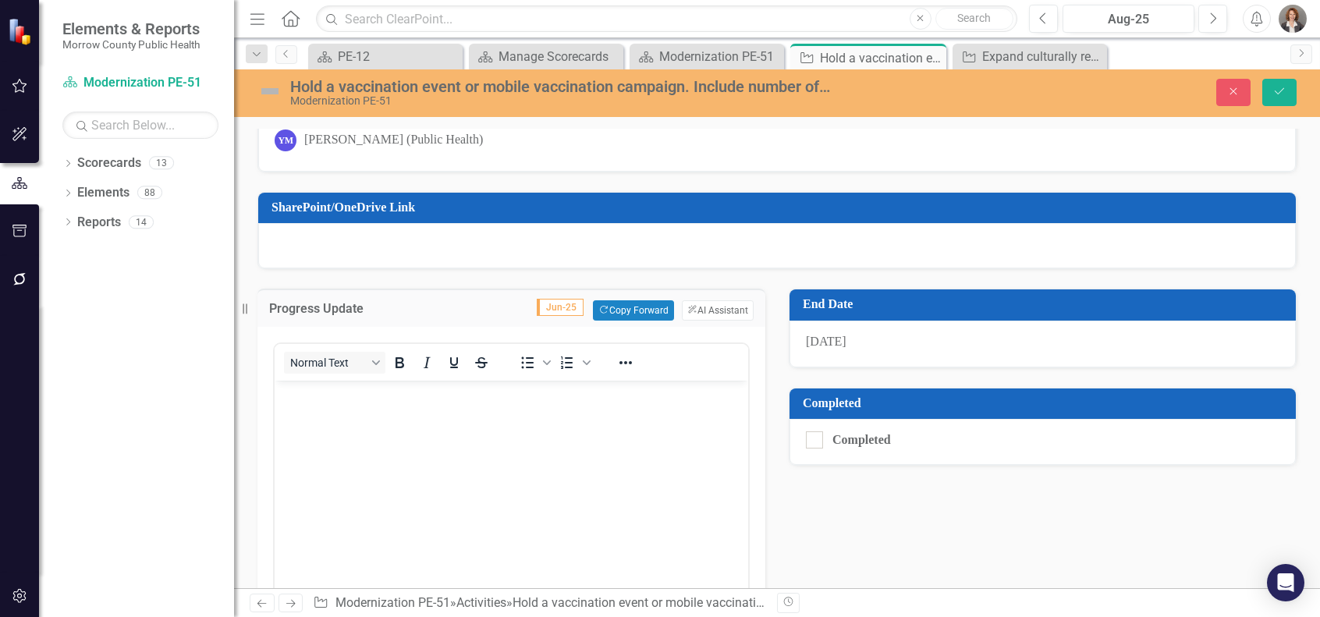
scroll to position [267, 0]
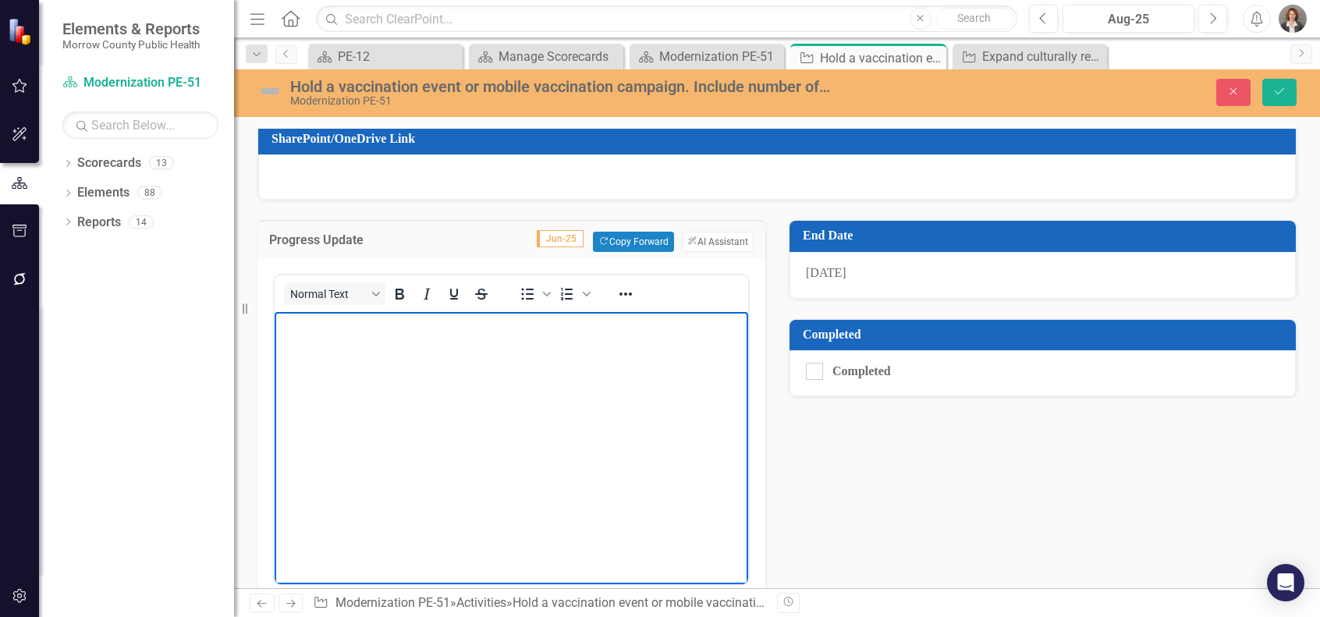
click at [293, 337] on body "Rich Text Area. Press ALT-0 for help." at bounding box center [512, 429] width 474 height 234
click at [298, 329] on p "Rich Text Area. Press ALT-0 for help." at bounding box center [512, 325] width 466 height 19
click at [299, 330] on p "Rich Text Area. Press ALT-0 for help." at bounding box center [512, 325] width 466 height 19
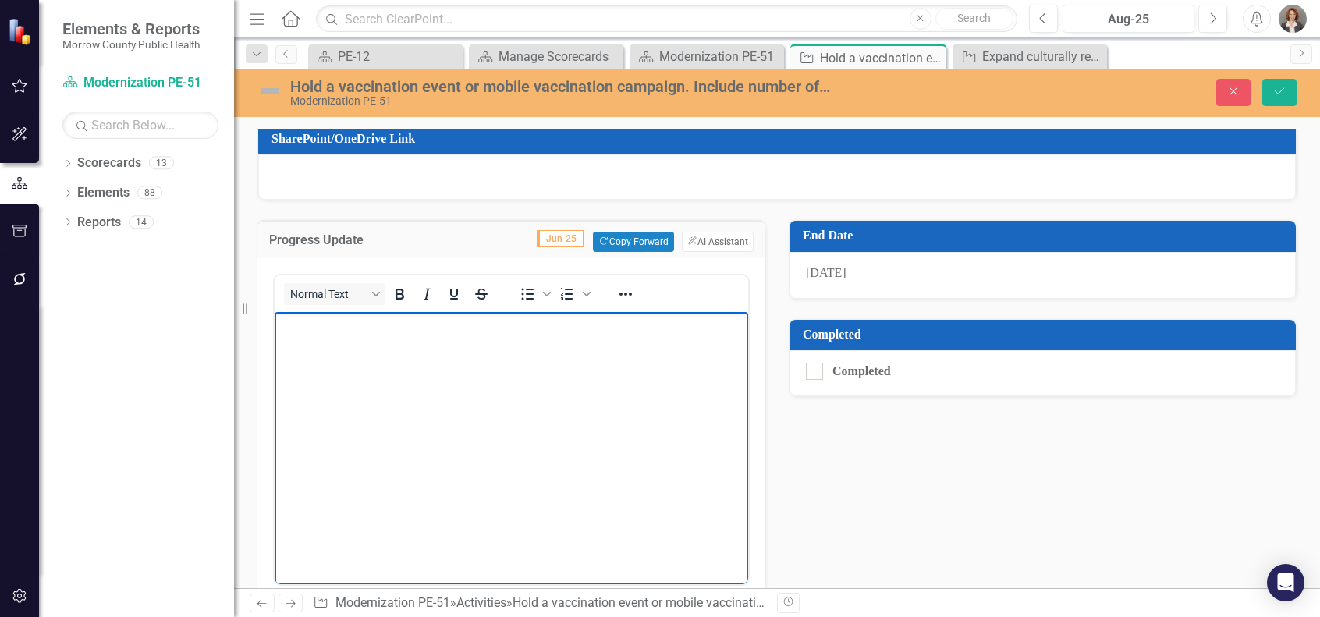
click at [286, 330] on p "Rich Text Area. Press ALT-0 for help." at bounding box center [512, 325] width 466 height 19
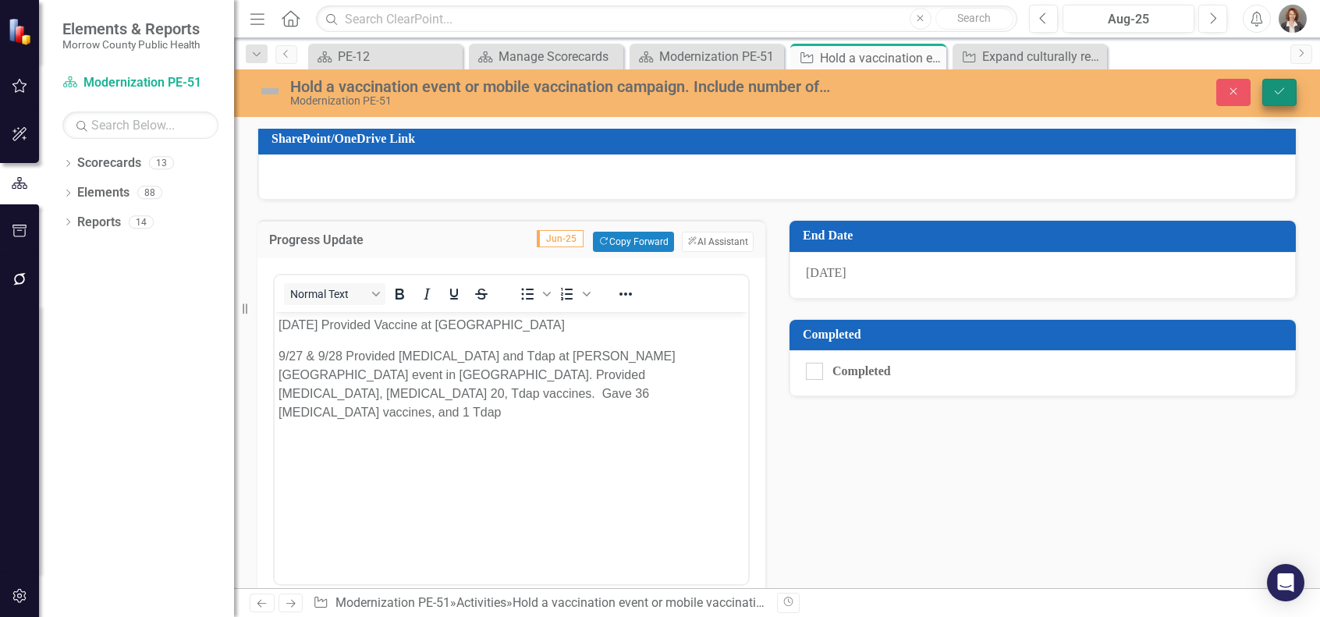
click at [1285, 91] on icon "Save" at bounding box center [1280, 91] width 14 height 11
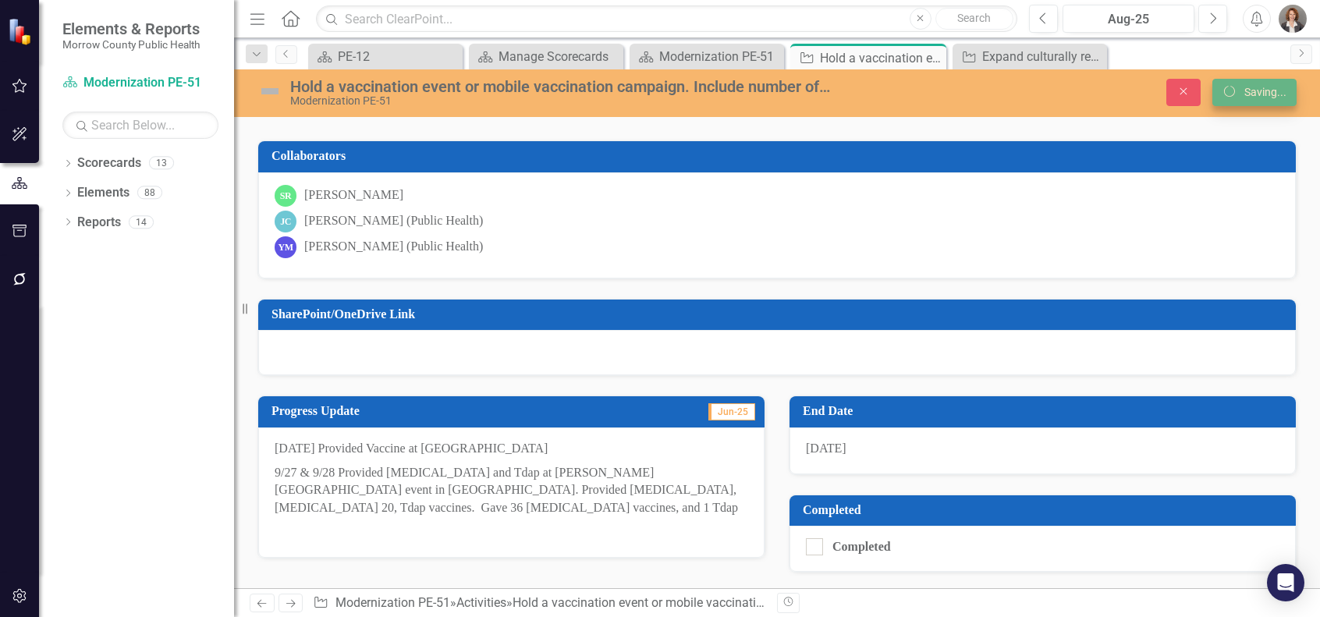
scroll to position [91, 0]
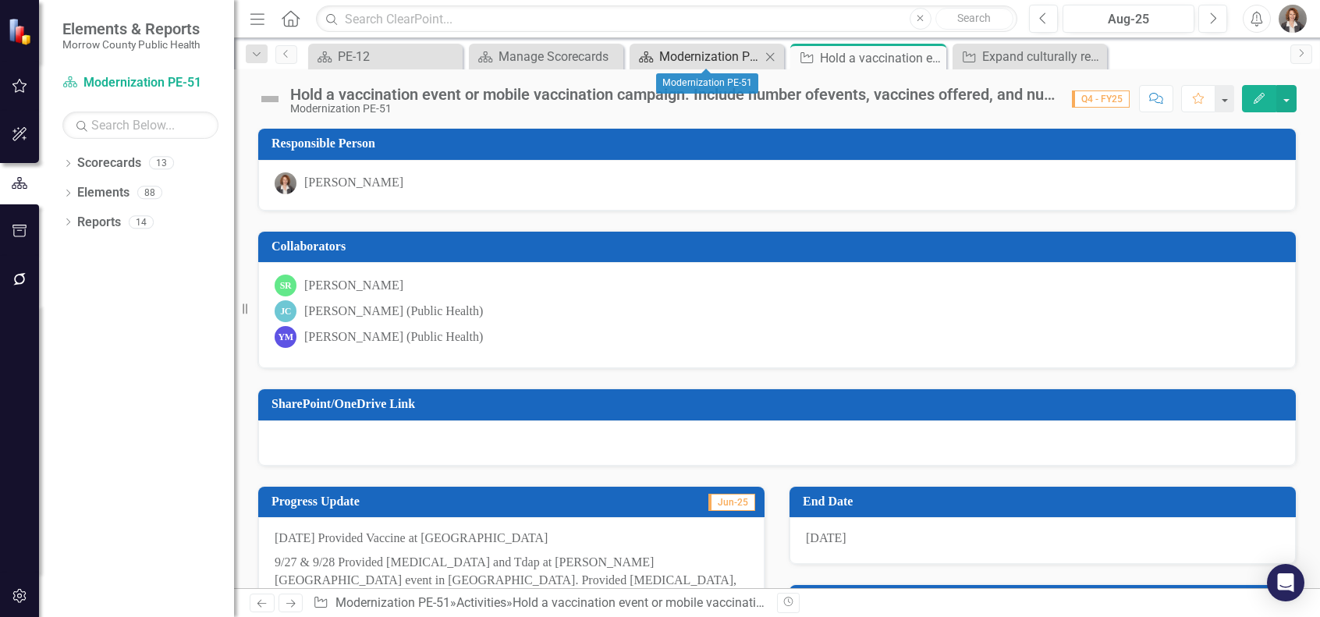
click at [705, 56] on div "Modernization PE-51" at bounding box center [709, 57] width 101 height 20
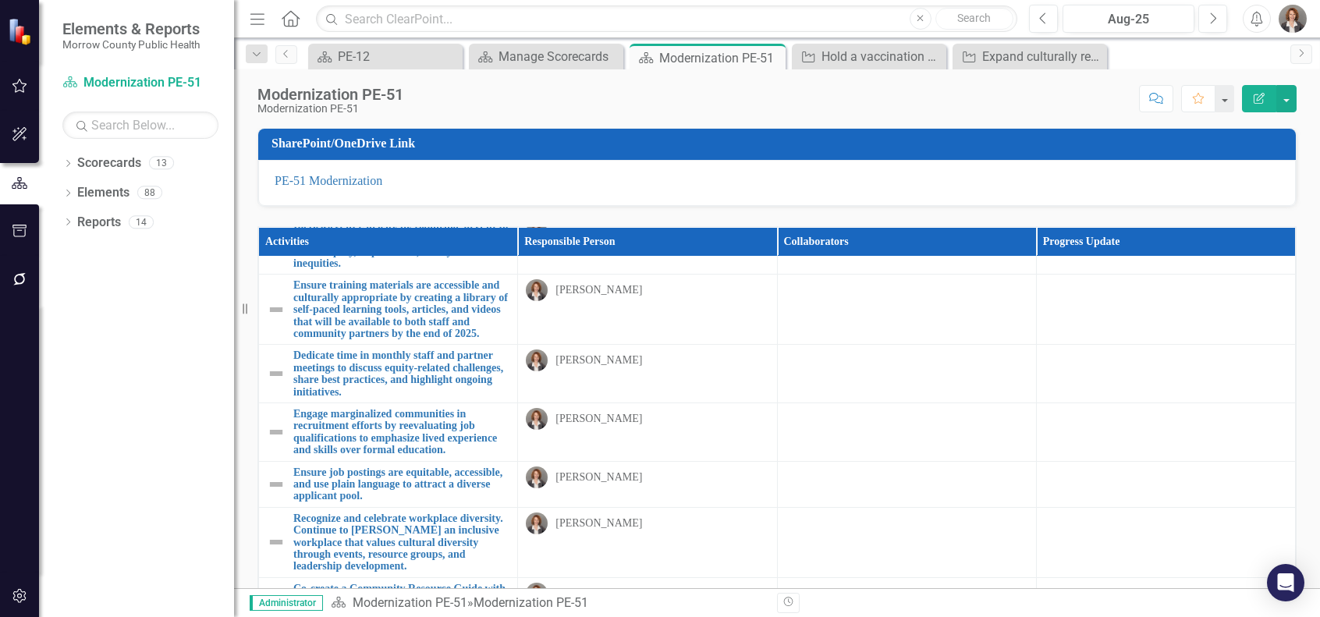
scroll to position [3469, 0]
